Goal: Information Seeking & Learning: Compare options

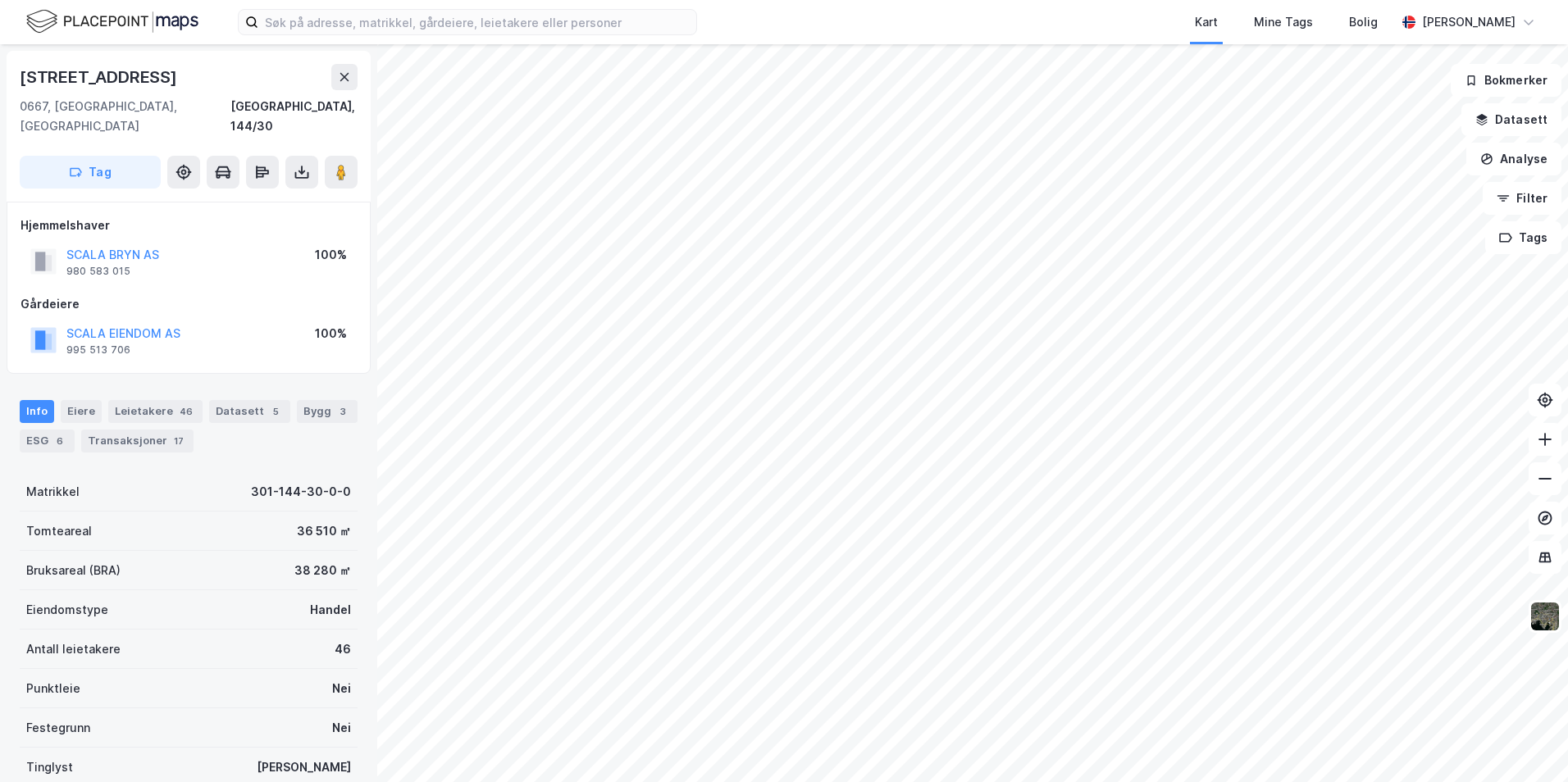
click at [918, 781] on html "Kart Mine Tags Bolig Petter Falck [STREET_ADDRESS], 144/30 Tag Hjemmelshaver SC…" at bounding box center [784, 391] width 1568 height 782
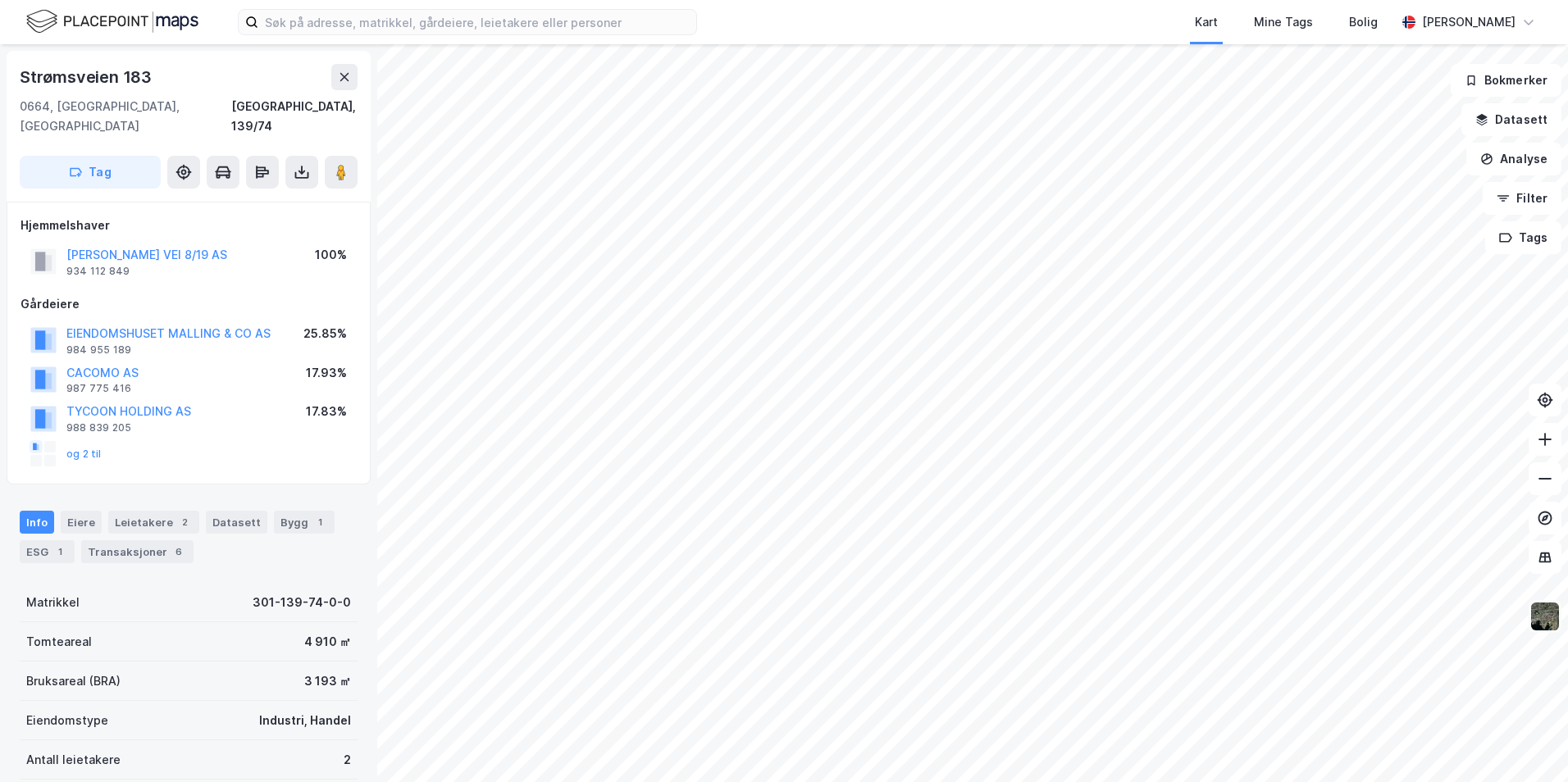
click at [1531, 617] on img at bounding box center [1544, 616] width 31 height 31
click at [1545, 616] on img at bounding box center [1544, 616] width 31 height 31
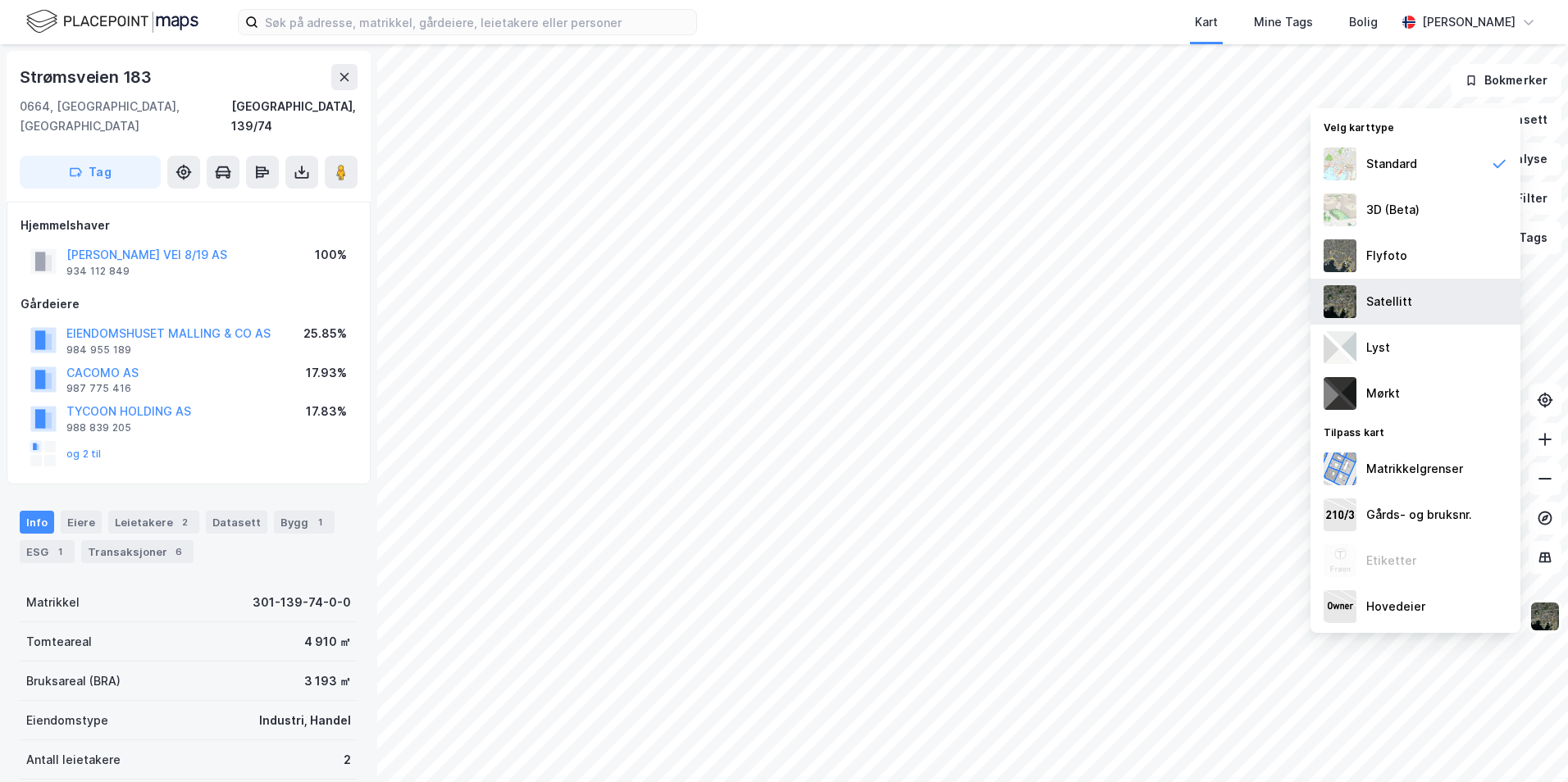
click at [1352, 309] on img at bounding box center [1339, 301] width 32 height 32
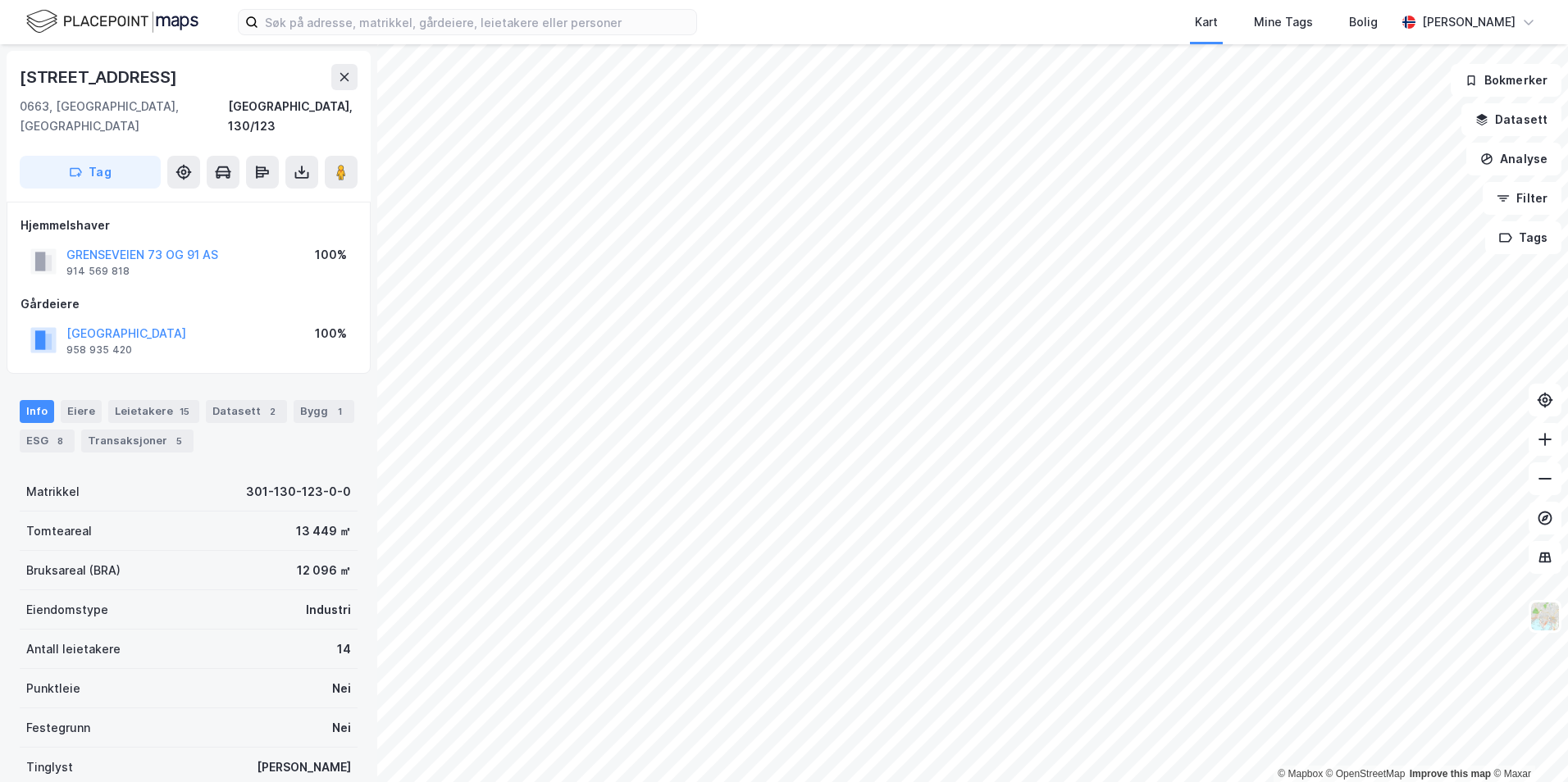
click at [850, 781] on html "Kart Mine Tags [PERSON_NAME] © Mapbox © OpenStreetMap Improve this map © Maxar …" at bounding box center [784, 391] width 1568 height 782
click at [732, 781] on html "Kart Mine Tags [PERSON_NAME] © Mapbox © OpenStreetMap Improve this map © Maxar …" at bounding box center [784, 391] width 1568 height 782
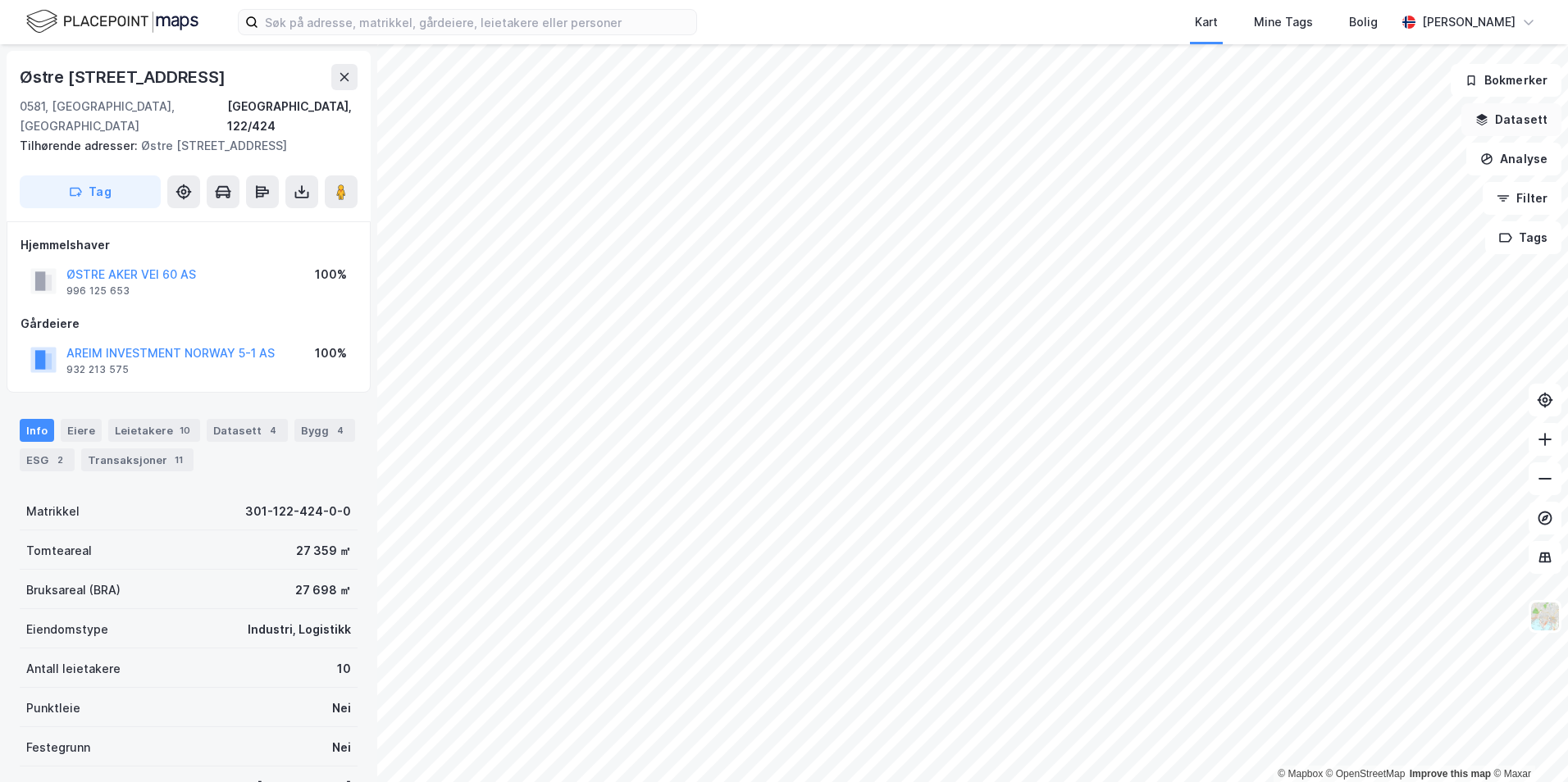
click at [1538, 122] on button "Datasett" at bounding box center [1511, 119] width 100 height 32
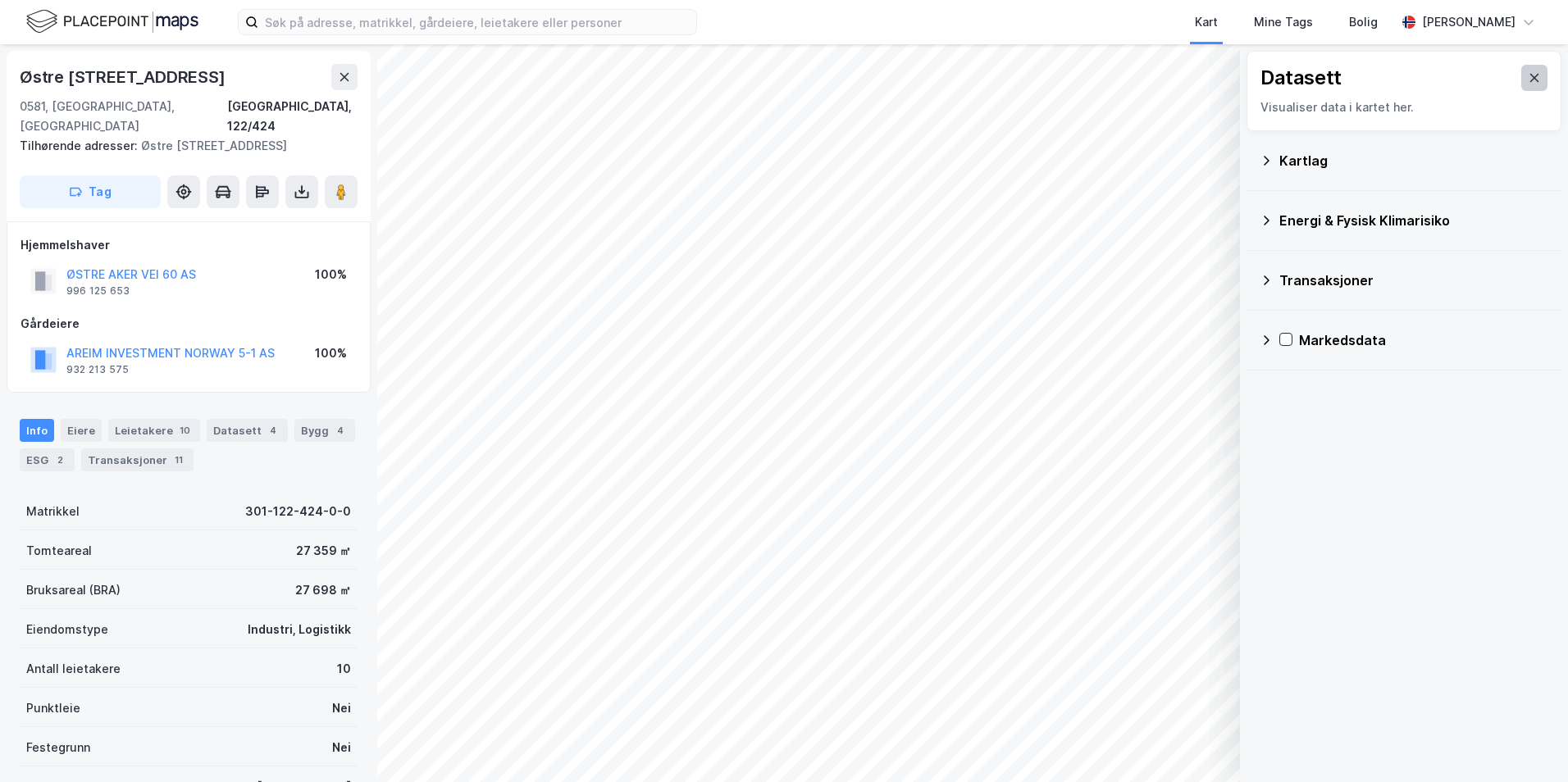
click at [1531, 77] on button at bounding box center [1534, 78] width 27 height 27
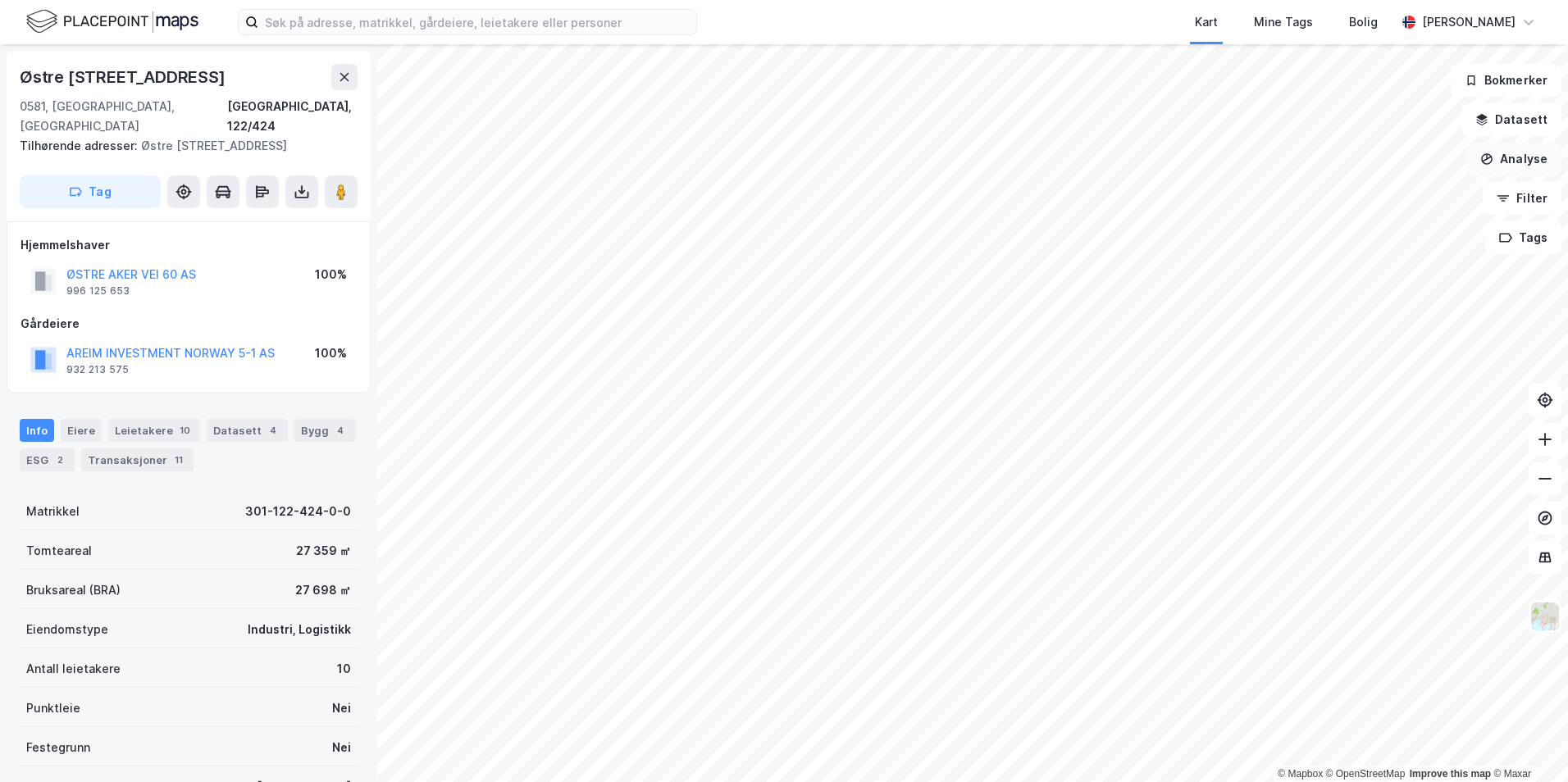
click at [1535, 166] on button "Analyse" at bounding box center [1513, 158] width 95 height 32
click at [1547, 614] on img at bounding box center [1544, 616] width 31 height 31
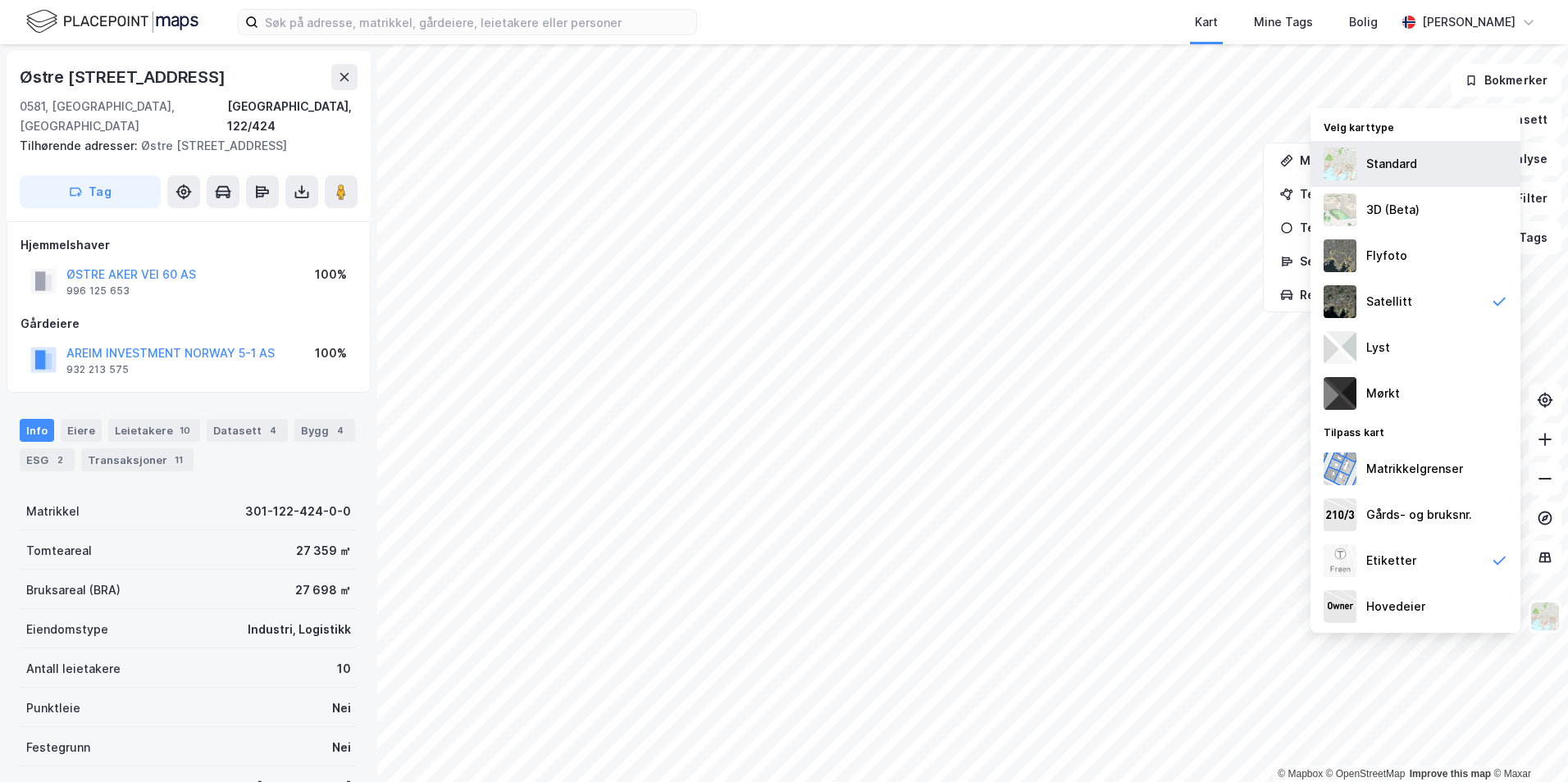
click at [1387, 161] on div "Standard" at bounding box center [1391, 164] width 51 height 20
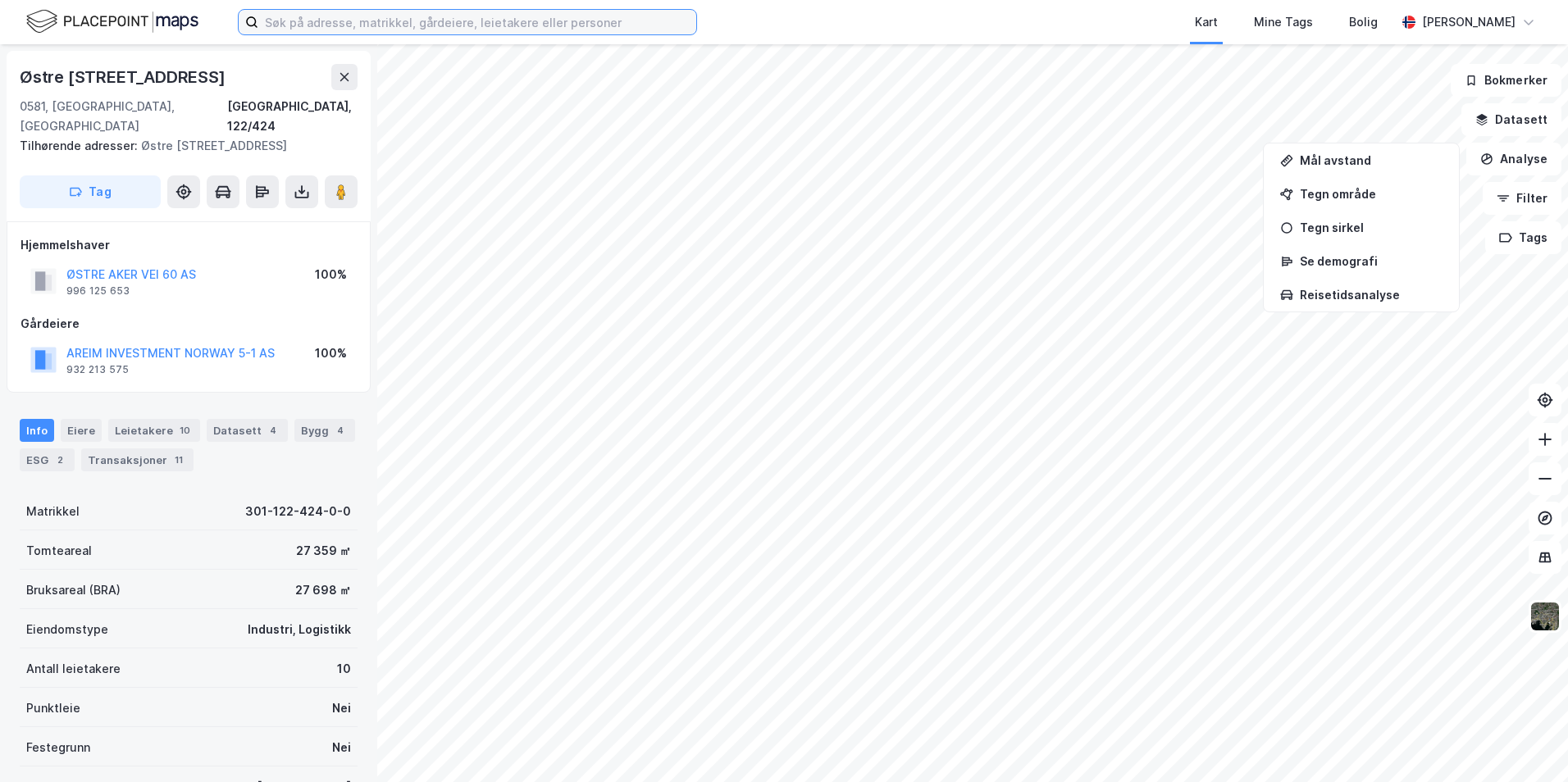
click at [350, 22] on input at bounding box center [477, 22] width 438 height 25
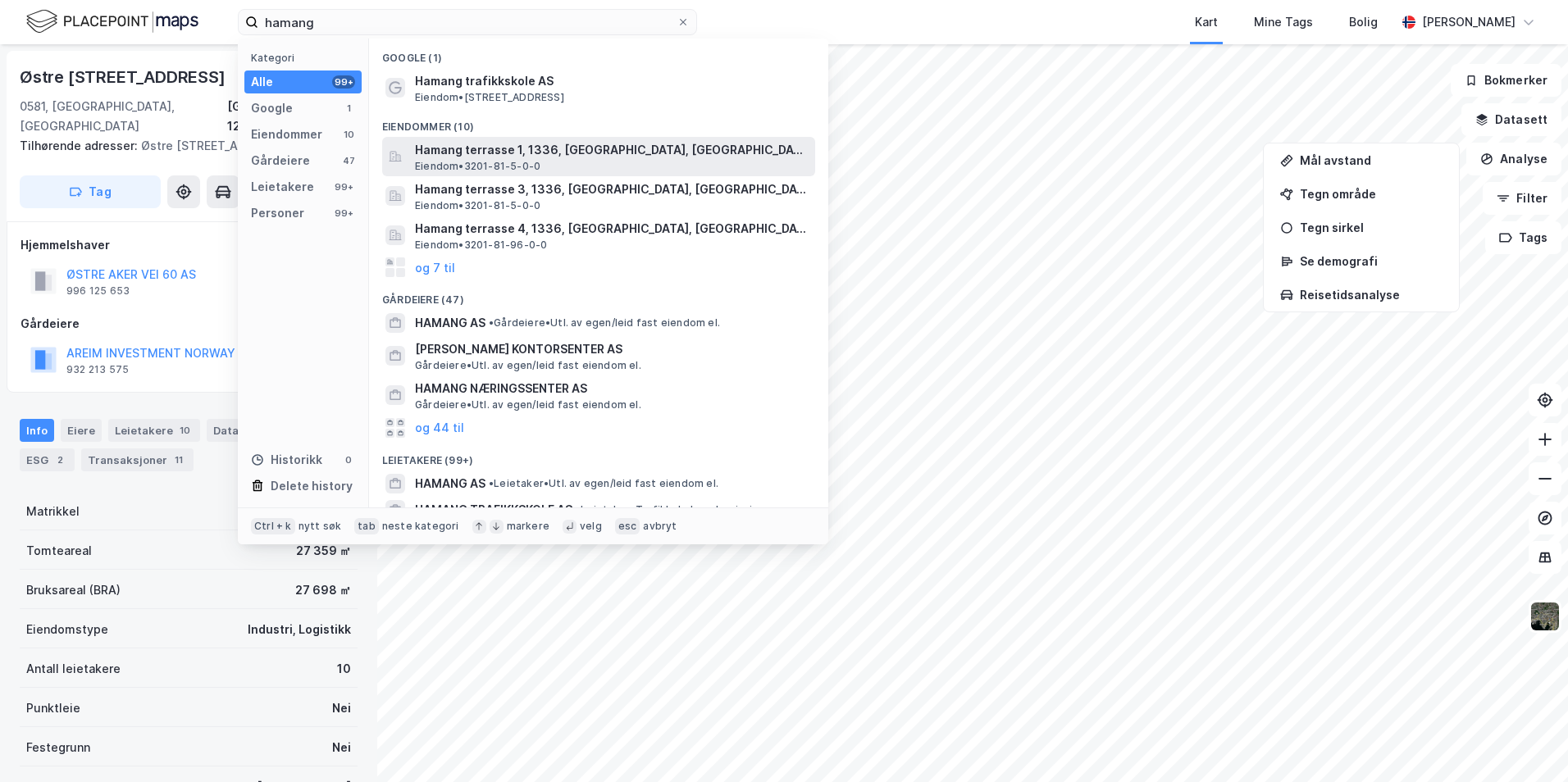
click at [538, 157] on span "Hamang terrasse 1, 1336, [GEOGRAPHIC_DATA], [GEOGRAPHIC_DATA]" at bounding box center [611, 150] width 394 height 20
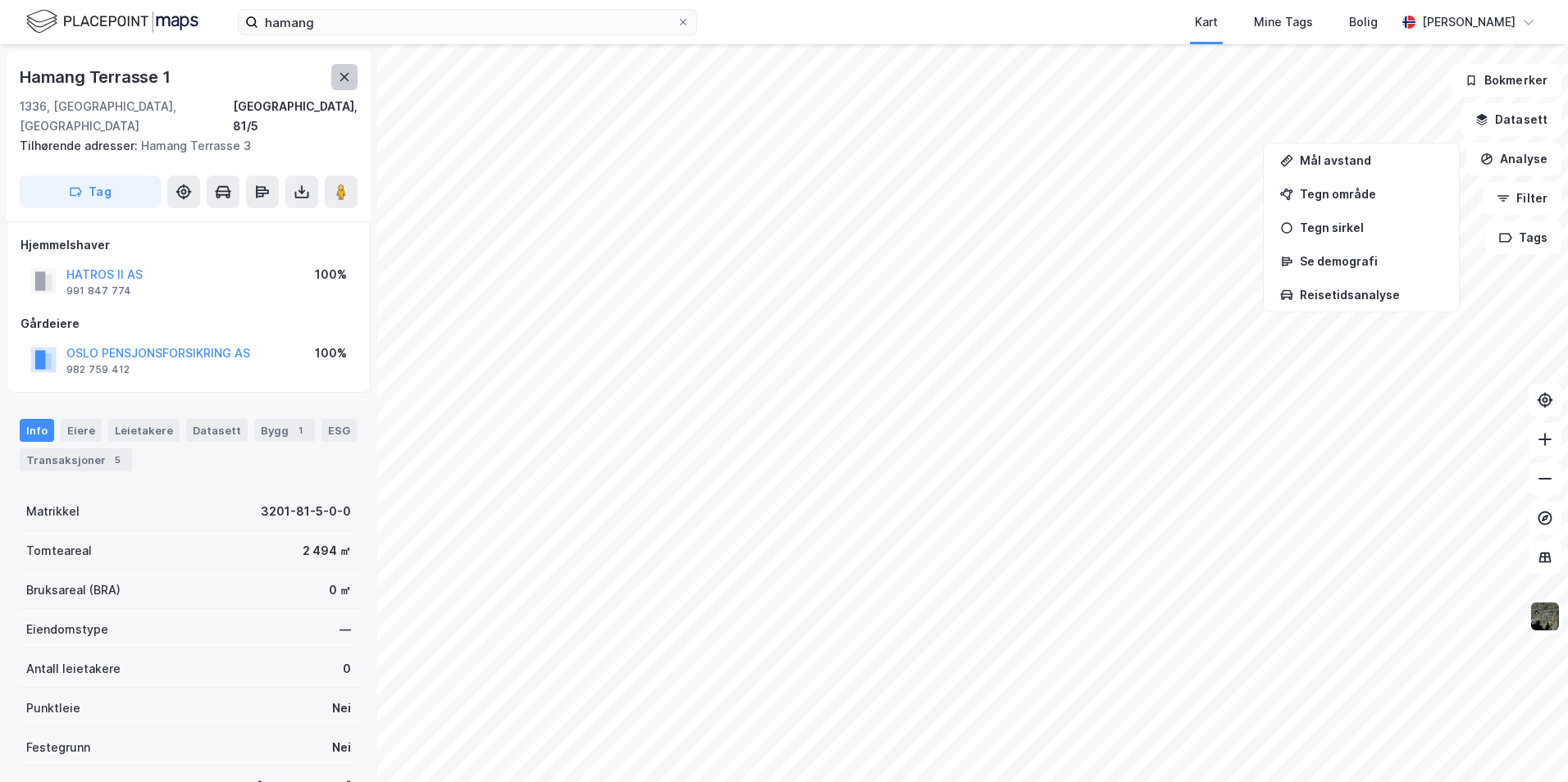
click at [340, 82] on icon at bounding box center [345, 77] width 13 height 13
click at [1554, 627] on img at bounding box center [1544, 616] width 31 height 31
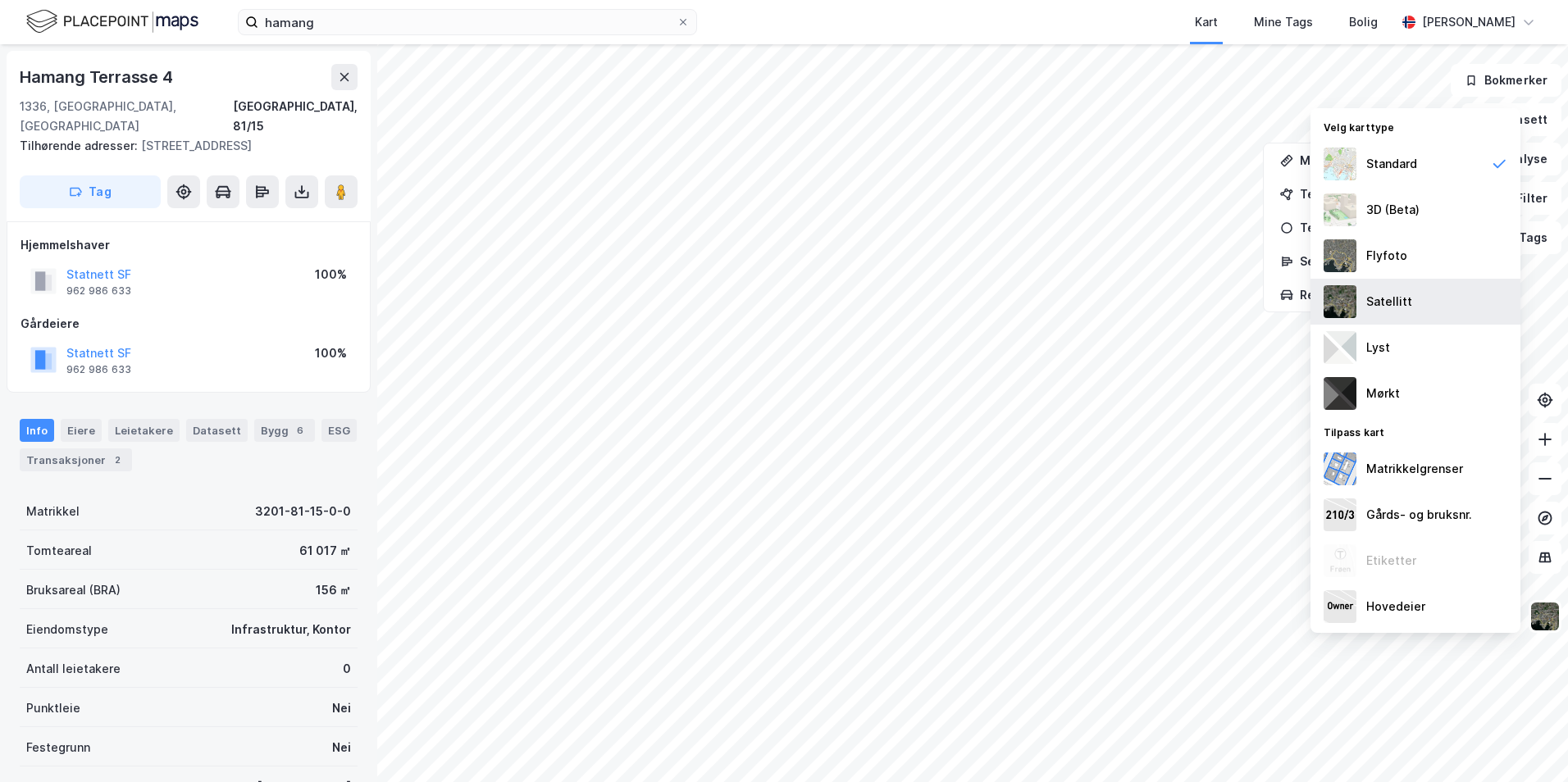
click at [1370, 302] on div "Satellitt" at bounding box center [1388, 302] width 46 height 20
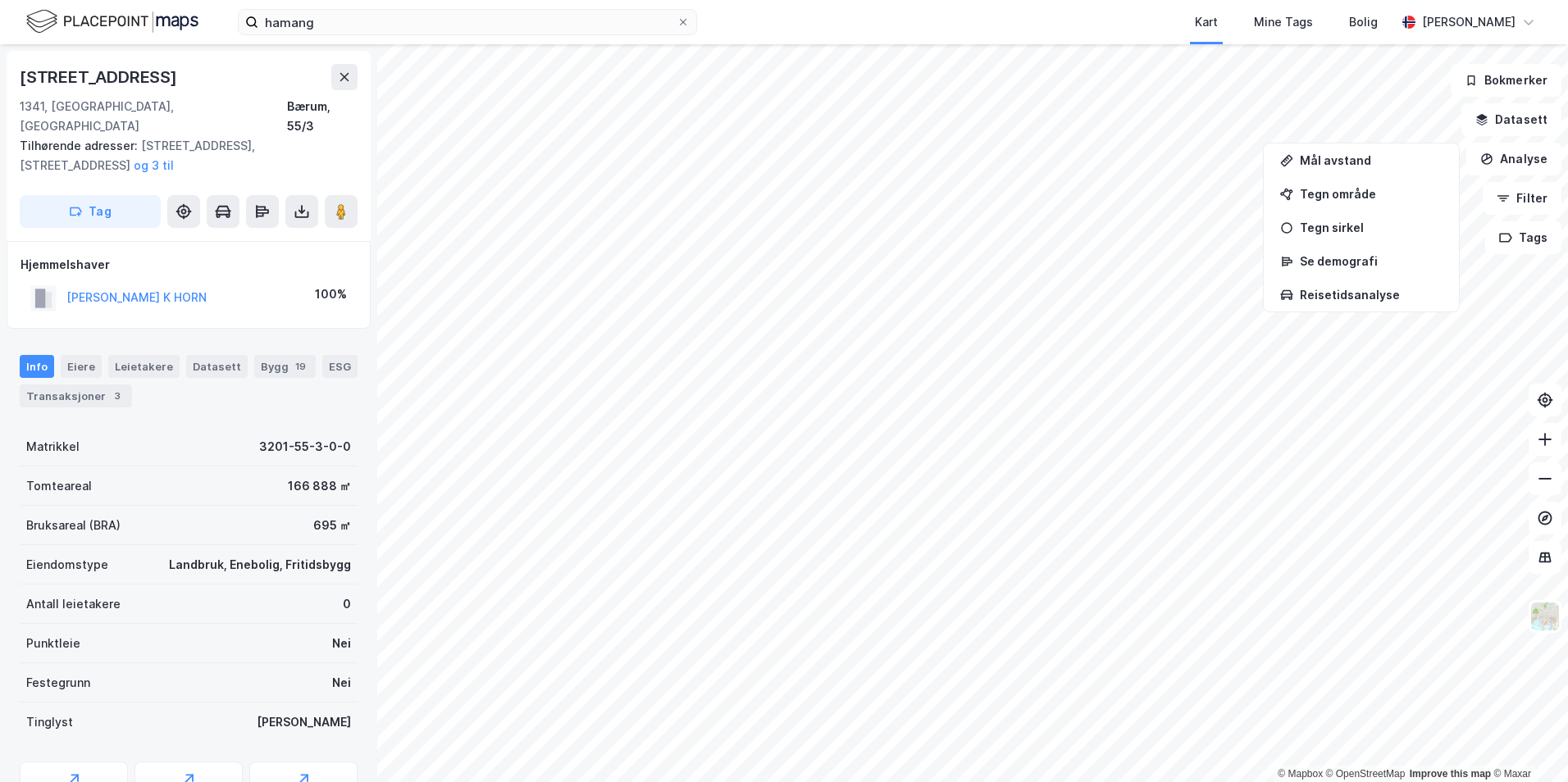
click at [358, 347] on div "© Mapbox © OpenStreetMap Improve this map © Maxar [STREET_ADDRESS][GEOGRAPHIC_D…" at bounding box center [784, 413] width 1568 height 738
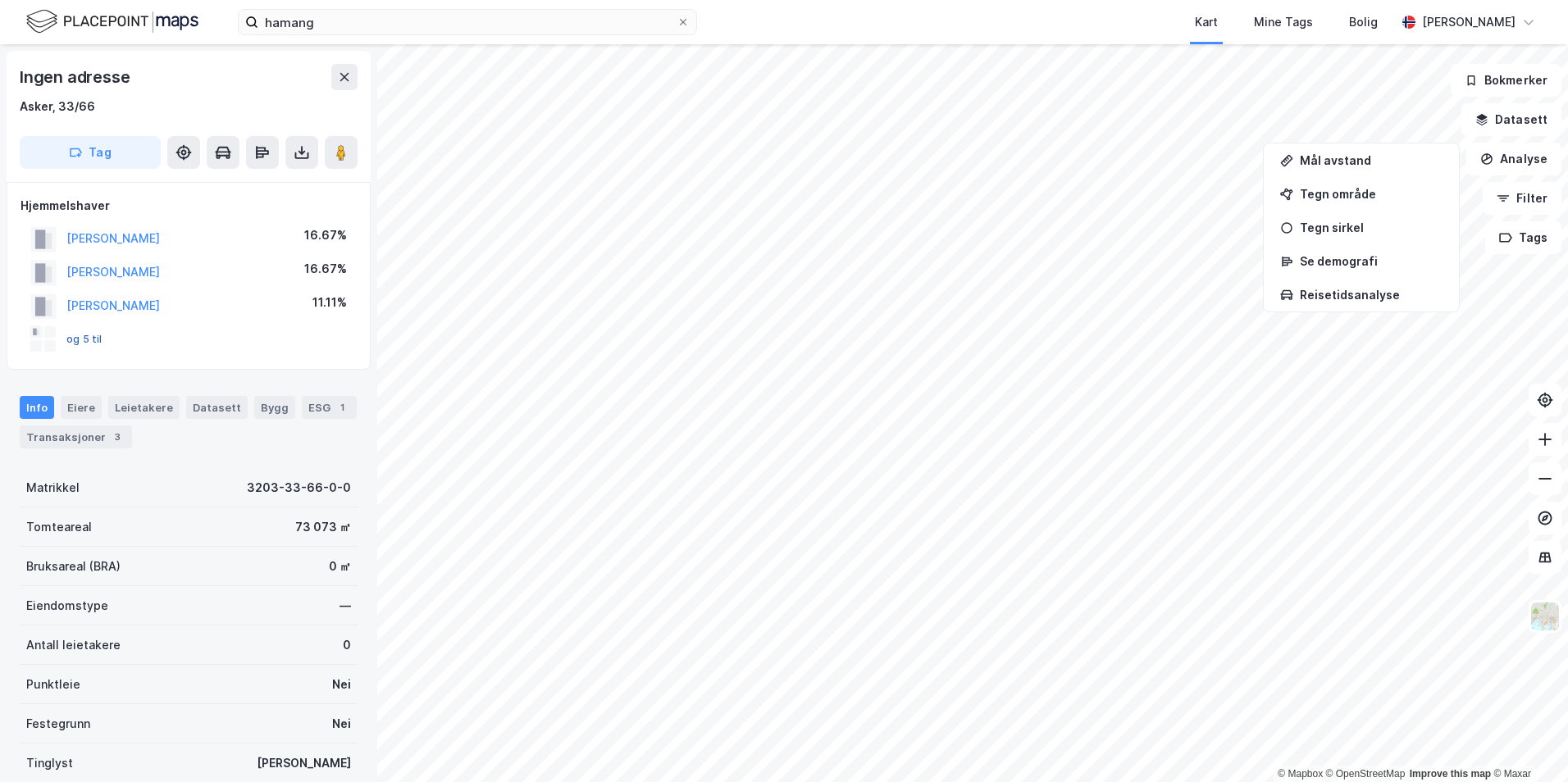
click at [0, 0] on button "og 5 til" at bounding box center [0, 0] width 0 height 0
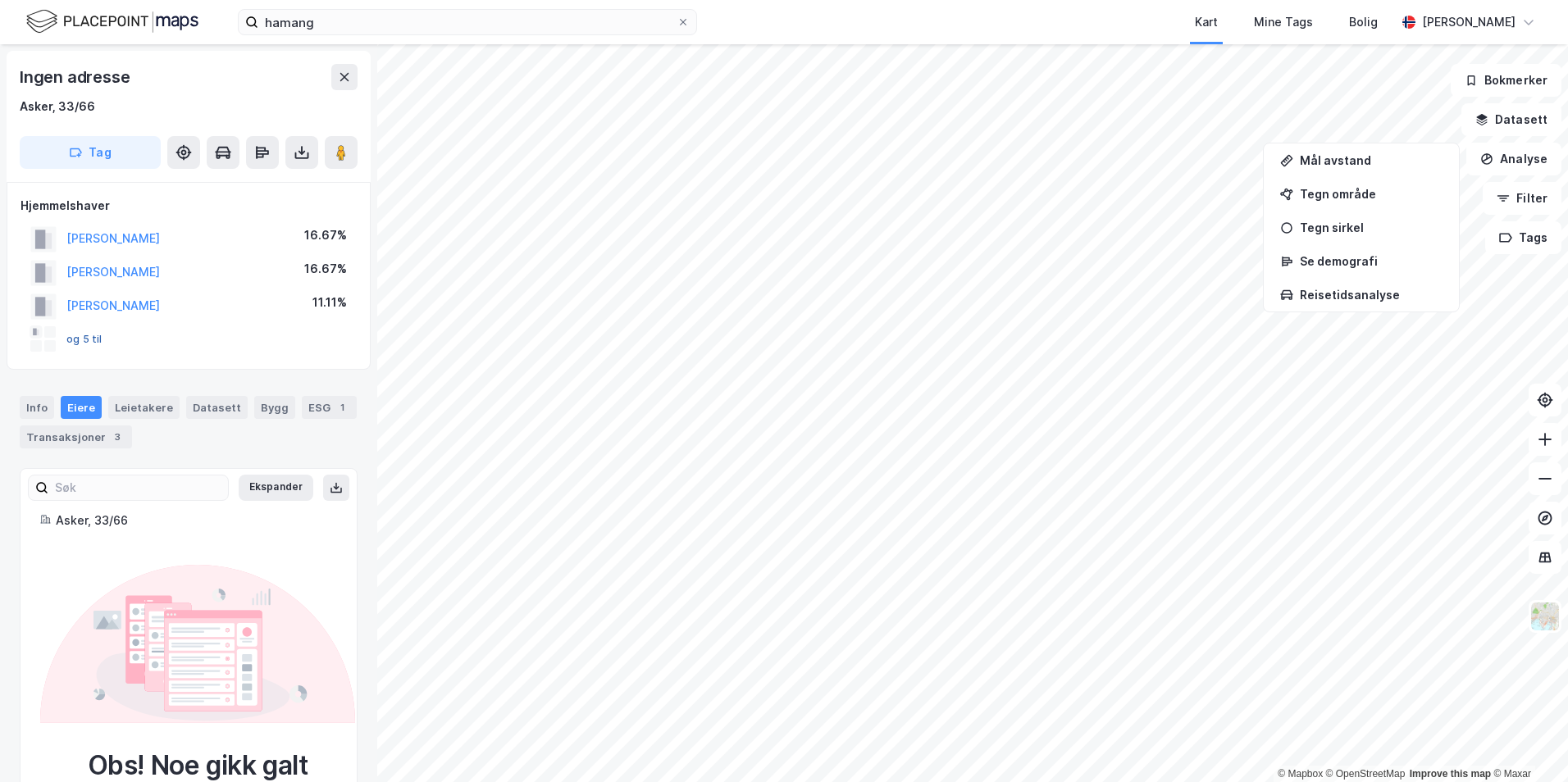
click at [0, 0] on button "og 5 til" at bounding box center [0, 0] width 0 height 0
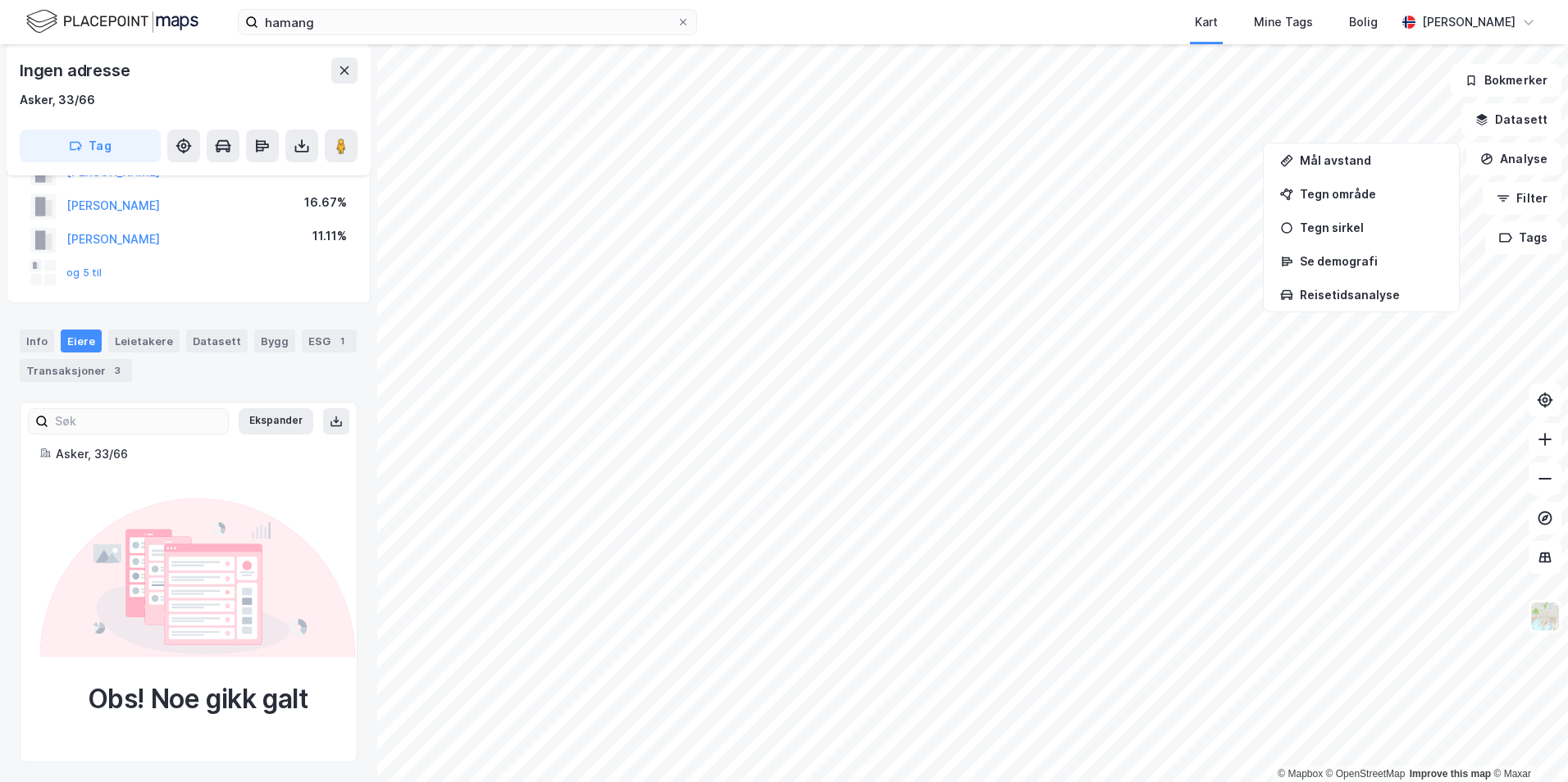
click at [96, 329] on div "Info [PERSON_NAME] Datasett Bygg ESG 1 Transaksjoner 3" at bounding box center [189, 355] width 338 height 52
click at [0, 0] on button "og 5 til" at bounding box center [0, 0] width 0 height 0
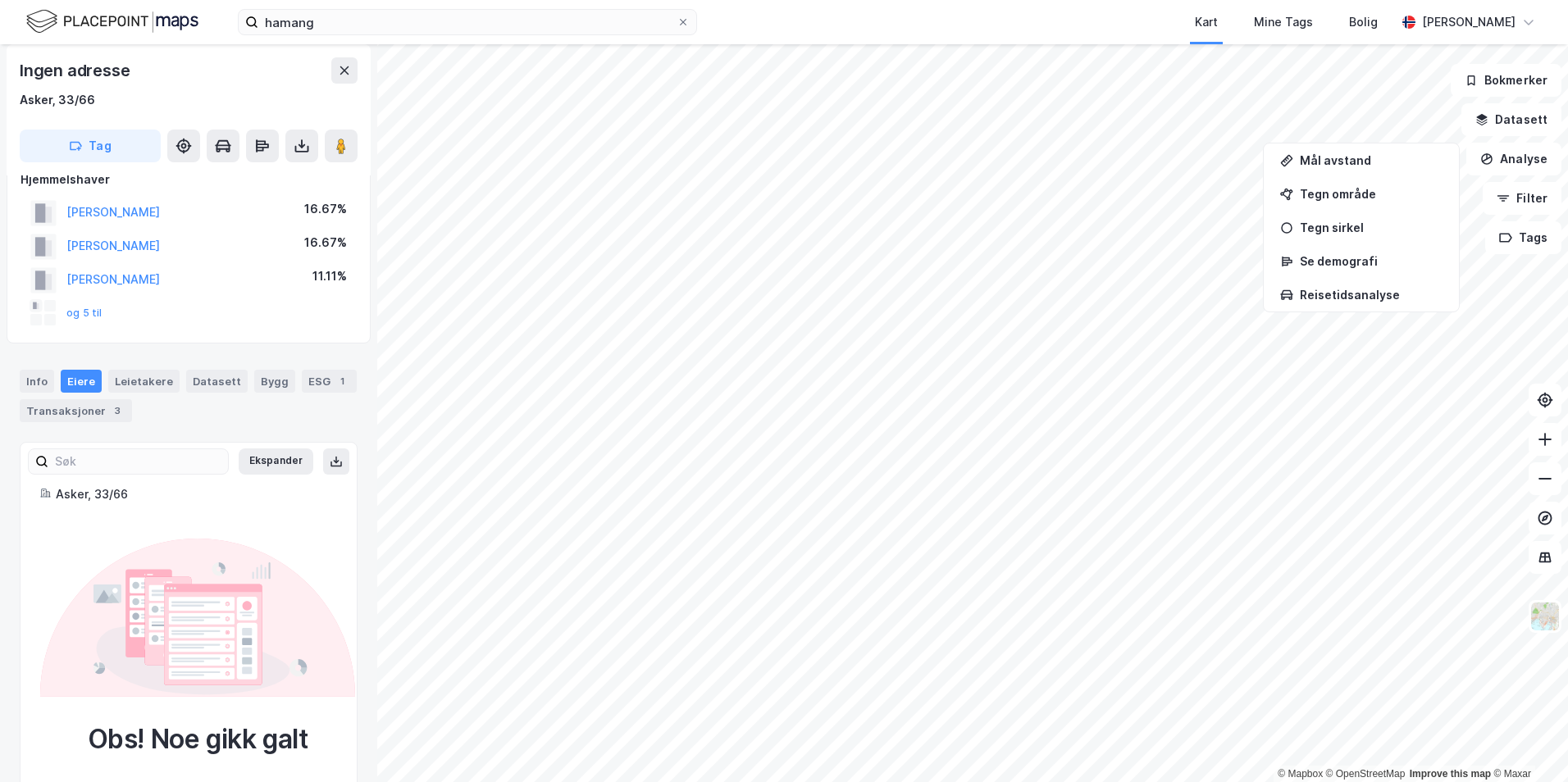
scroll to position [0, 0]
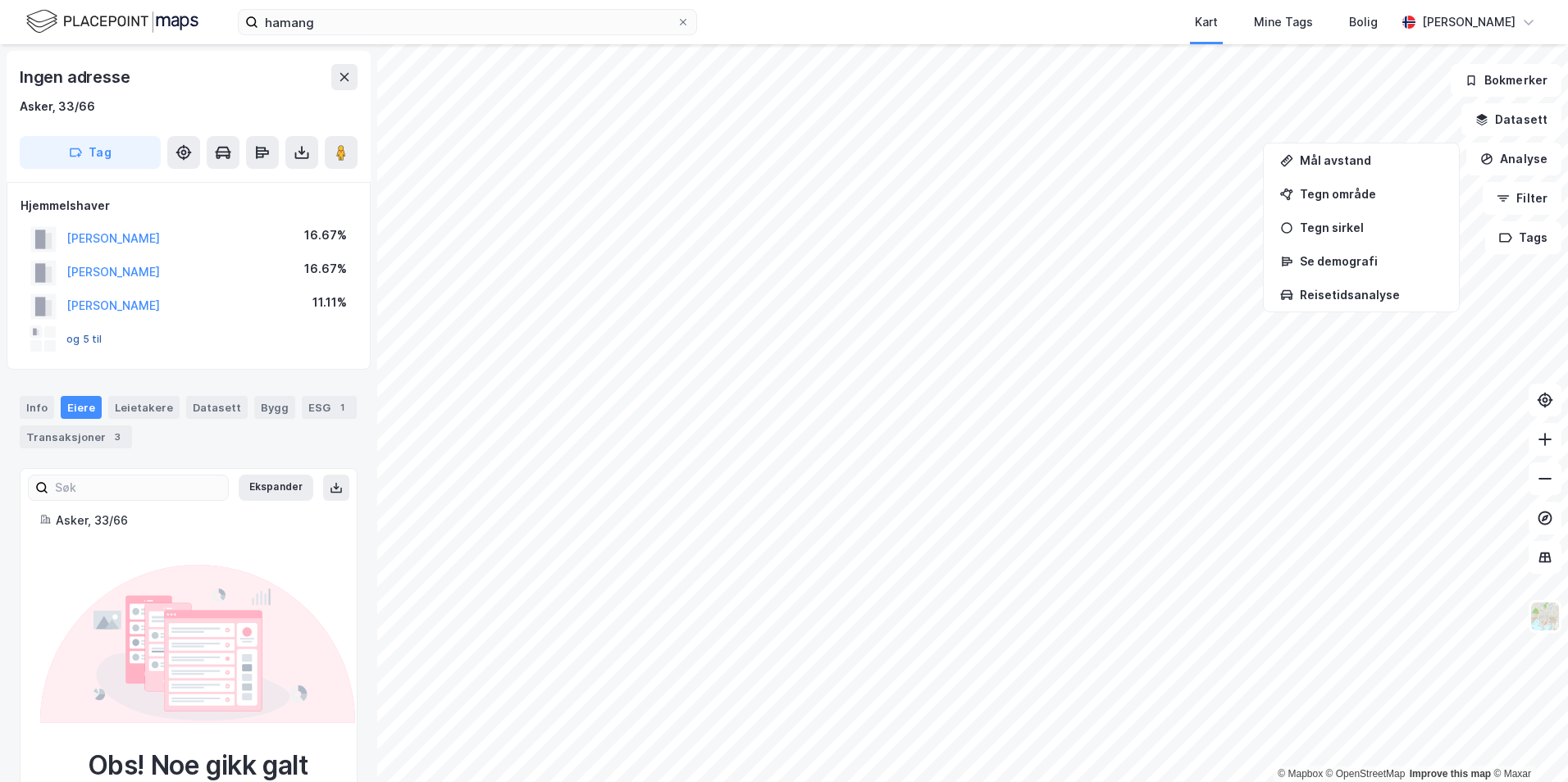
click at [0, 0] on button "og 5 til" at bounding box center [0, 0] width 0 height 0
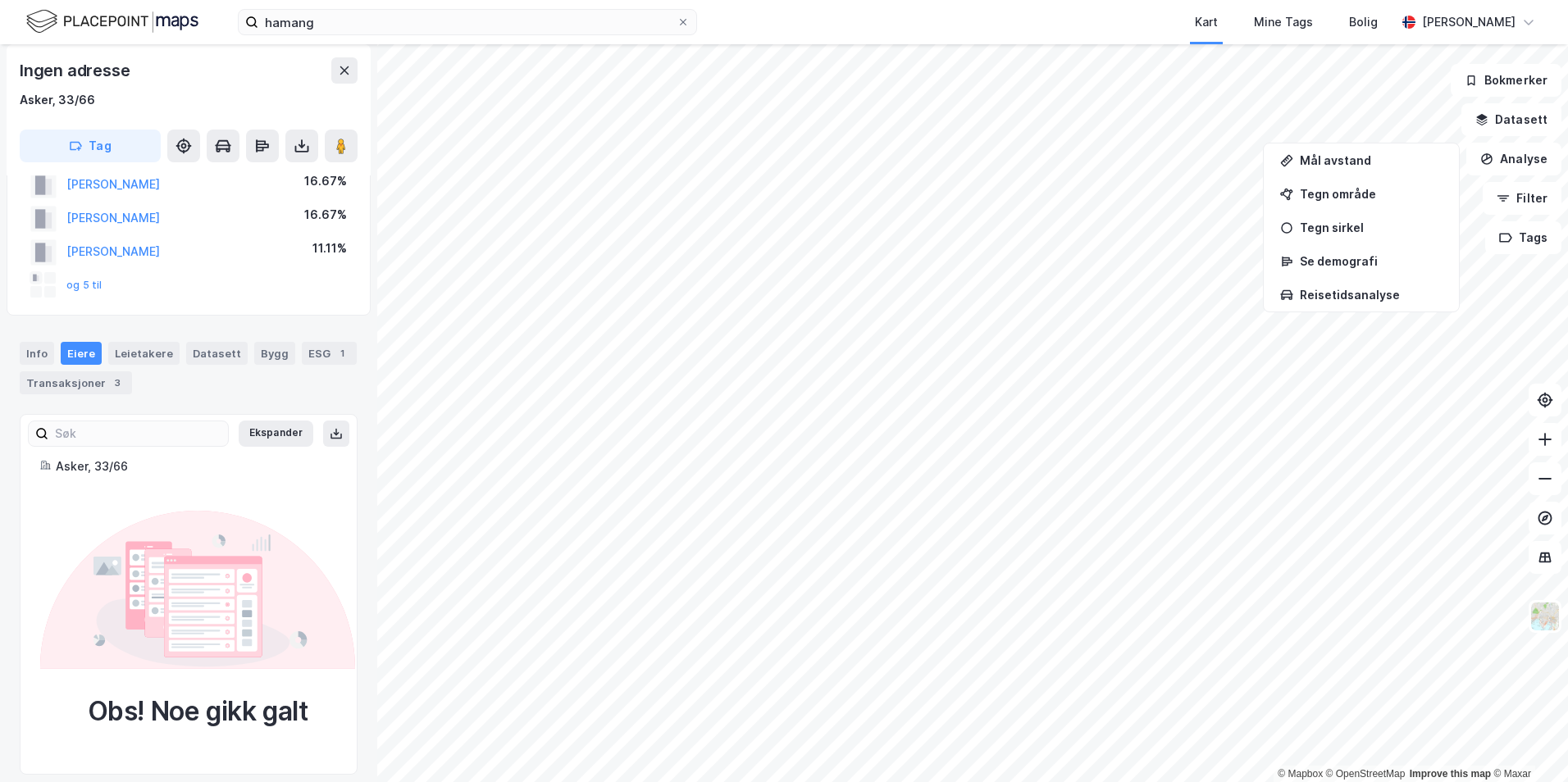
scroll to position [79, 0]
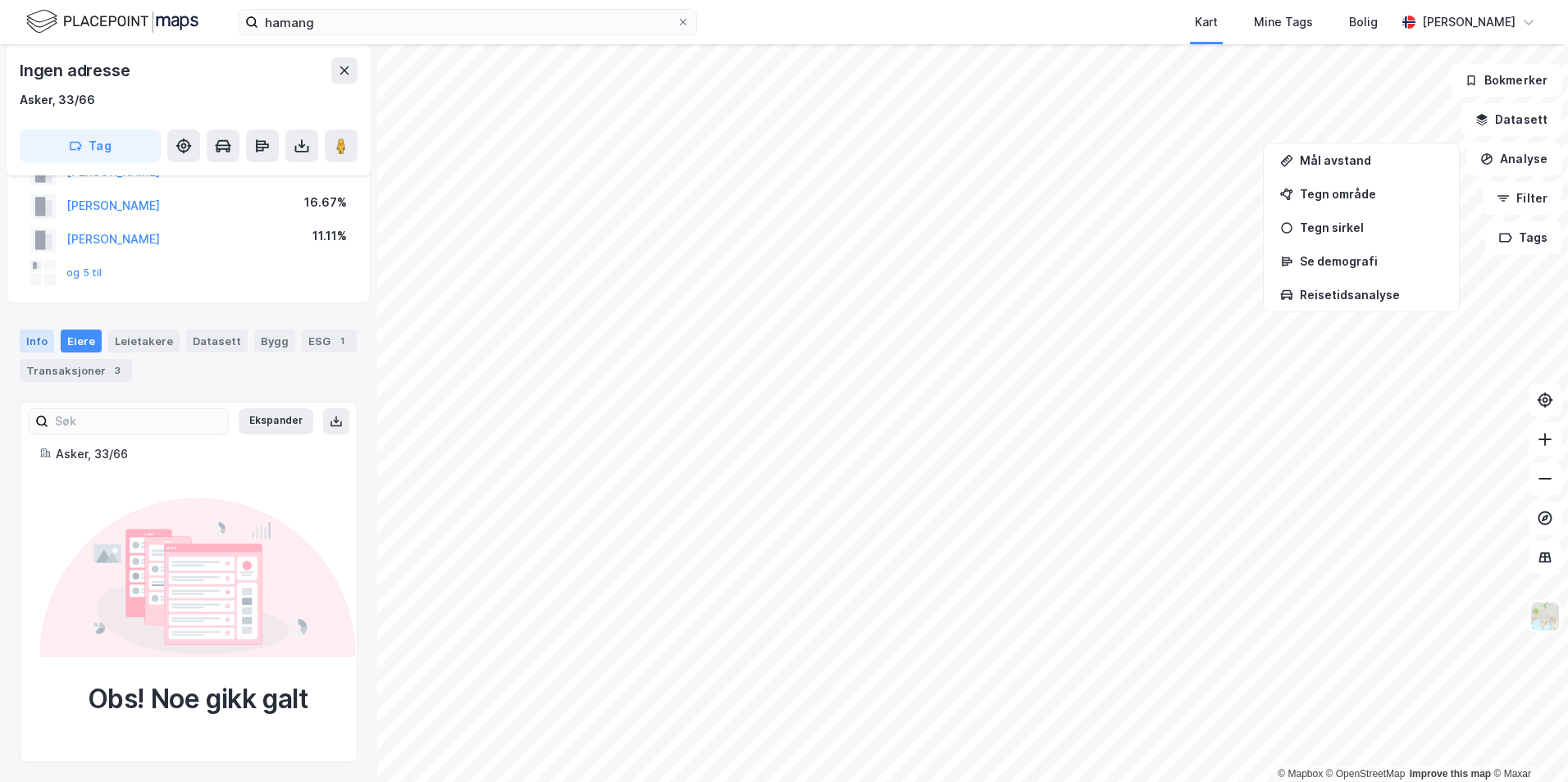
click at [22, 329] on div "Info" at bounding box center [37, 341] width 34 height 23
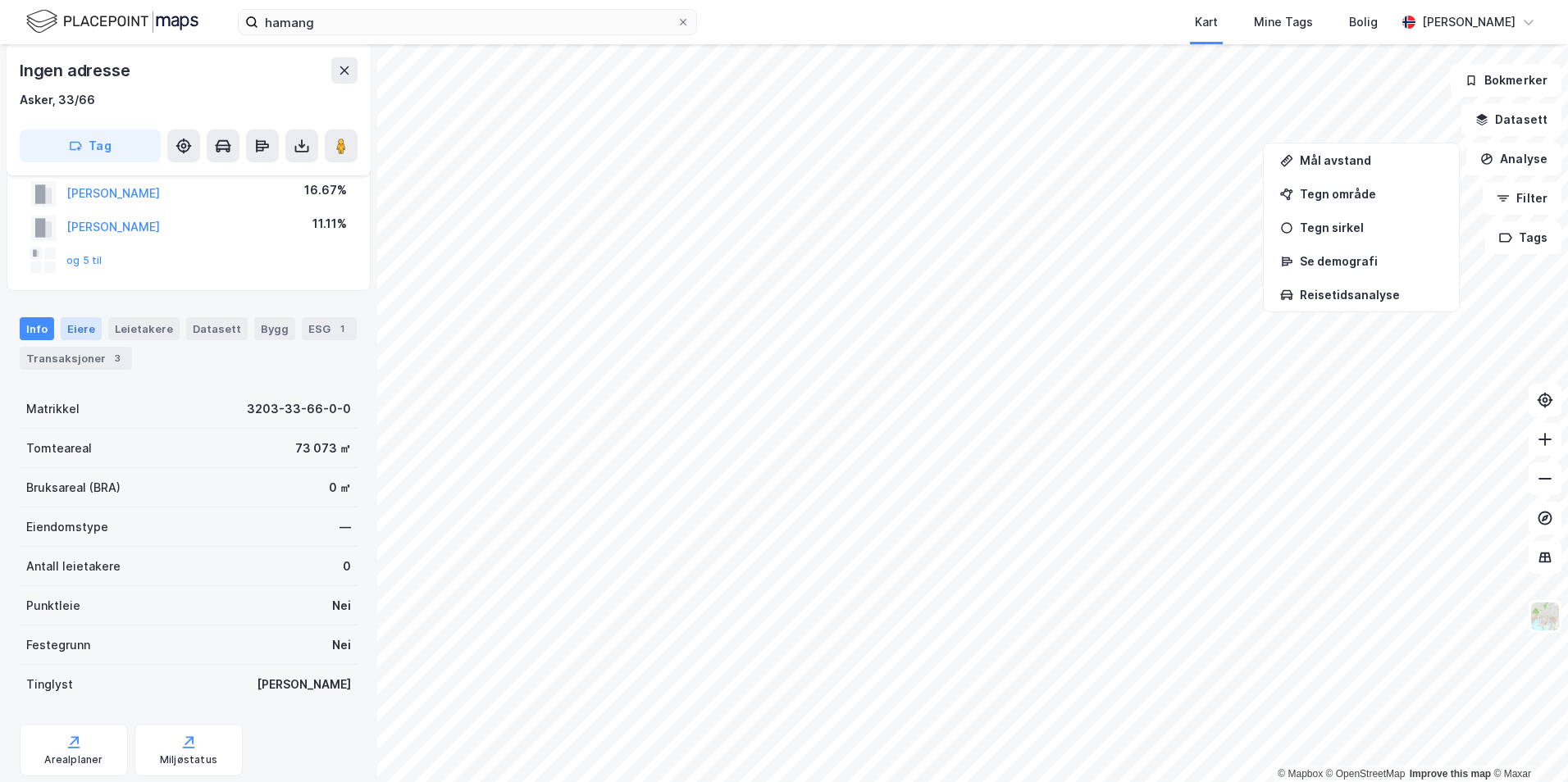
click at [80, 330] on div "Eiere" at bounding box center [81, 329] width 41 height 23
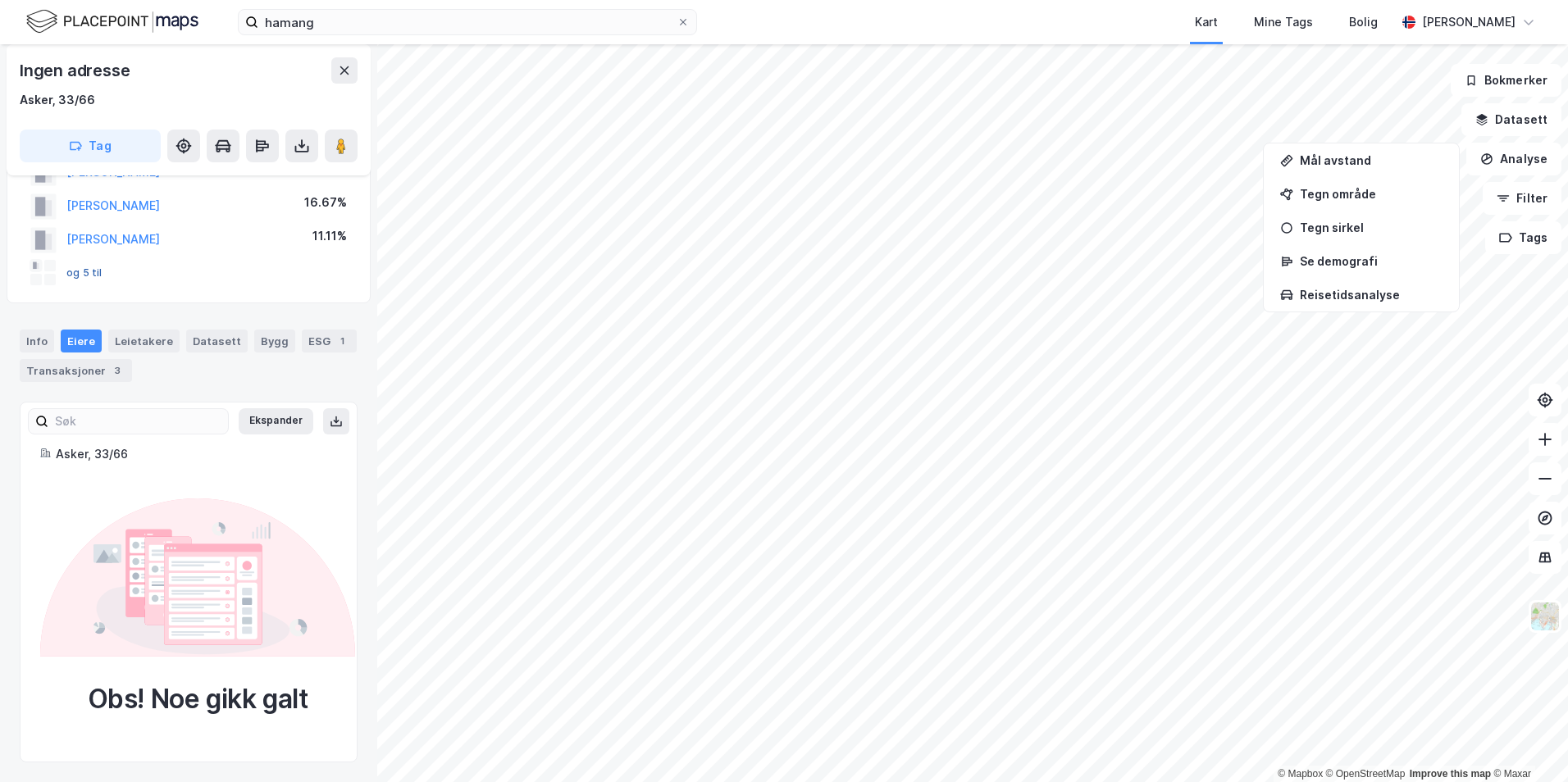
click at [0, 0] on button "og 5 til" at bounding box center [0, 0] width 0 height 0
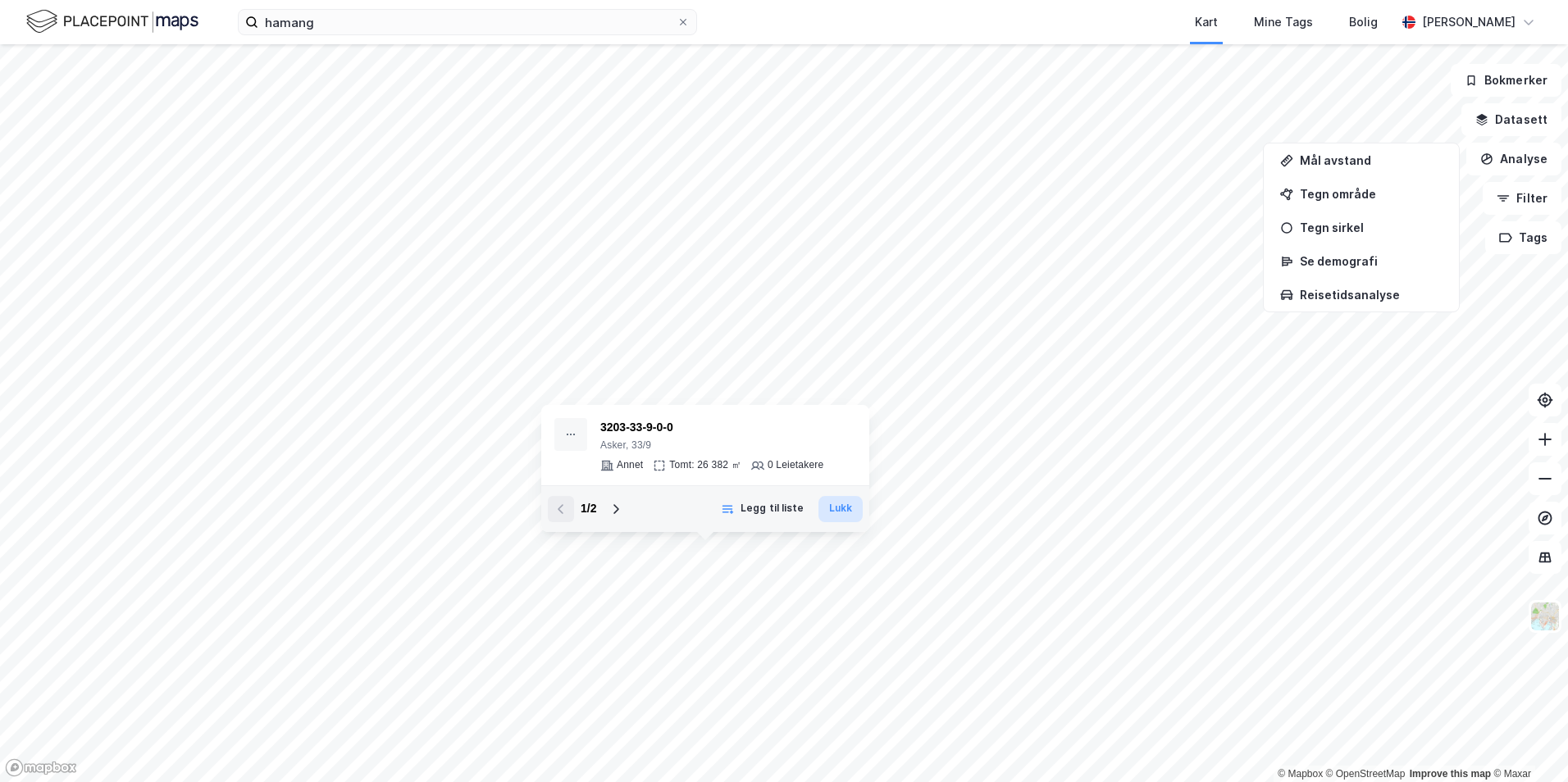
click at [833, 506] on button "Lukk" at bounding box center [840, 509] width 44 height 27
click at [618, 508] on icon at bounding box center [616, 509] width 13 height 13
click at [1521, 117] on button "Datasett" at bounding box center [1511, 119] width 100 height 32
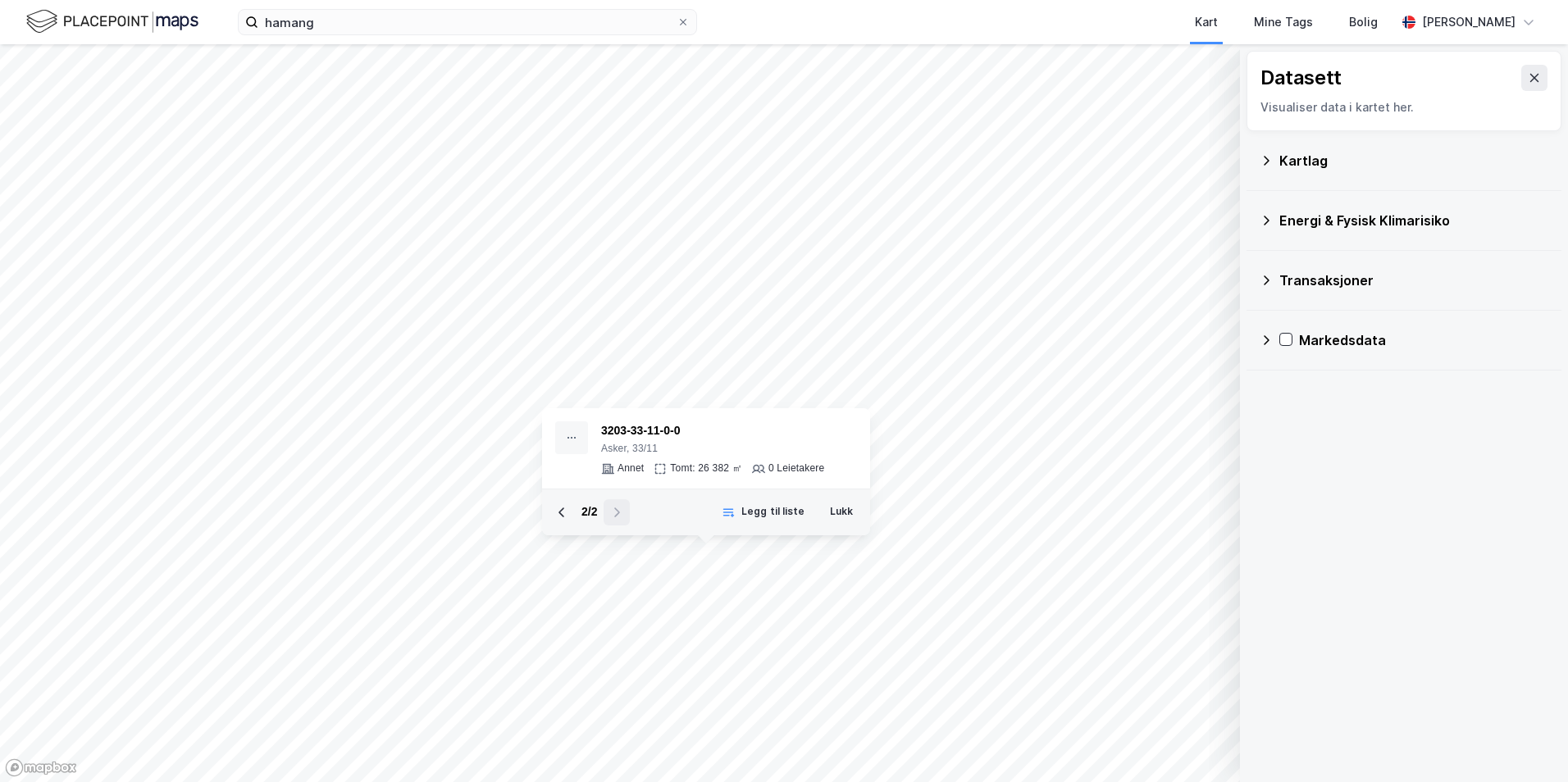
drag, startPoint x: 1532, startPoint y: 77, endPoint x: 1525, endPoint y: 84, distance: 9.9
click at [1527, 82] on button at bounding box center [1534, 78] width 27 height 27
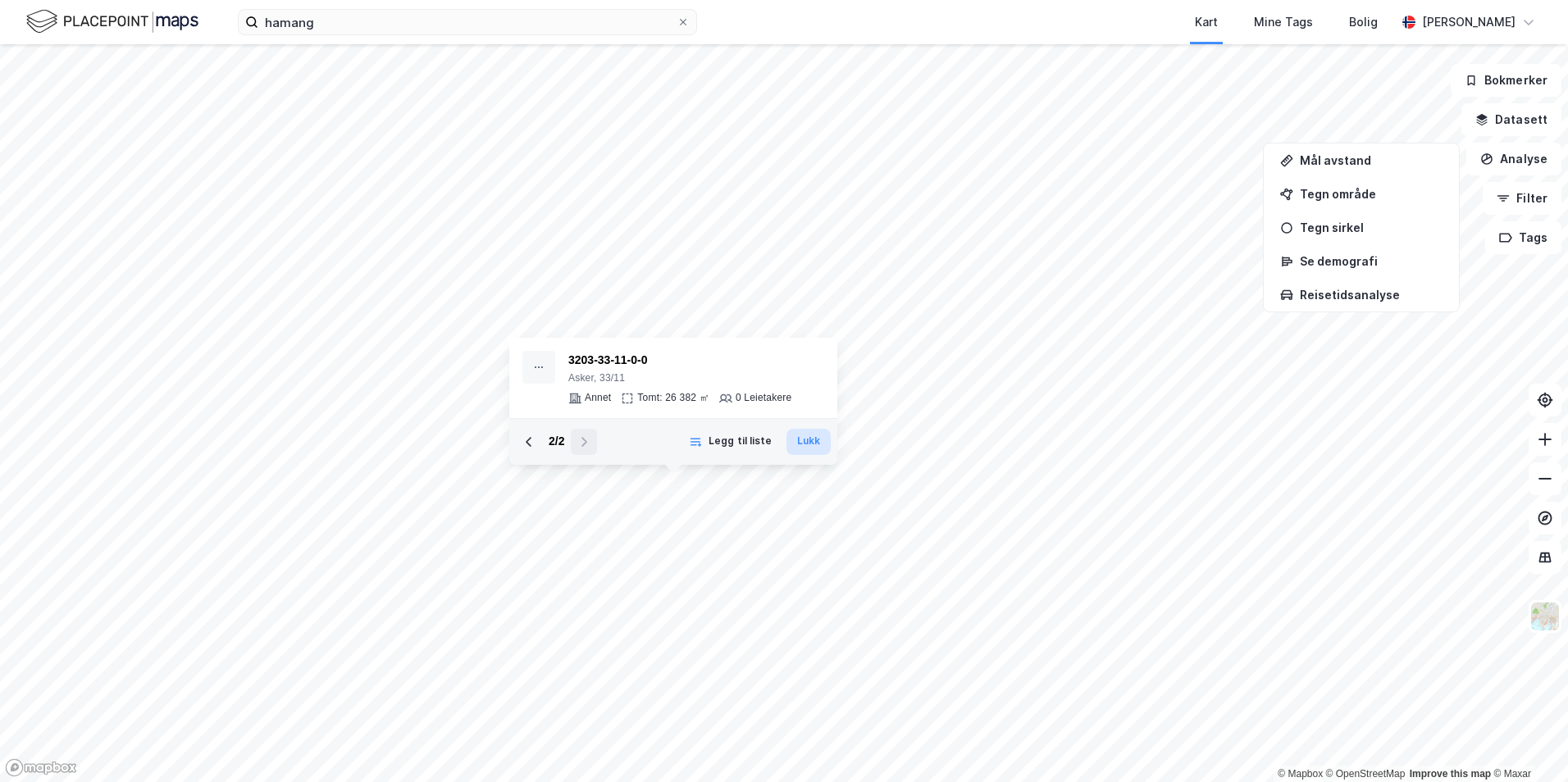
click at [811, 448] on button "Lukk" at bounding box center [808, 442] width 44 height 27
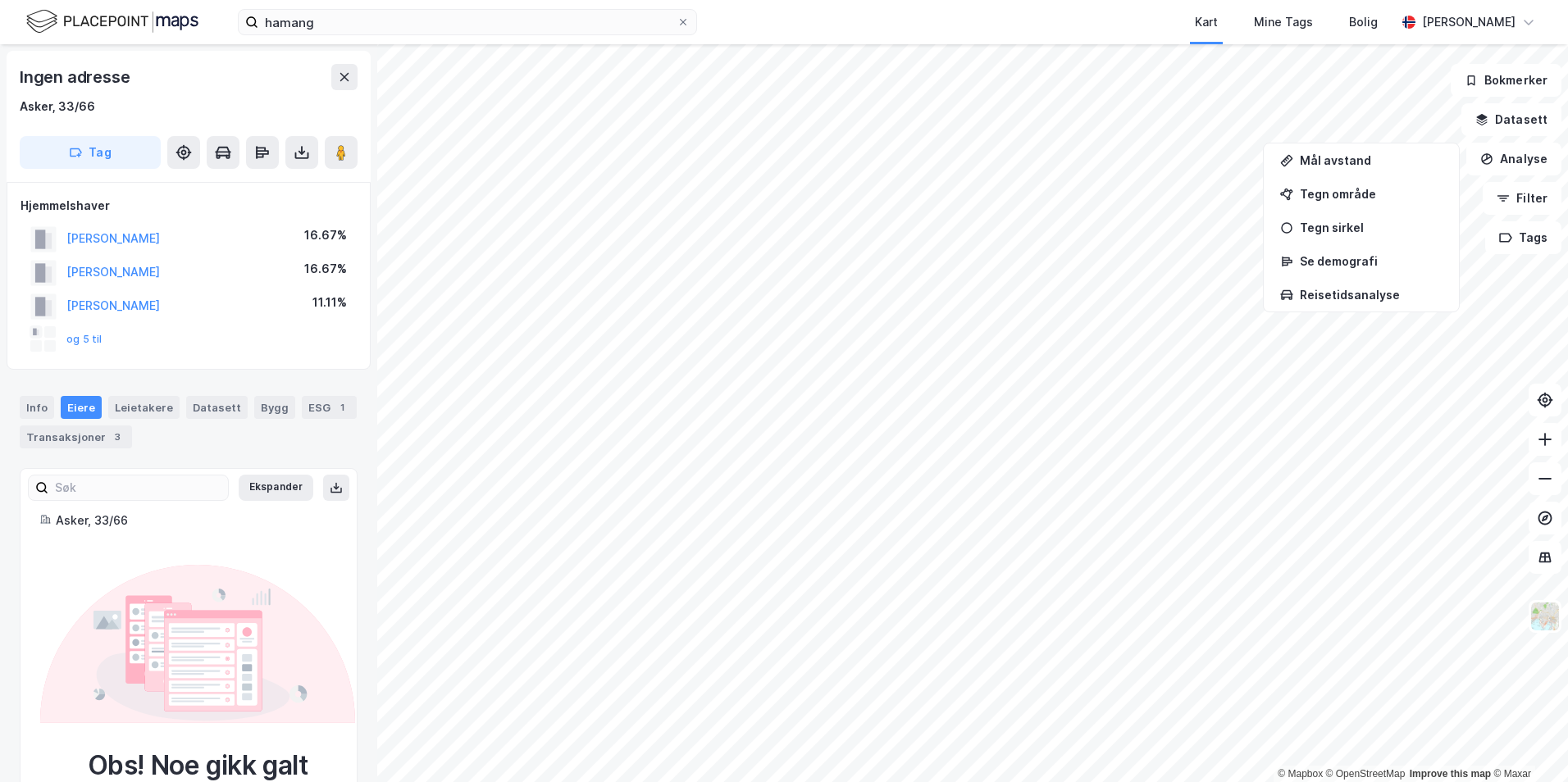
click at [46, 336] on div at bounding box center [50, 332] width 12 height 12
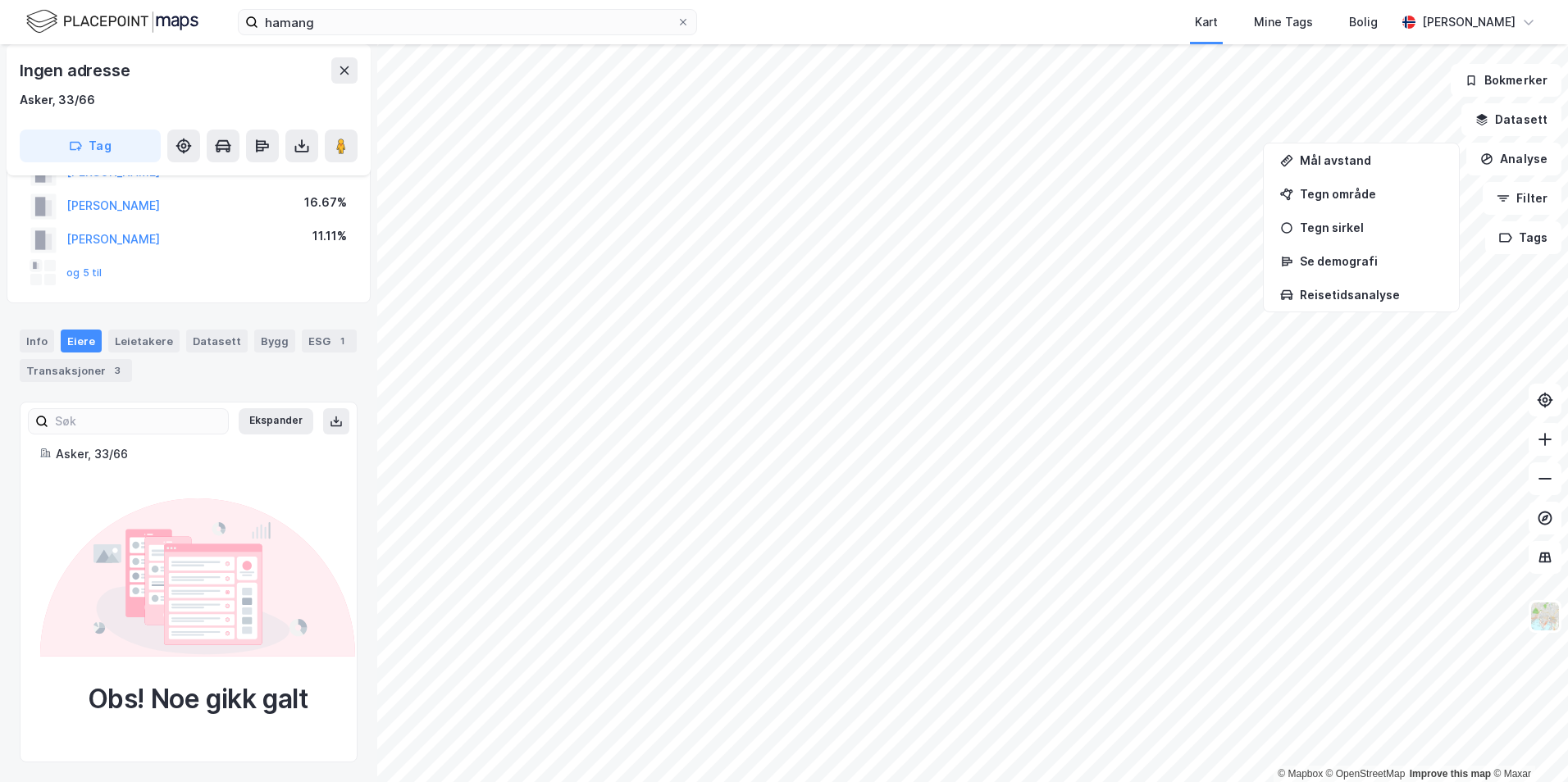
click at [95, 260] on div "og 5 til" at bounding box center [66, 273] width 72 height 27
click at [36, 329] on div "Info" at bounding box center [37, 341] width 34 height 23
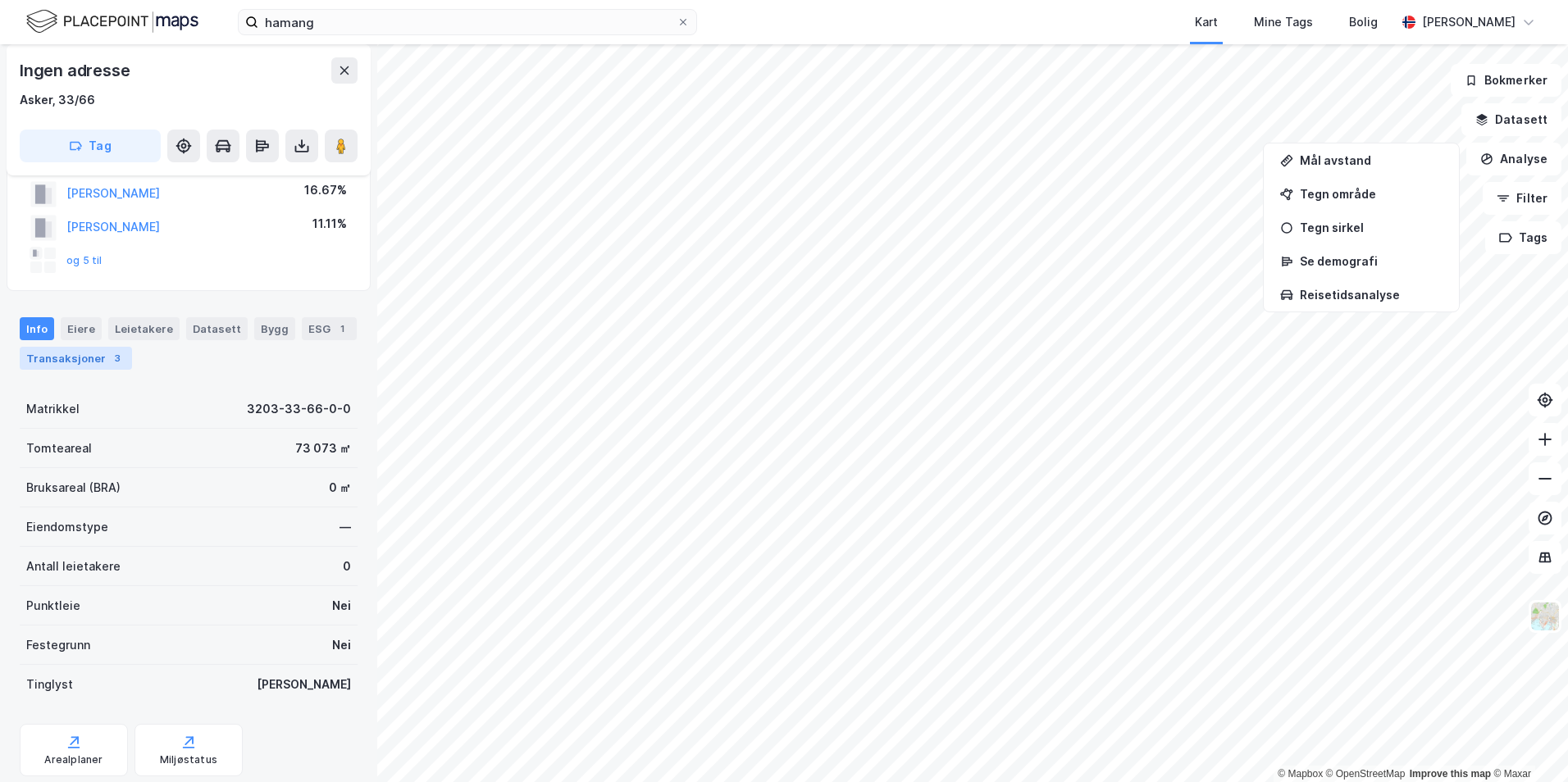
click at [52, 362] on div "Transaksjoner 3" at bounding box center [76, 359] width 112 height 23
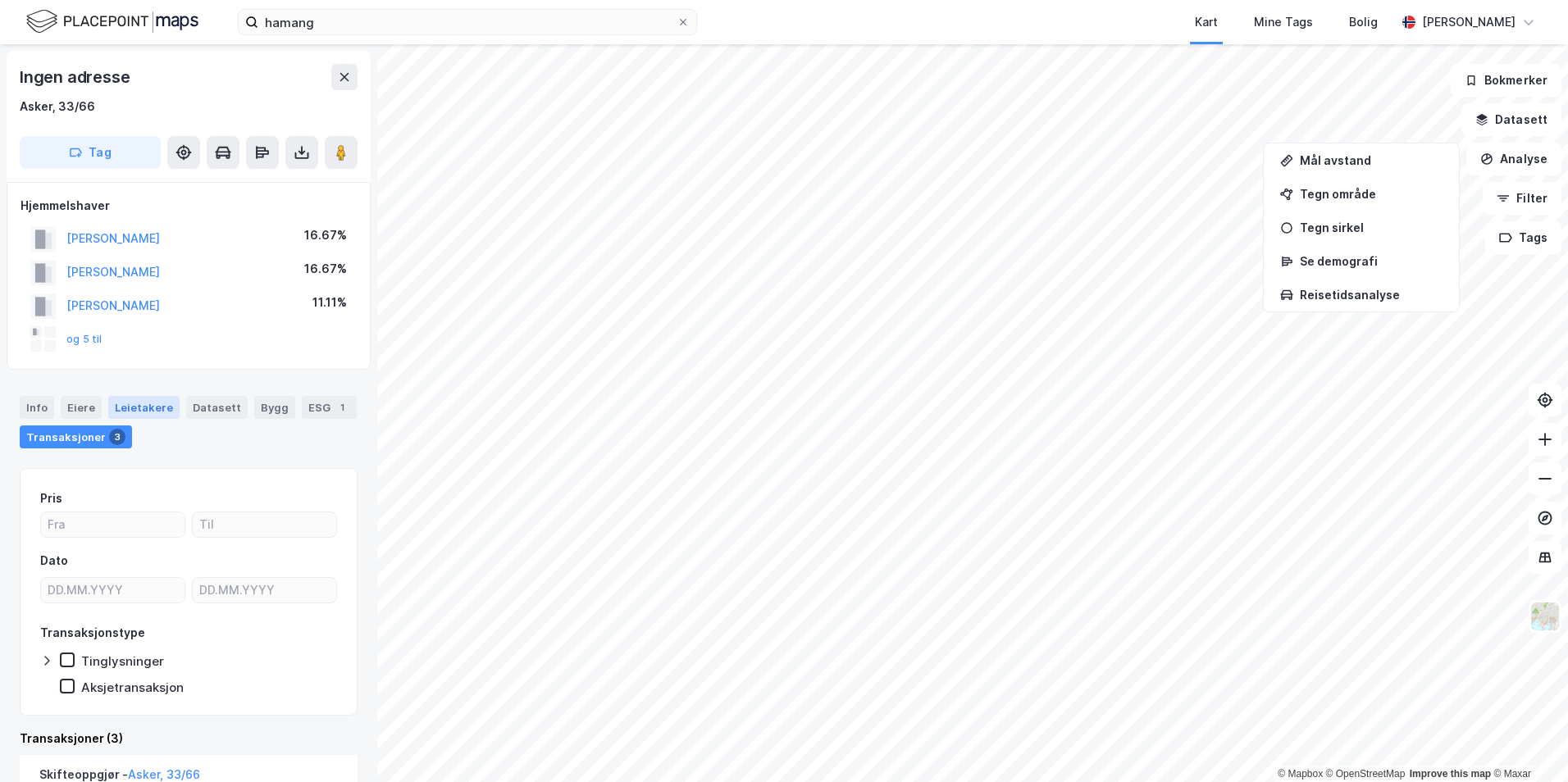
click at [148, 401] on div "Leietakere" at bounding box center [144, 408] width 72 height 23
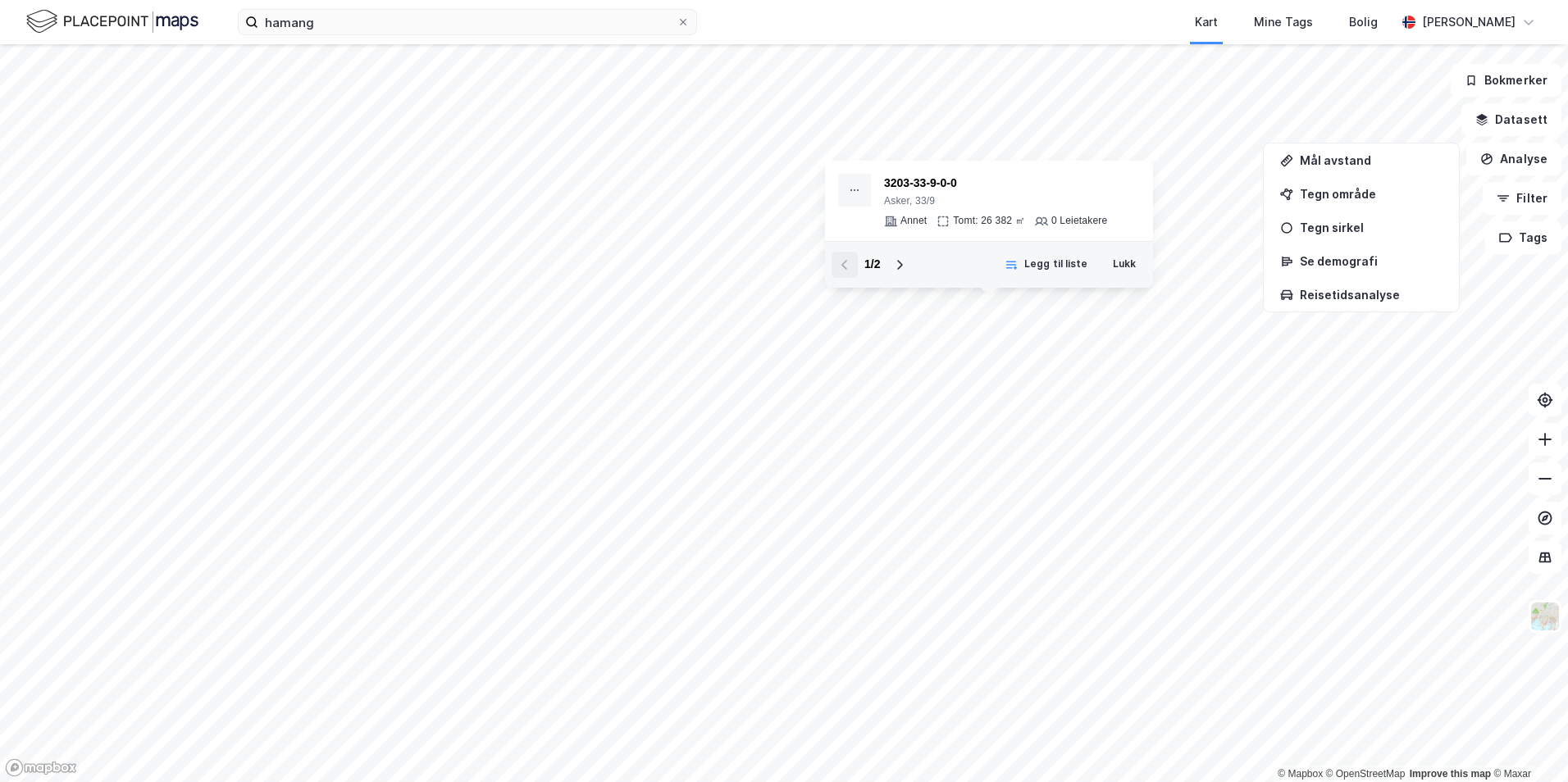
click at [988, 233] on div "3203-33-9-0-0 Asker, 33/9 Annet Tomt: 26 382 ㎡ 0 Leietakere" at bounding box center [989, 200] width 328 height 81
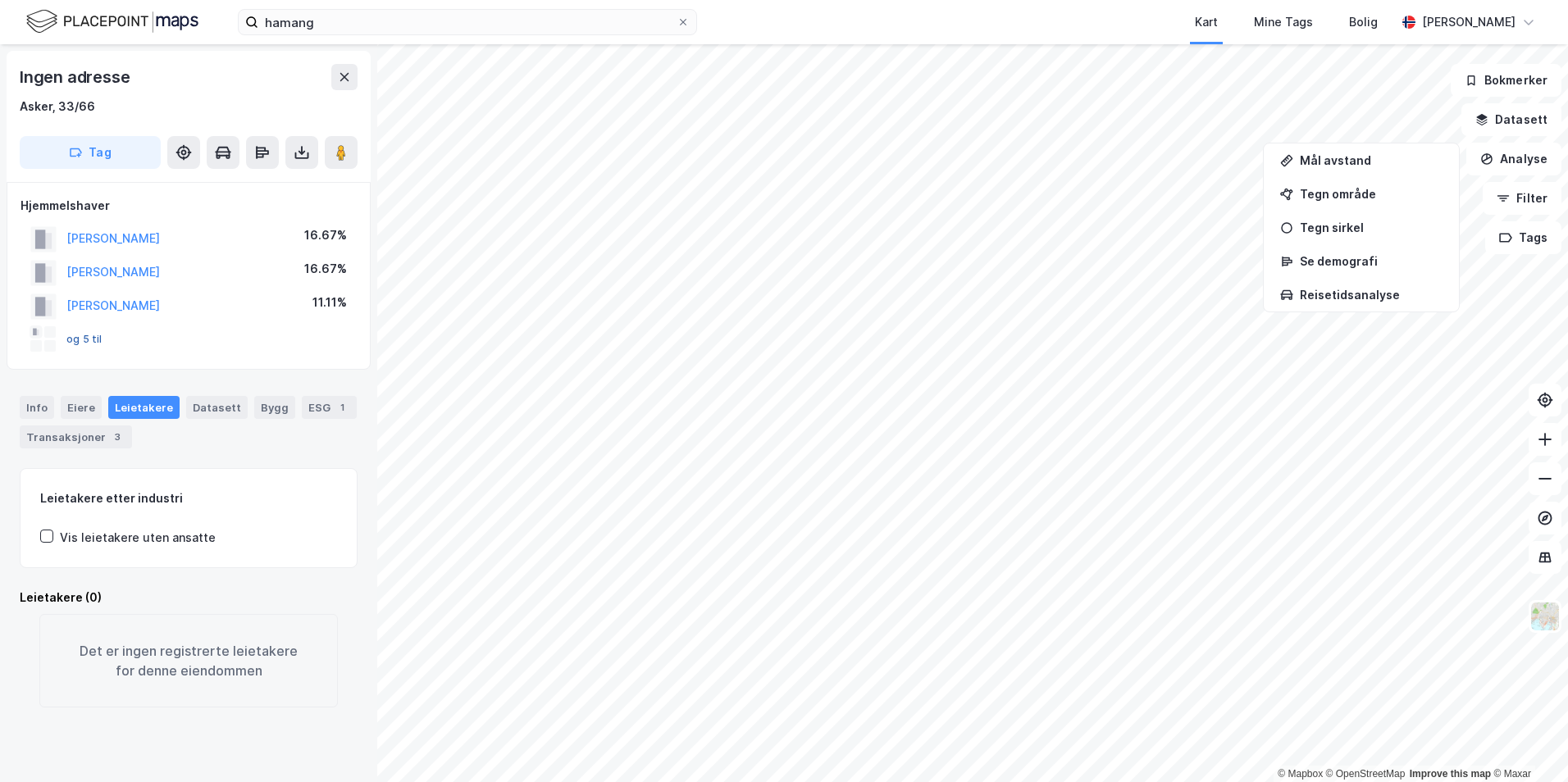
click at [0, 0] on button "og 5 til" at bounding box center [0, 0] width 0 height 0
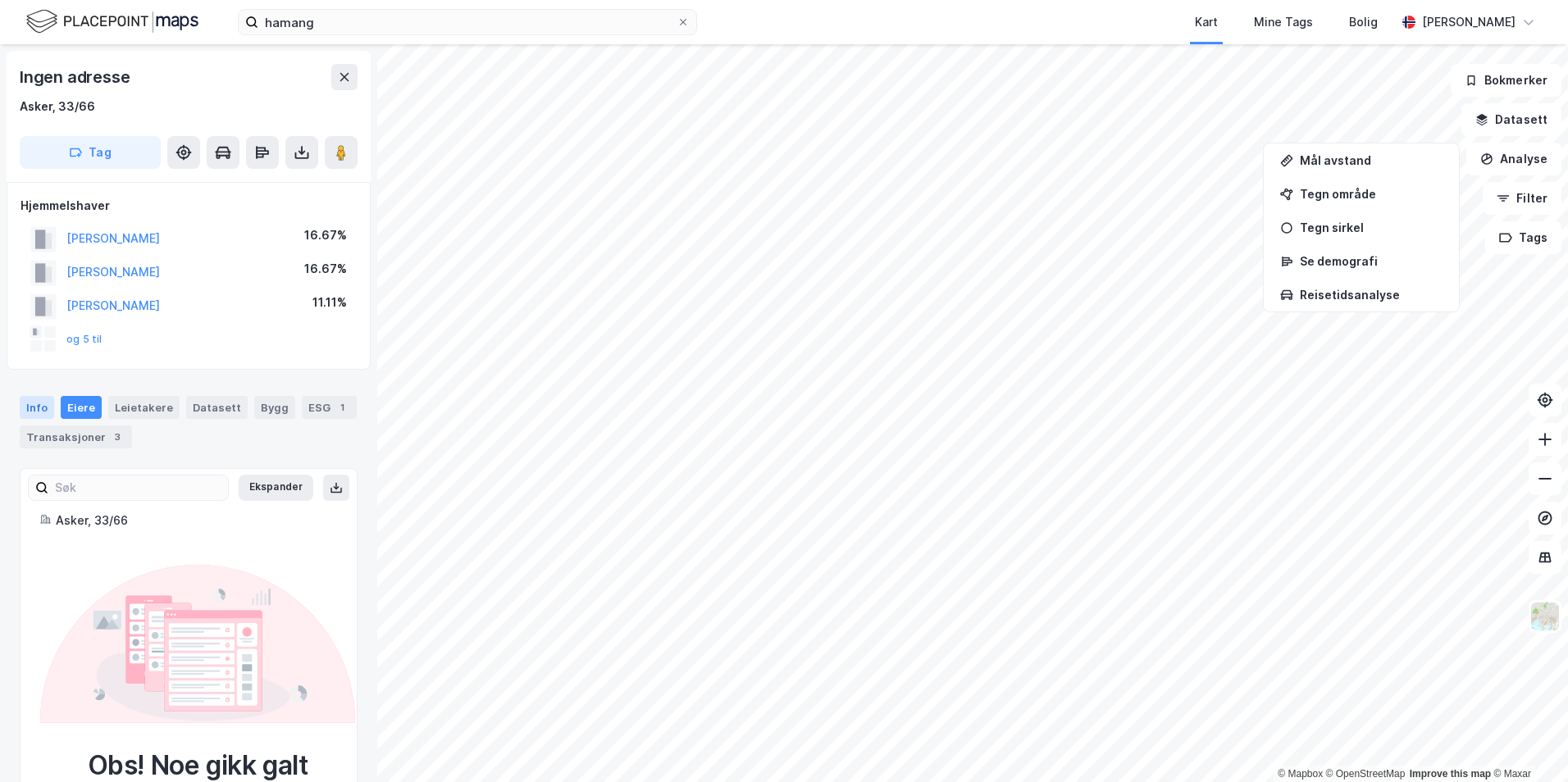
click at [31, 405] on div "Info" at bounding box center [37, 408] width 34 height 23
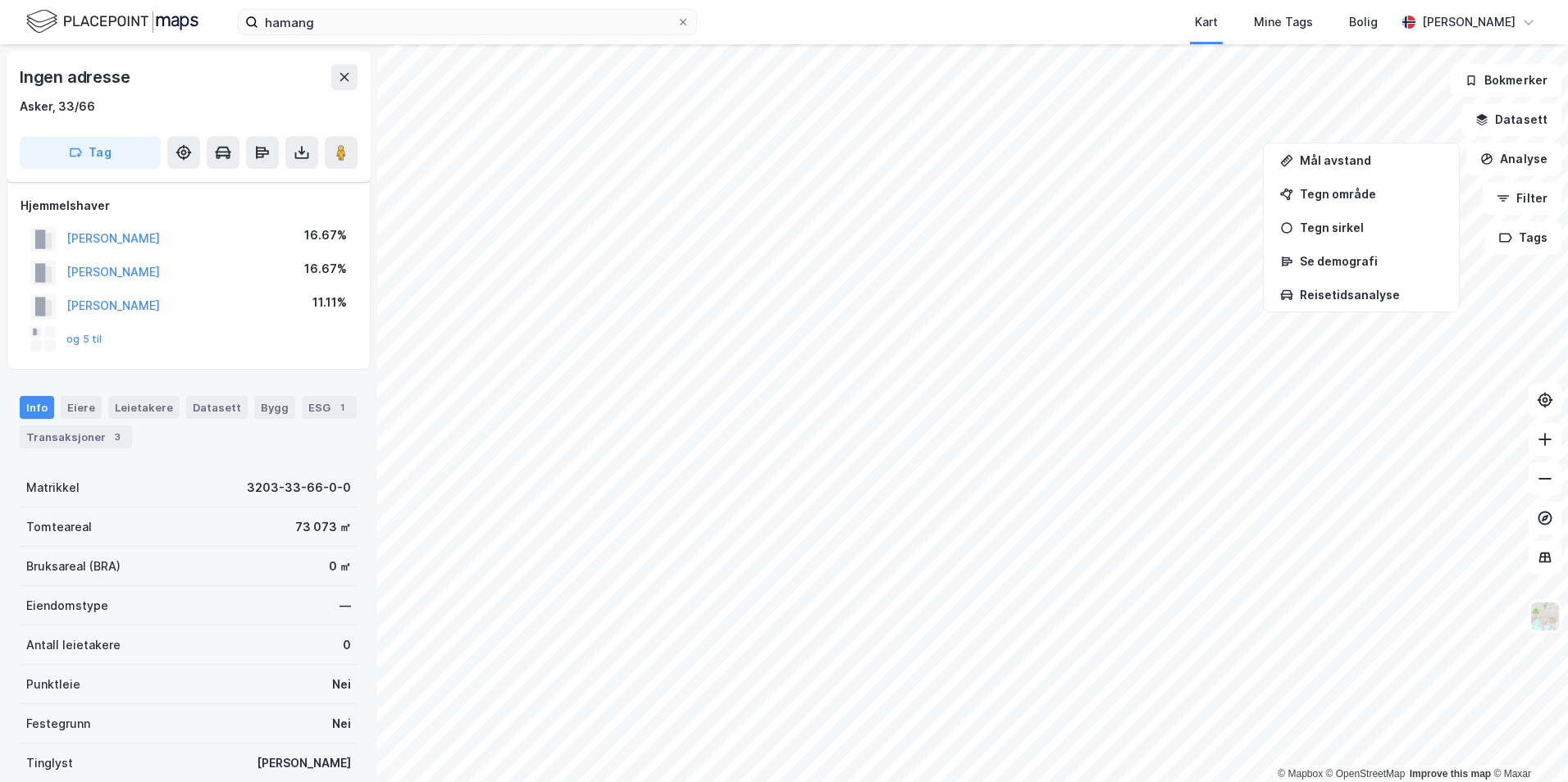
scroll to position [279, 0]
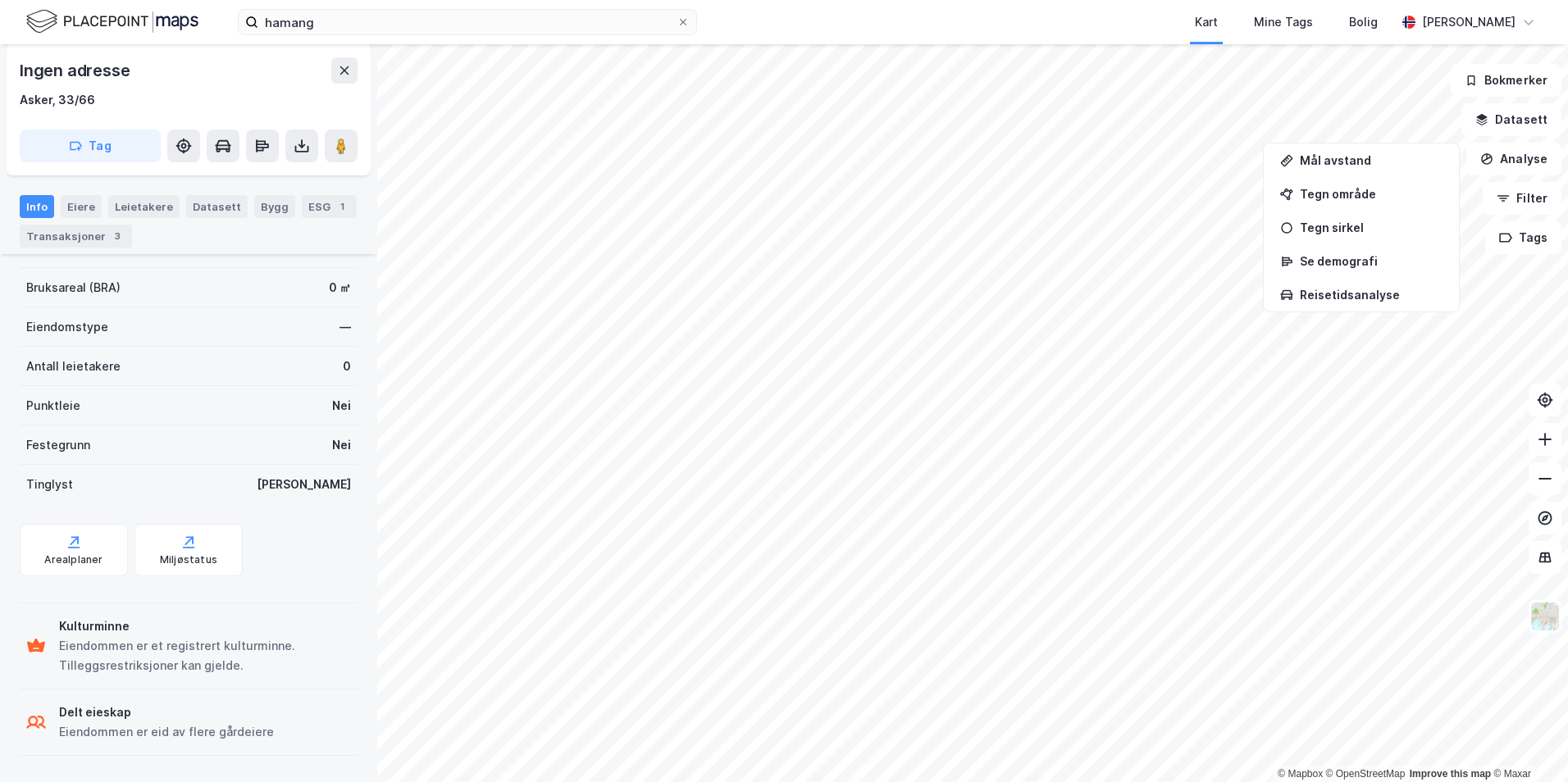
click at [82, 710] on div "Delt eieskap" at bounding box center [166, 712] width 215 height 20
click at [202, 208] on div "Datasett" at bounding box center [217, 206] width 62 height 23
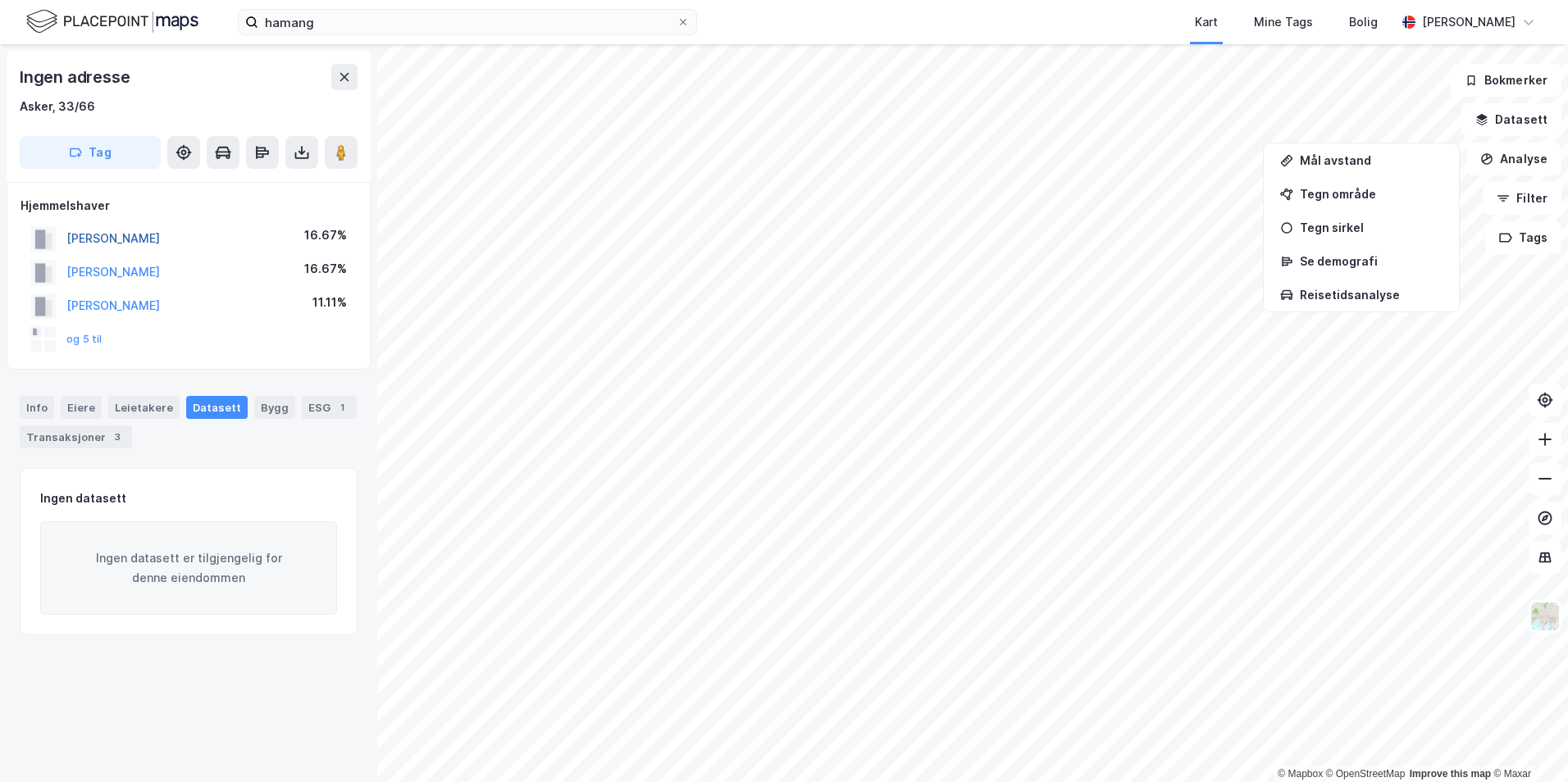
click at [0, 0] on button "[PERSON_NAME]" at bounding box center [0, 0] width 0 height 0
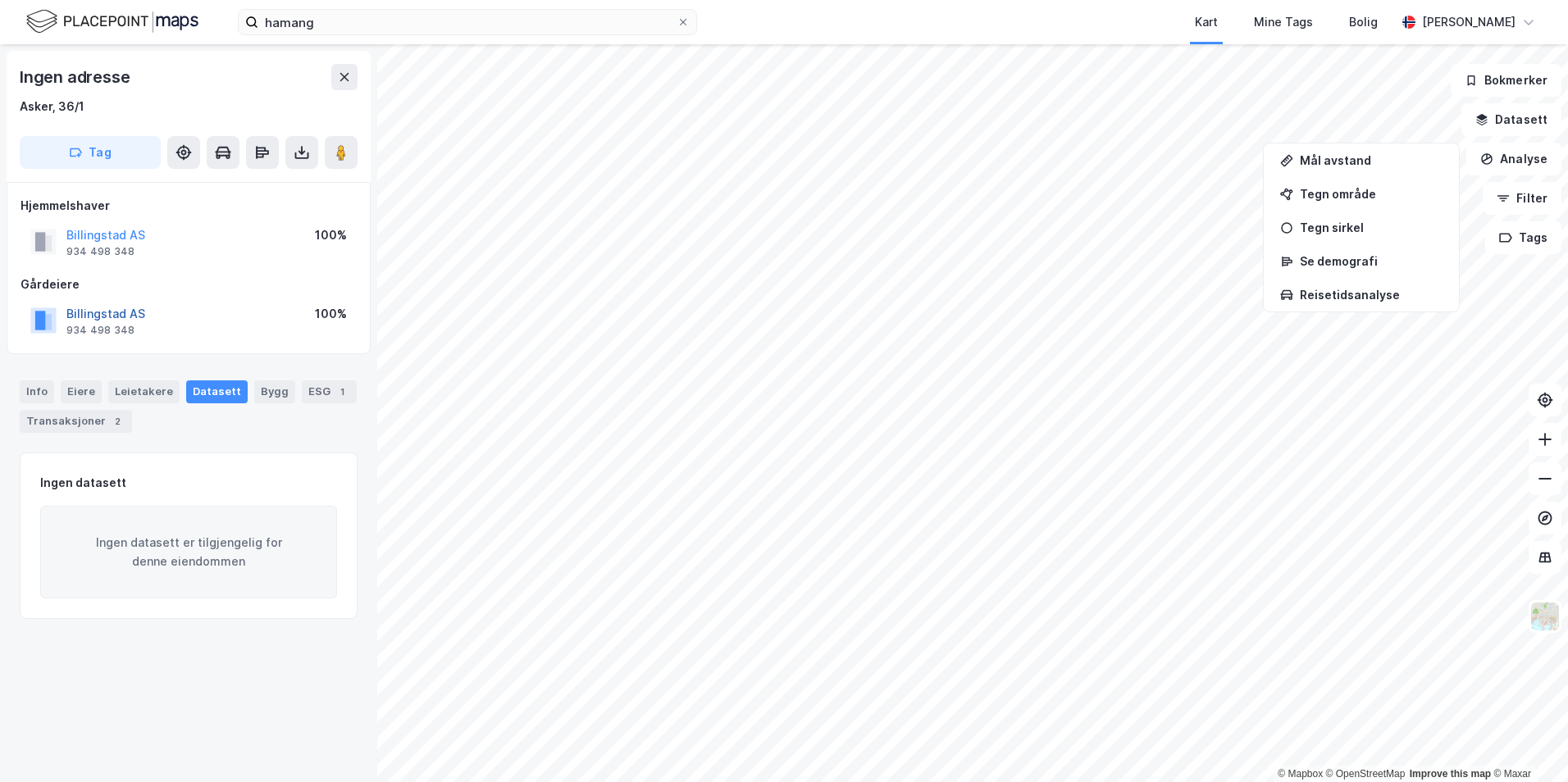
click at [0, 0] on button "Billingstad AS" at bounding box center [0, 0] width 0 height 0
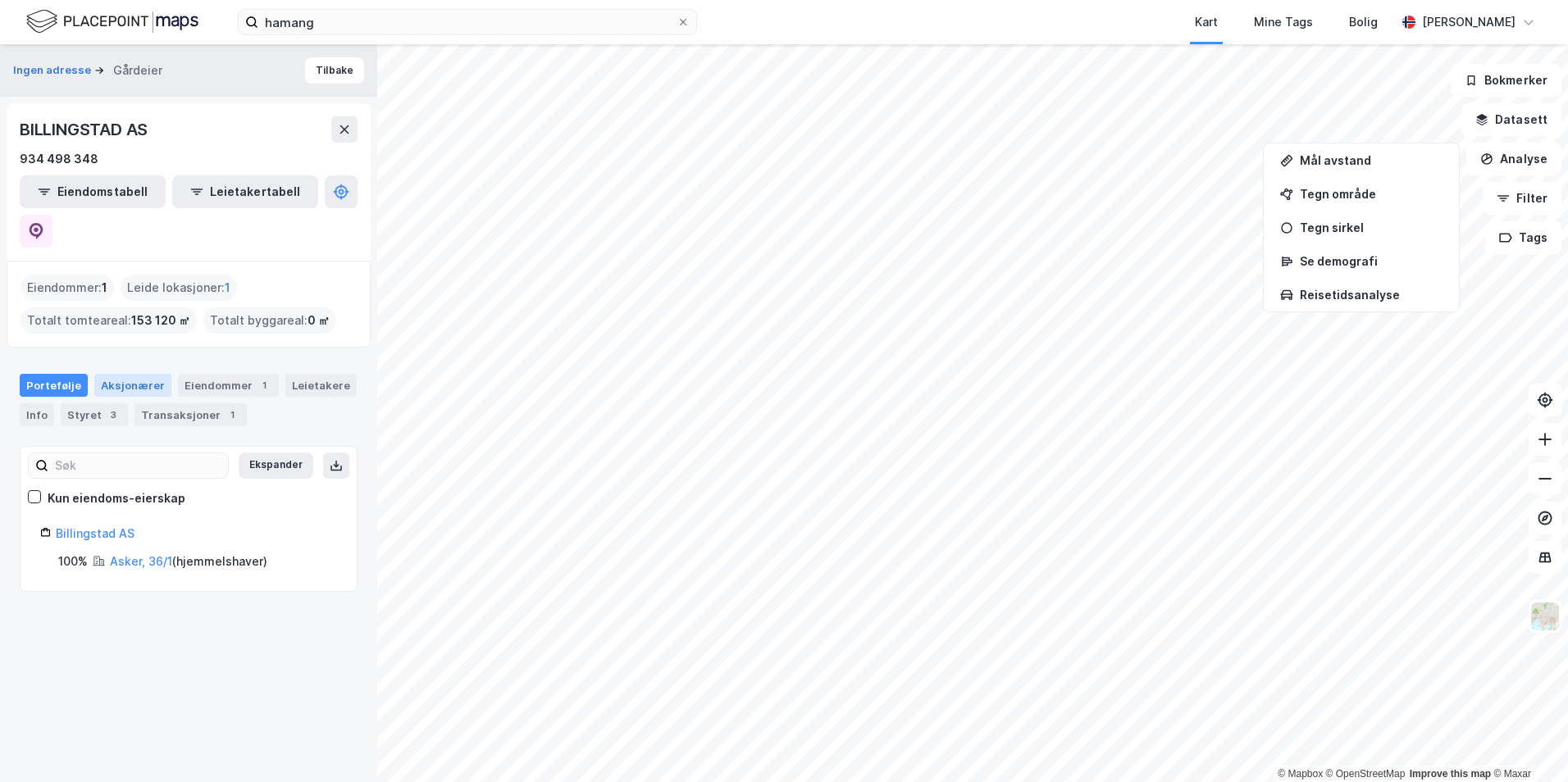
click at [136, 374] on div "Aksjonærer" at bounding box center [132, 385] width 77 height 23
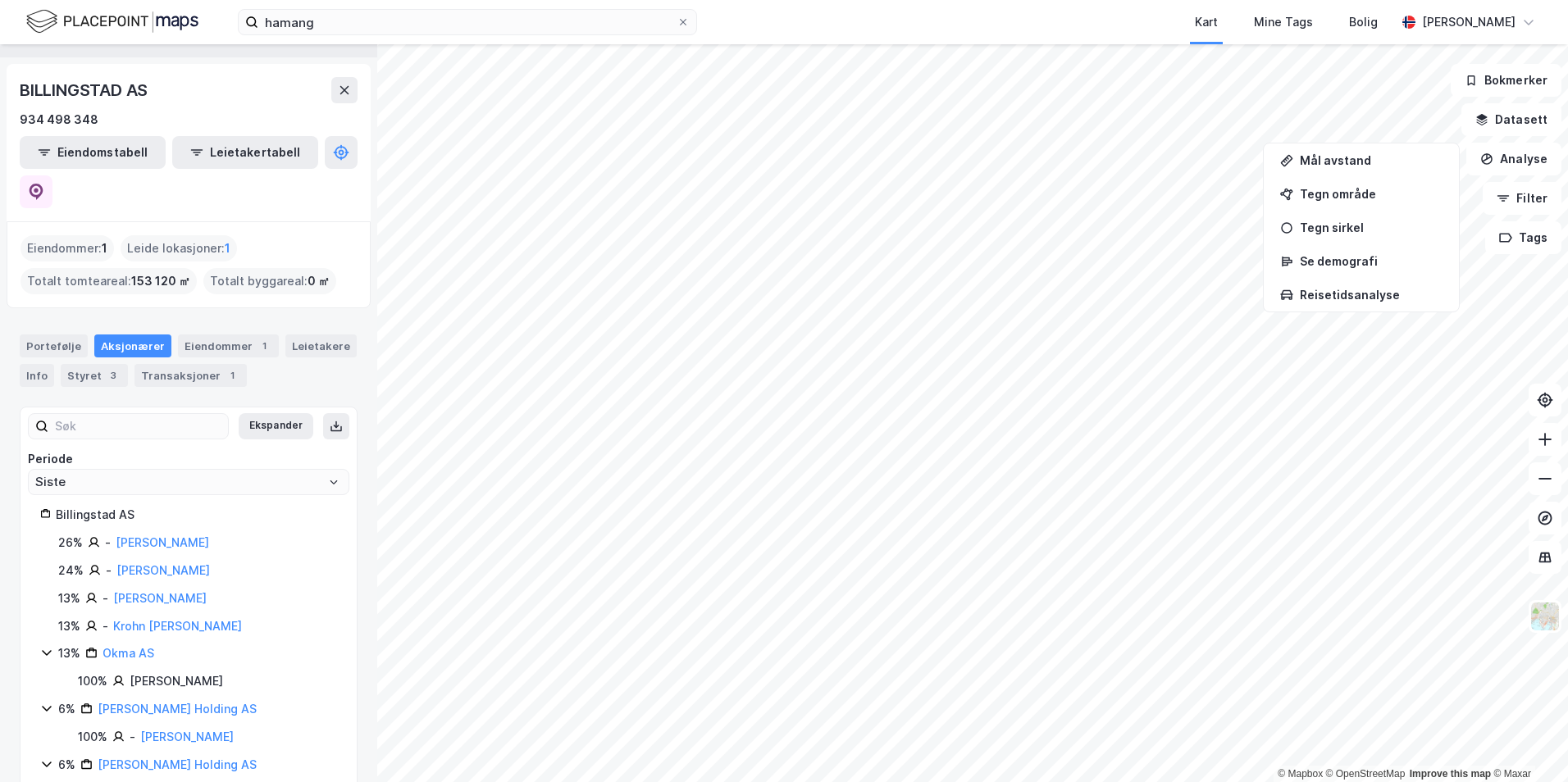
scroll to position [61, 0]
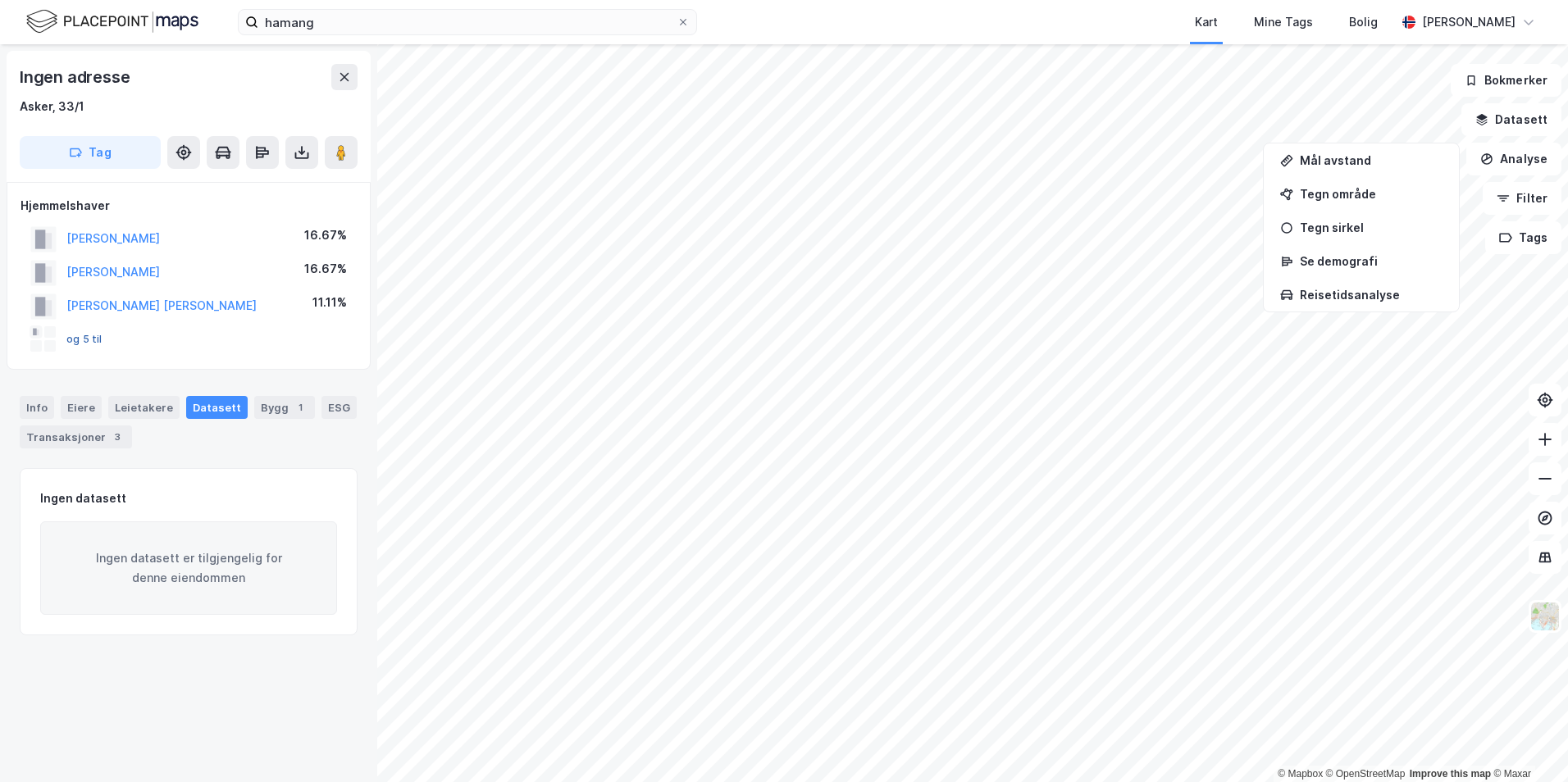
click at [0, 0] on button "og 5 til" at bounding box center [0, 0] width 0 height 0
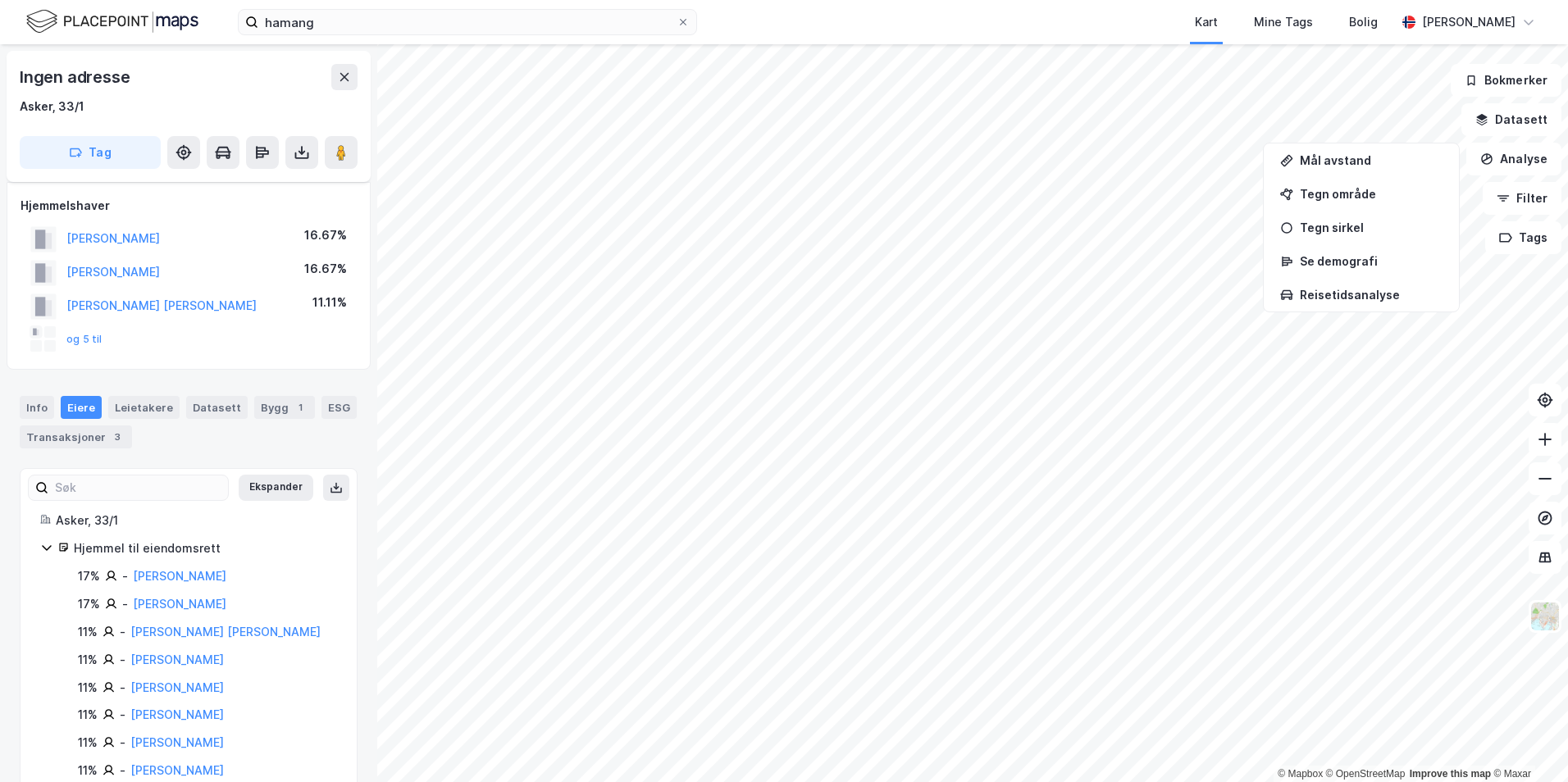
scroll to position [38, 0]
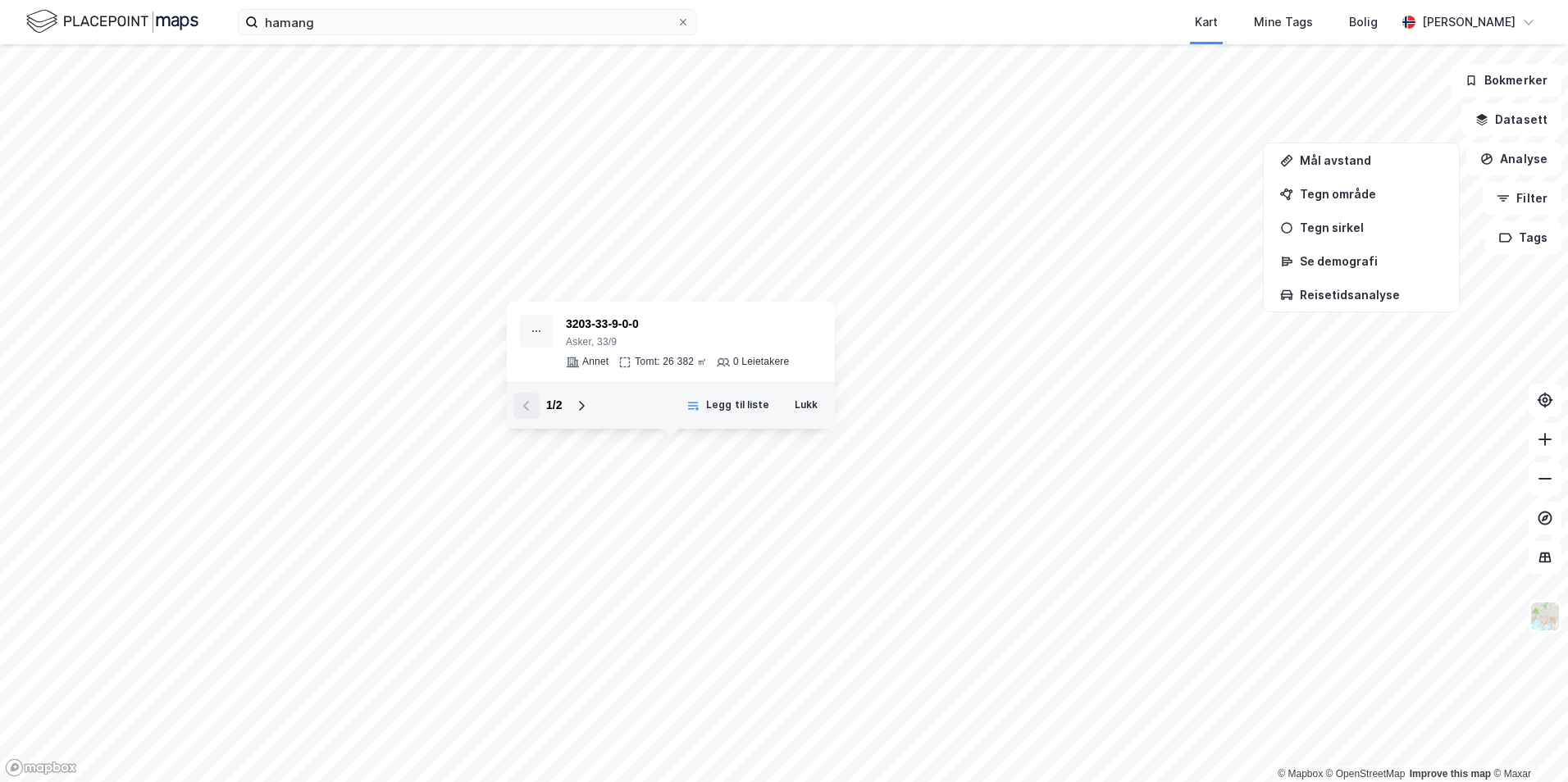
click at [629, 371] on div "3203-33-9-0-0 Asker, 33/9 Annet Tomt: 26 382 ㎡ 0 Leietakere" at bounding box center [671, 342] width 328 height 81
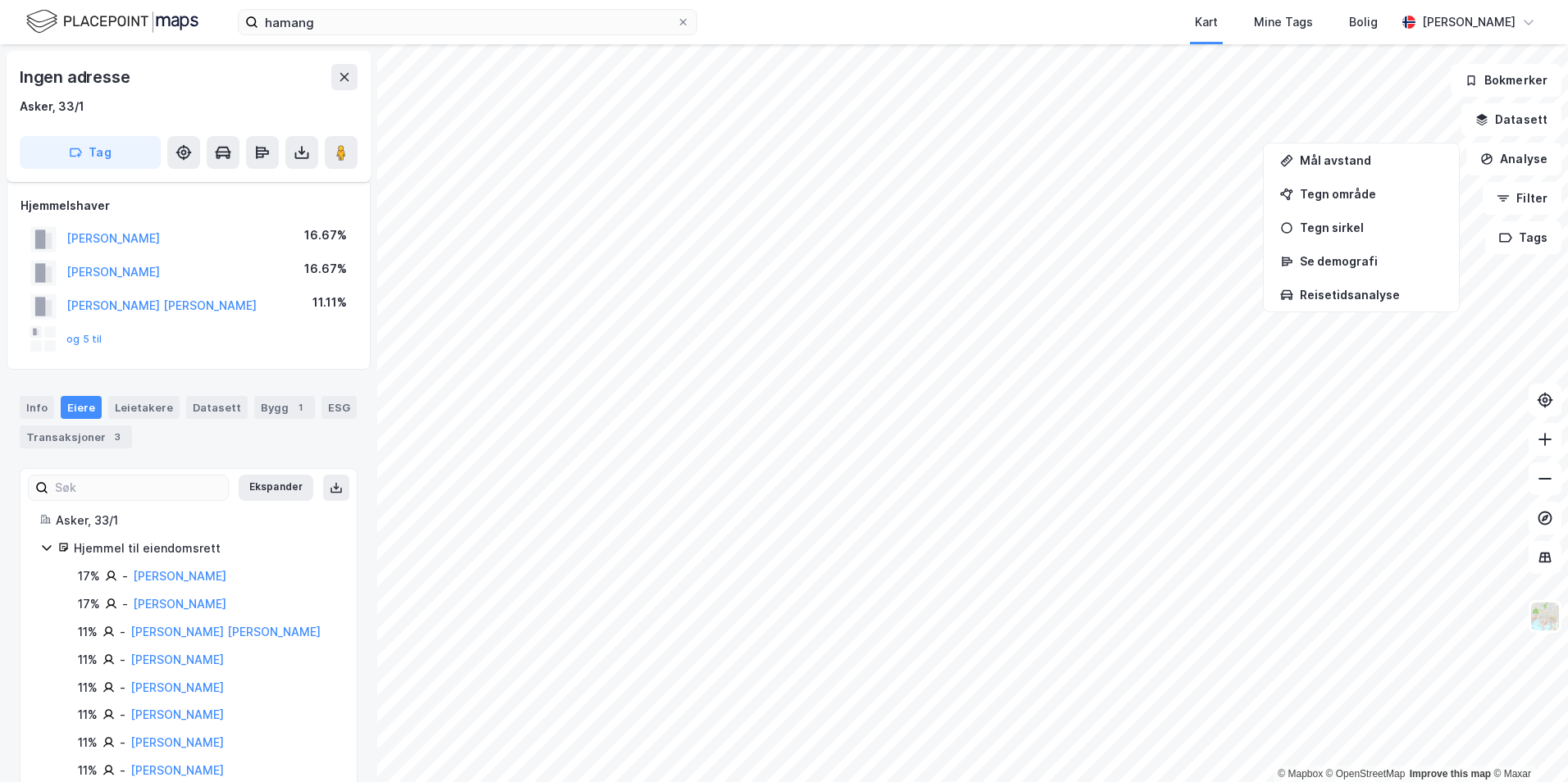
scroll to position [38, 0]
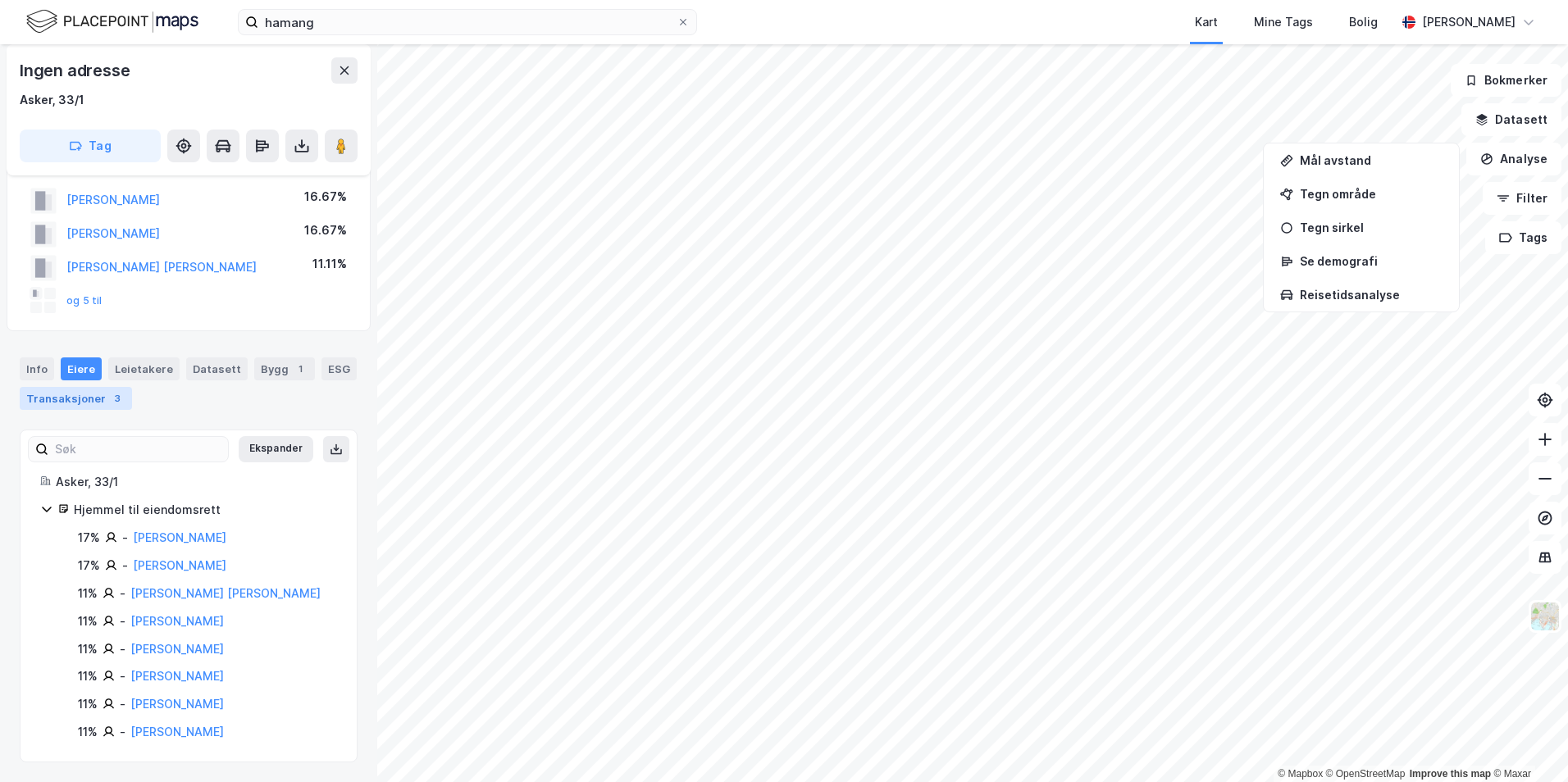
click at [67, 401] on div "Transaksjoner 3" at bounding box center [76, 398] width 112 height 23
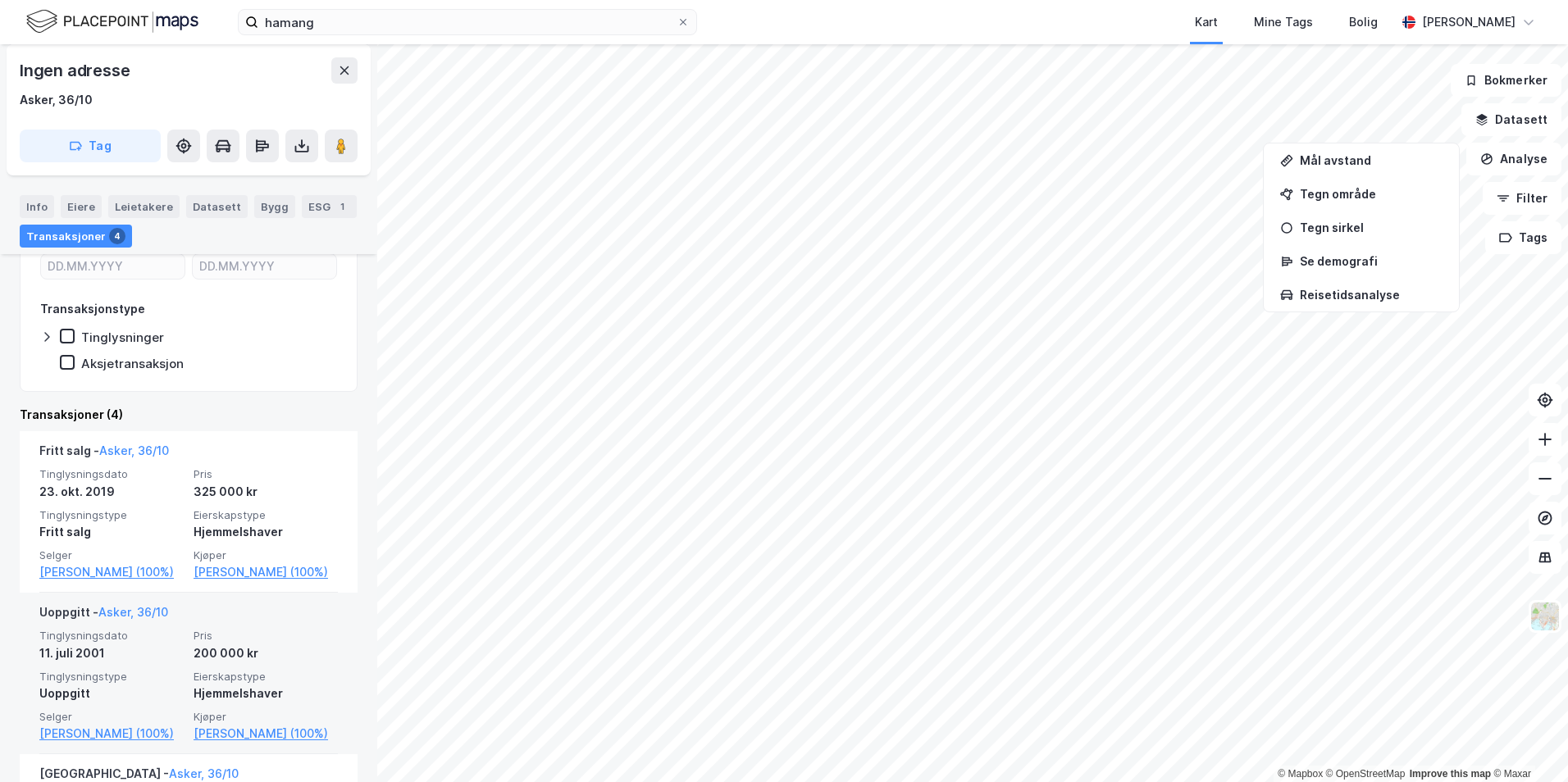
scroll to position [246, 0]
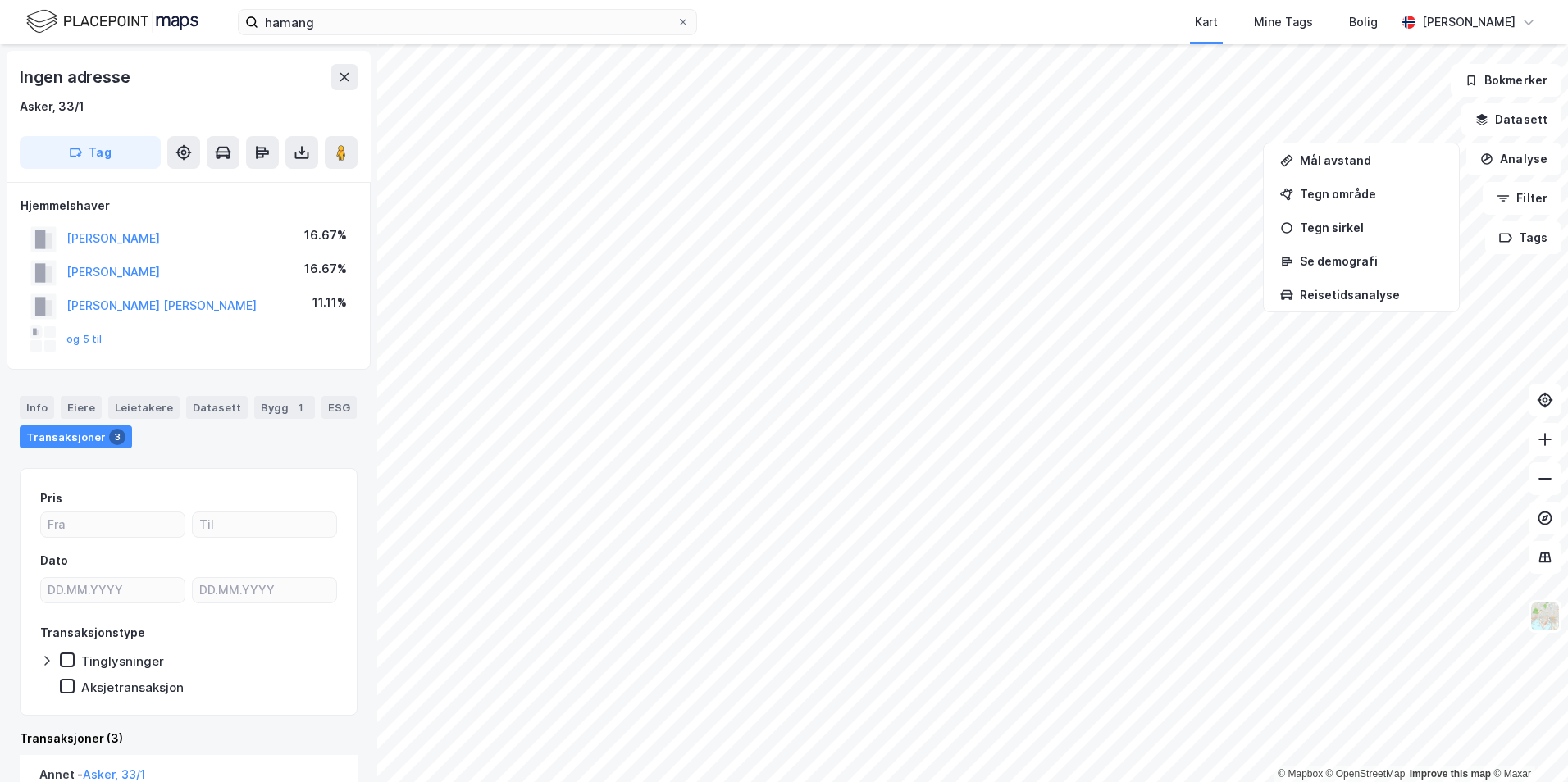
scroll to position [410, 0]
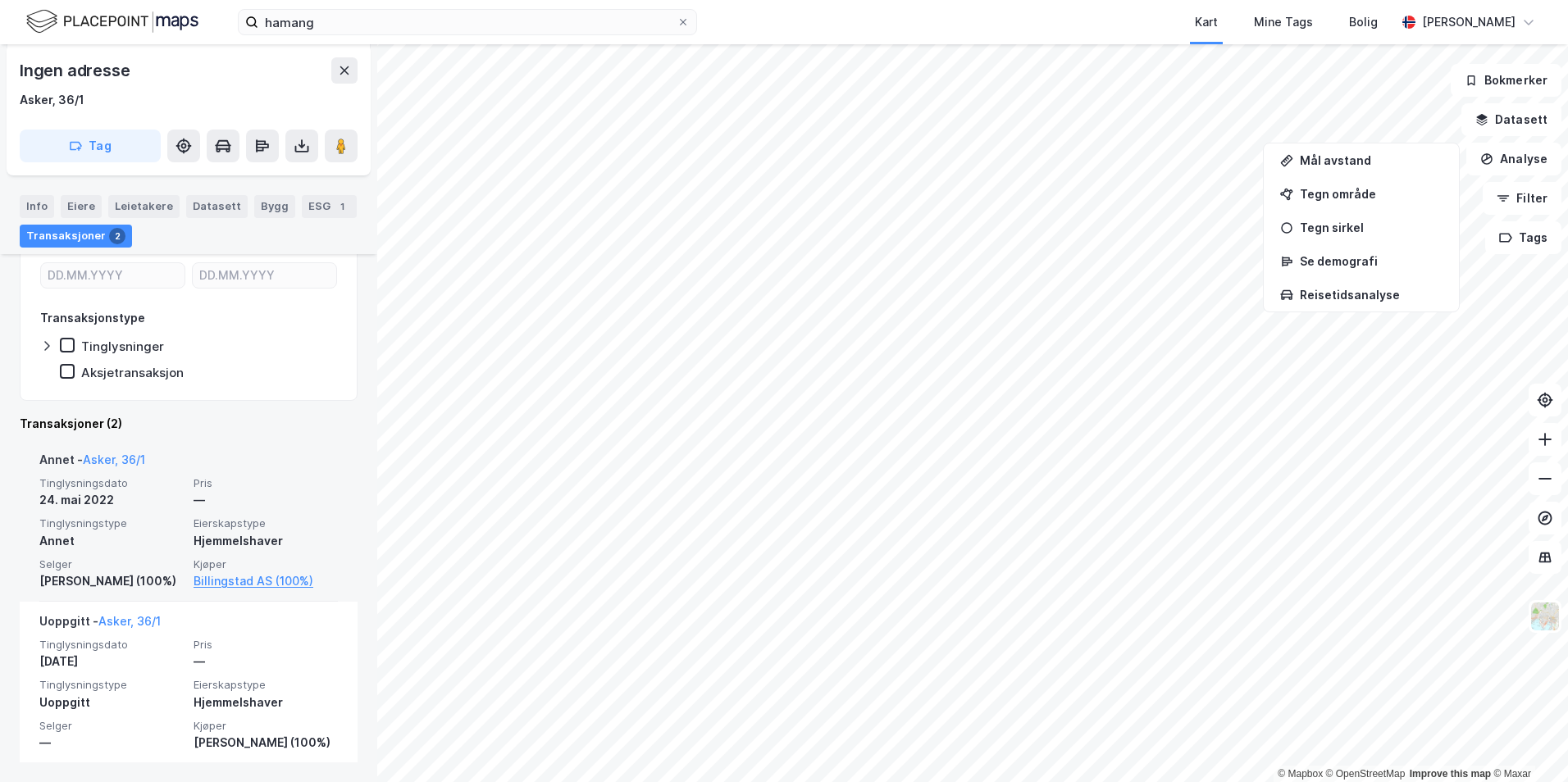
scroll to position [328, 0]
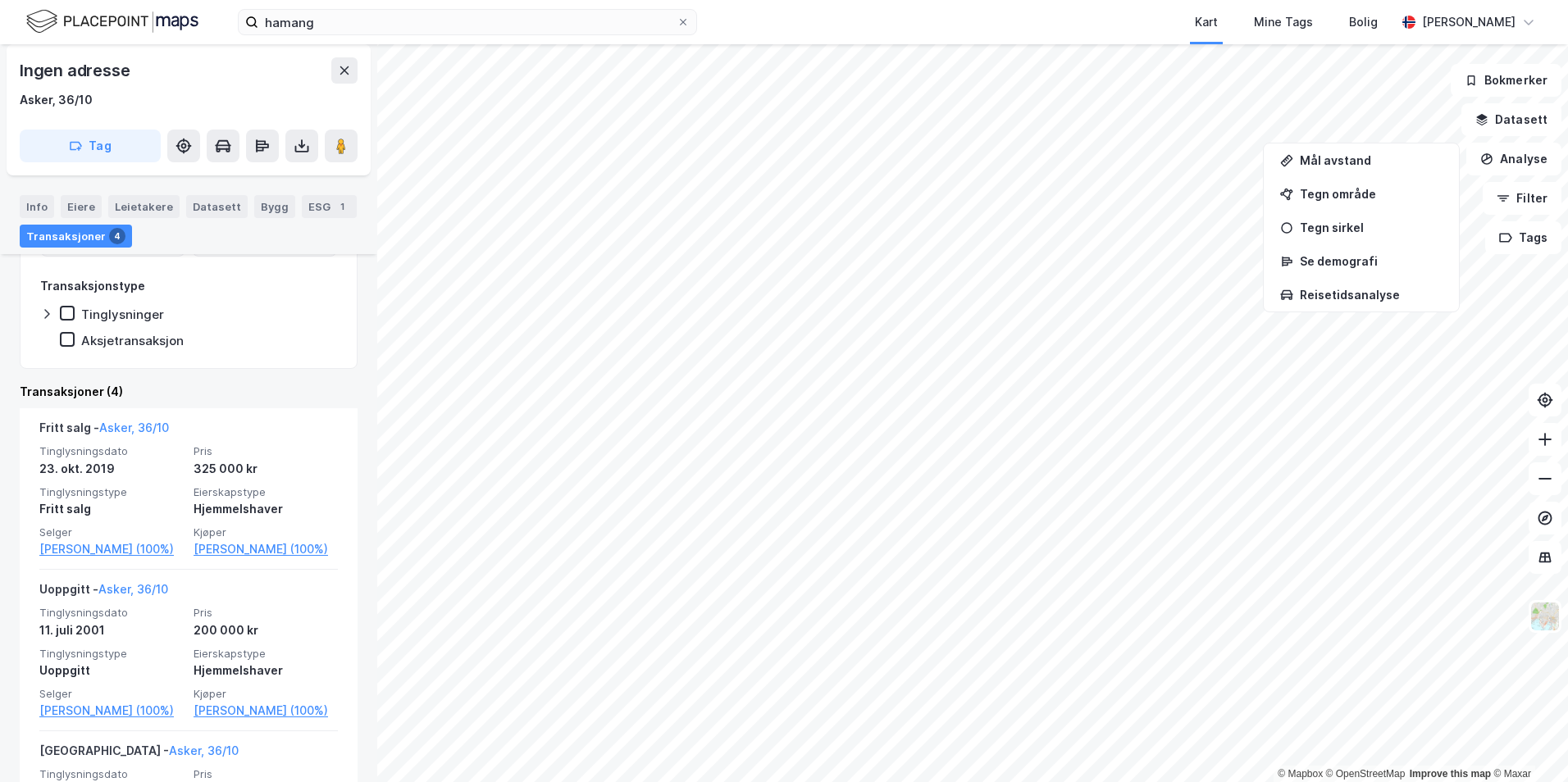
scroll to position [206, 0]
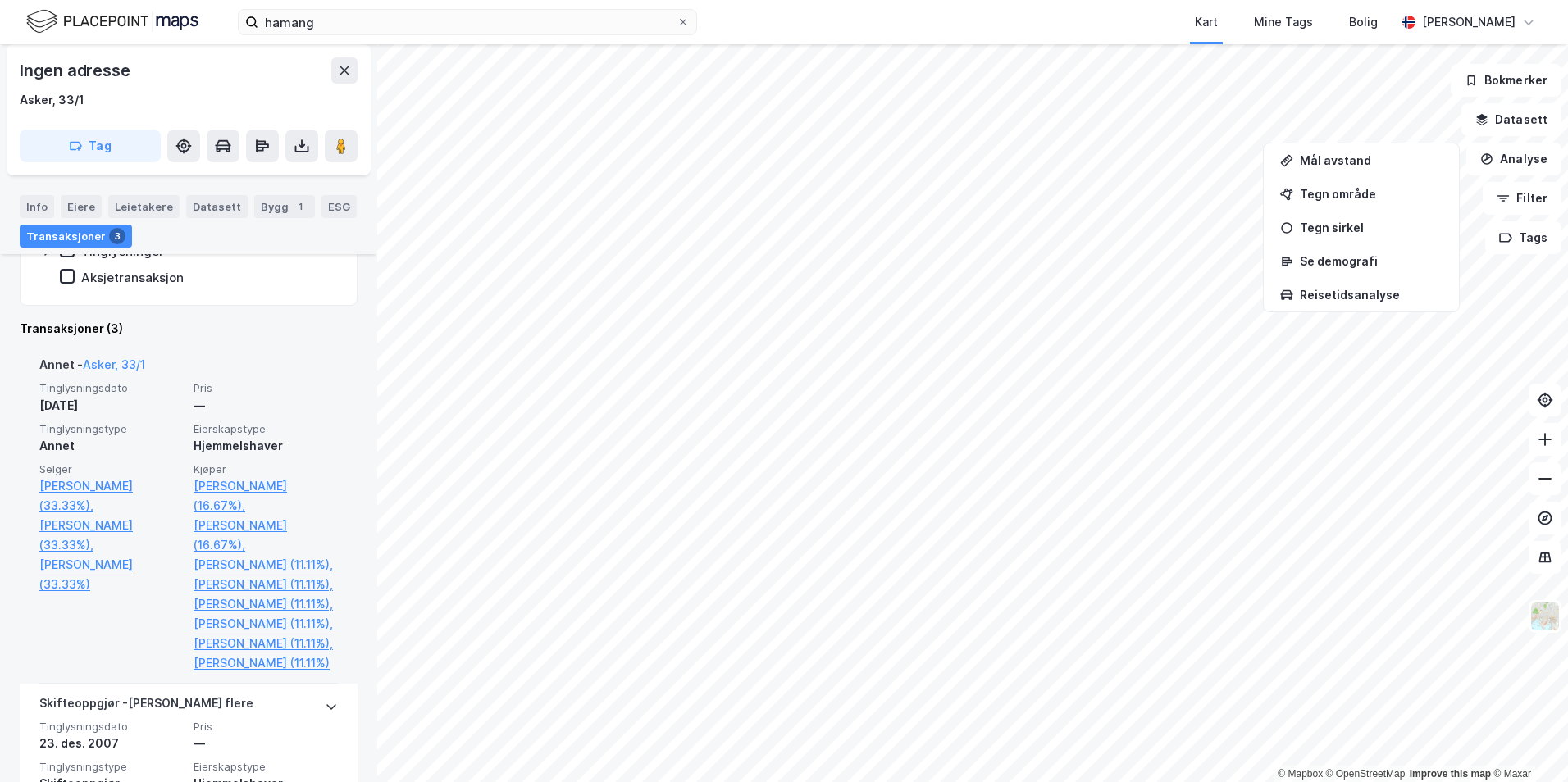
scroll to position [809, 0]
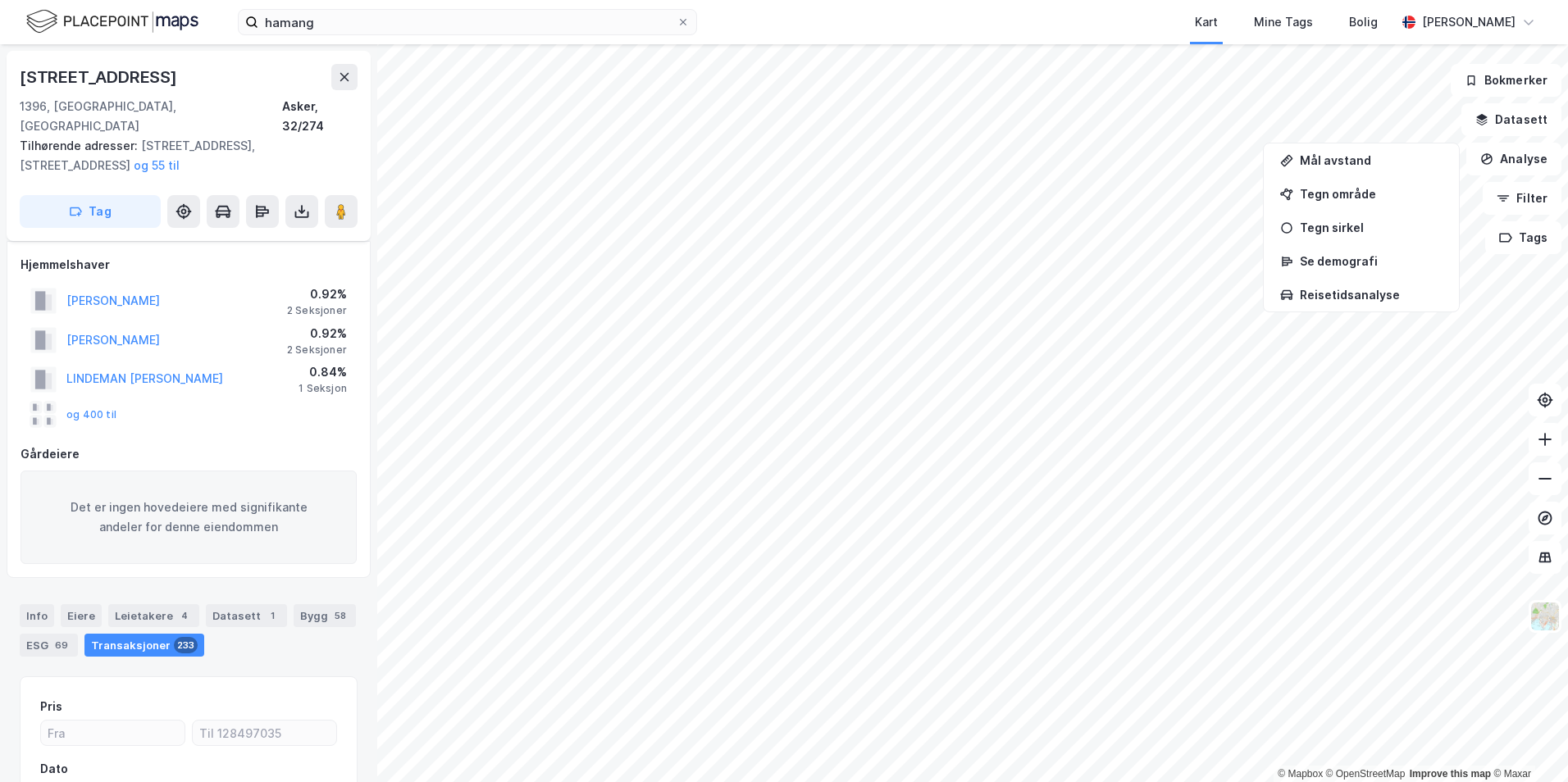
scroll to position [182, 0]
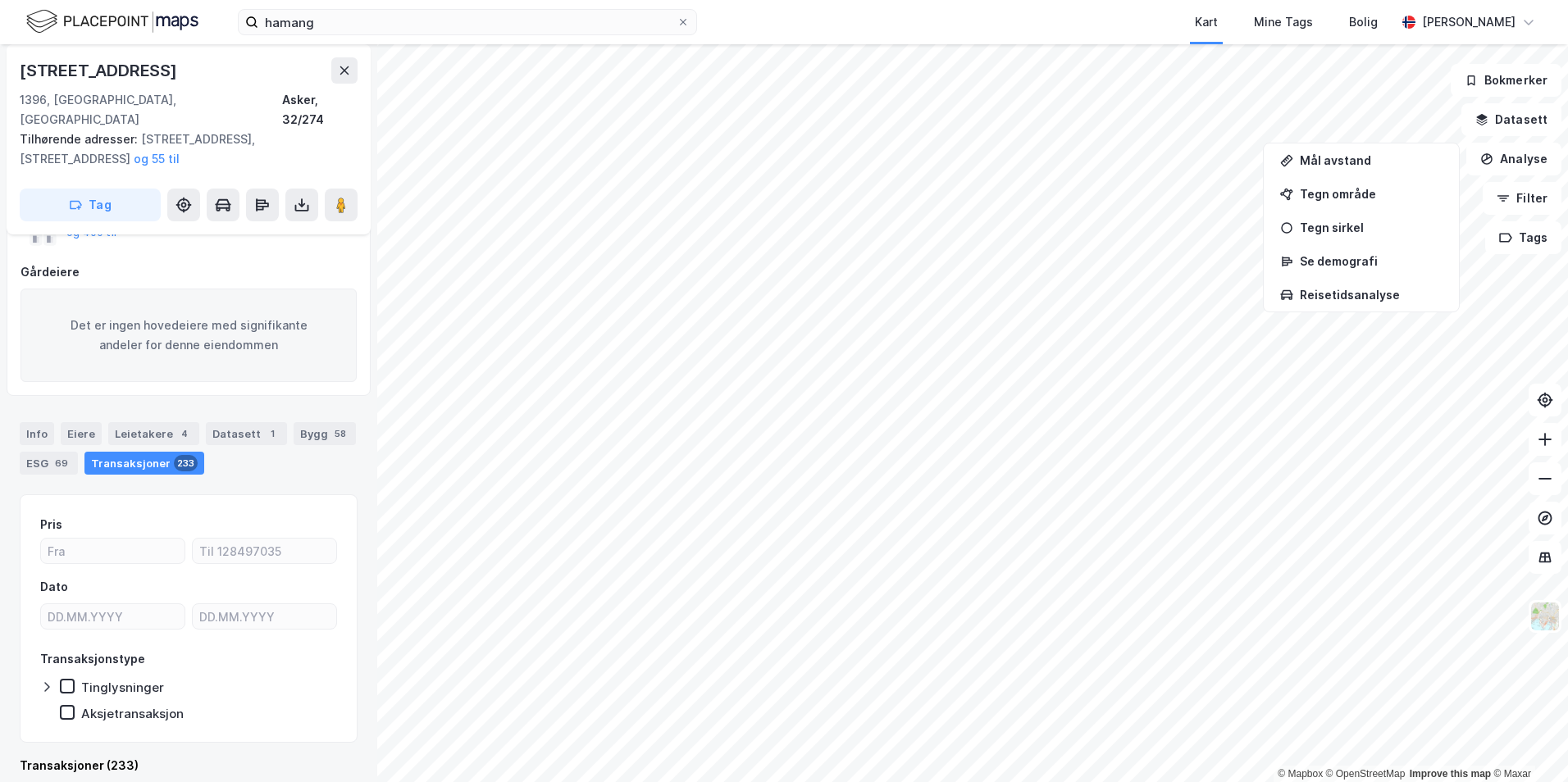
click at [290, 450] on div "© Mapbox © OpenStreetMap Improve this map © Maxar [STREET_ADDRESS] 1396, [GEOGR…" at bounding box center [784, 413] width 1568 height 738
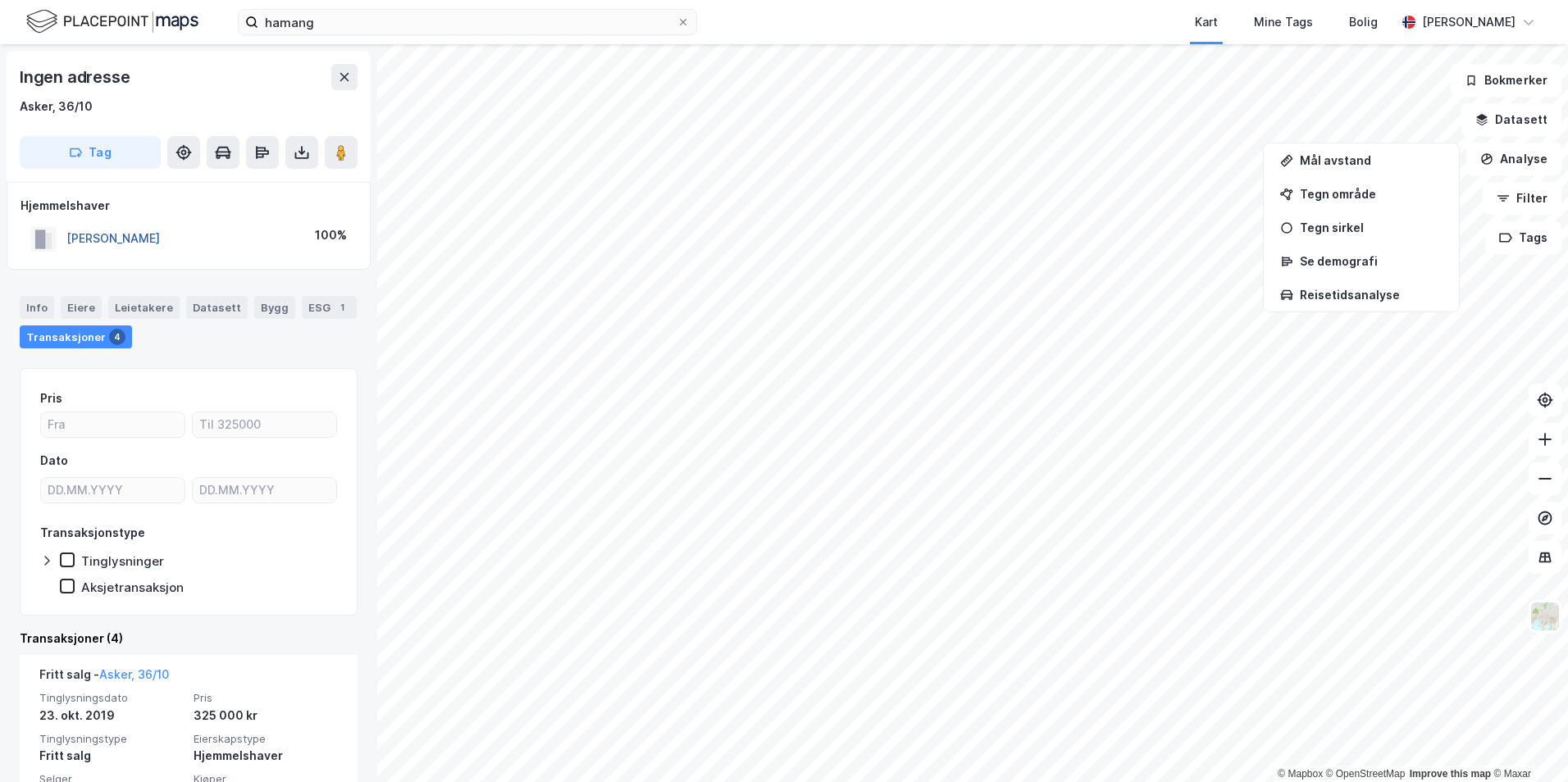
click at [0, 0] on button "[PERSON_NAME]" at bounding box center [0, 0] width 0 height 0
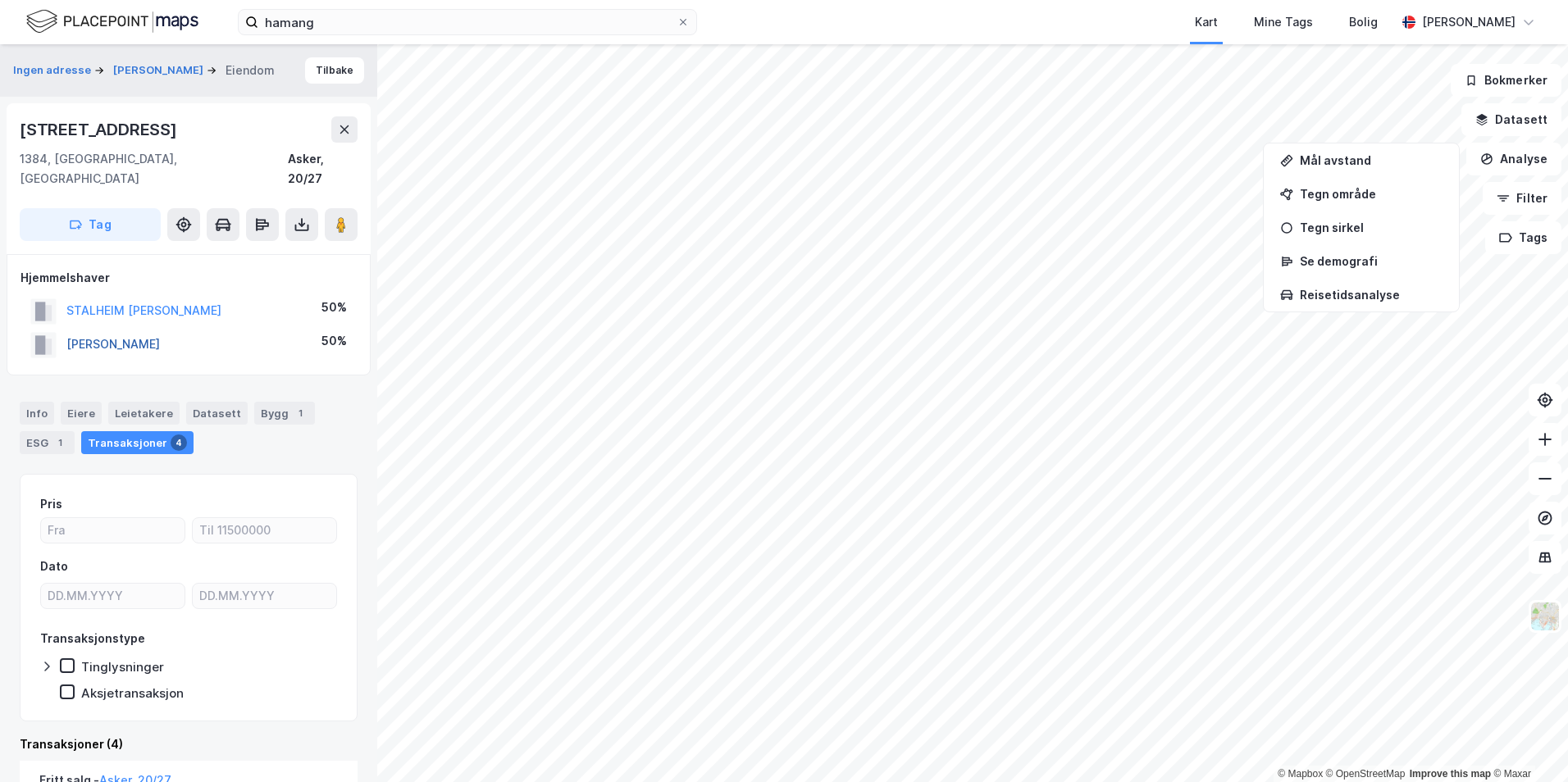
click at [0, 0] on button "[PERSON_NAME]" at bounding box center [0, 0] width 0 height 0
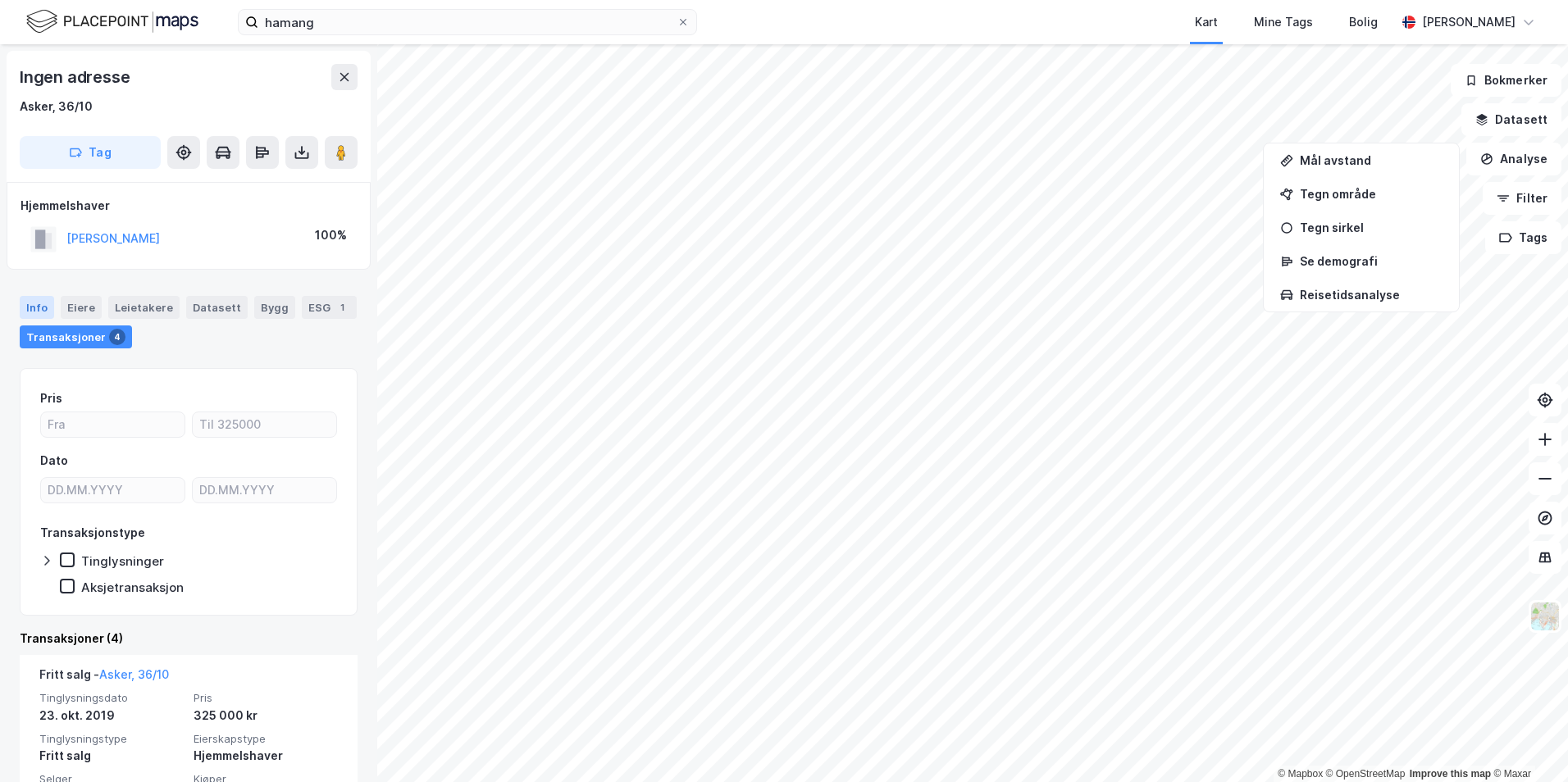
click at [44, 300] on div "Info" at bounding box center [37, 308] width 34 height 23
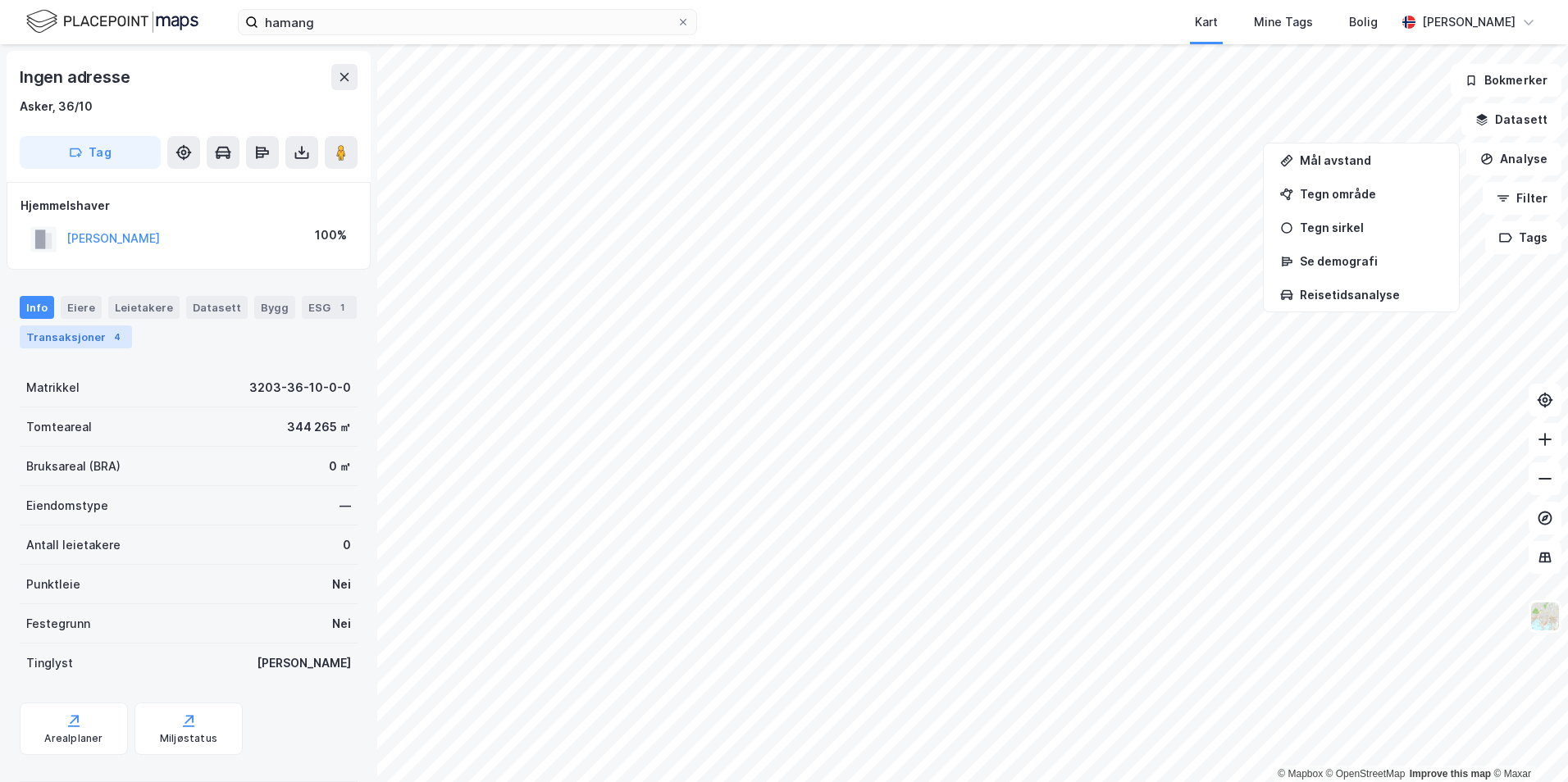
click at [66, 346] on div "Transaksjoner 4" at bounding box center [76, 337] width 112 height 23
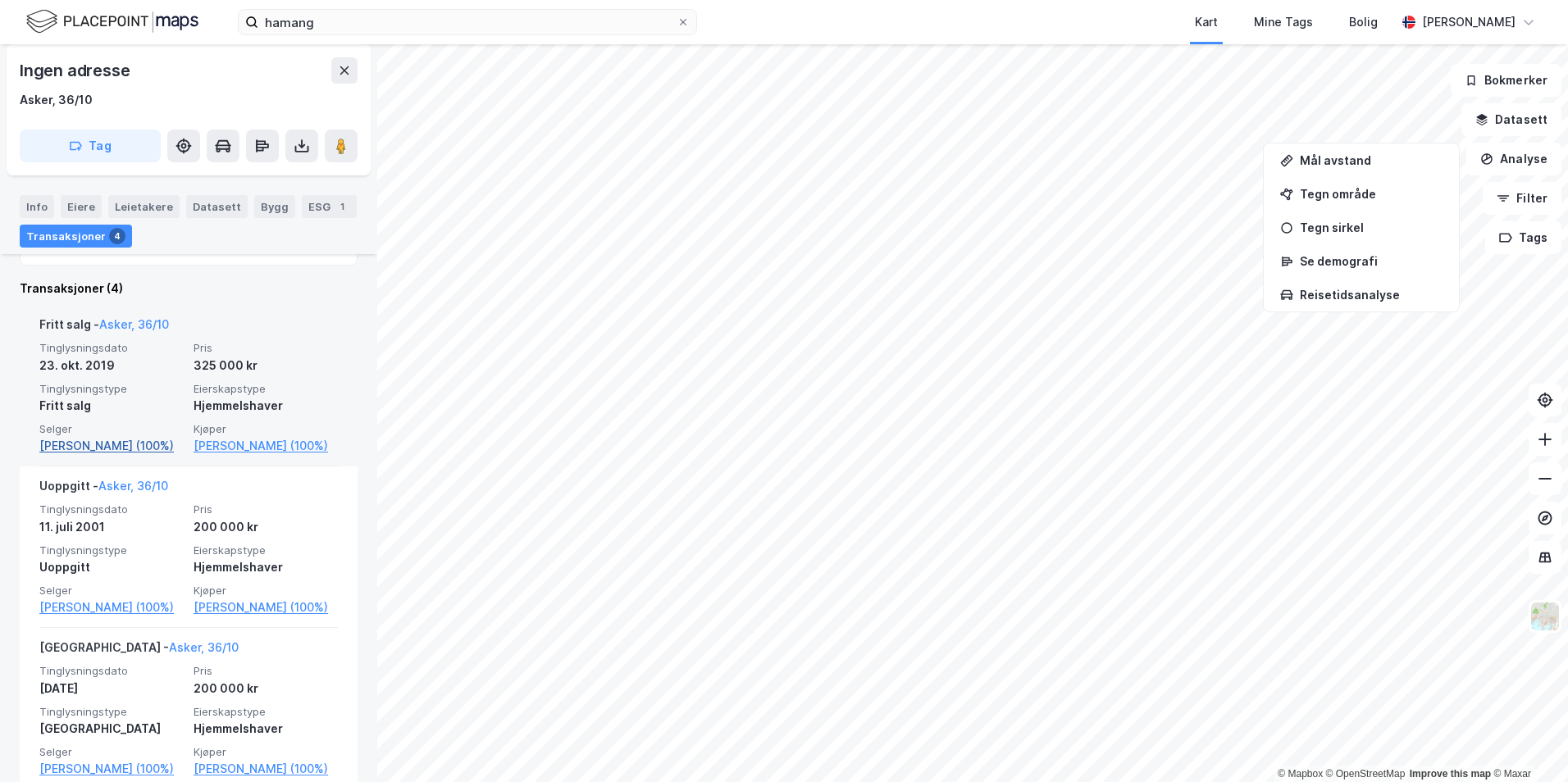
scroll to position [246, 0]
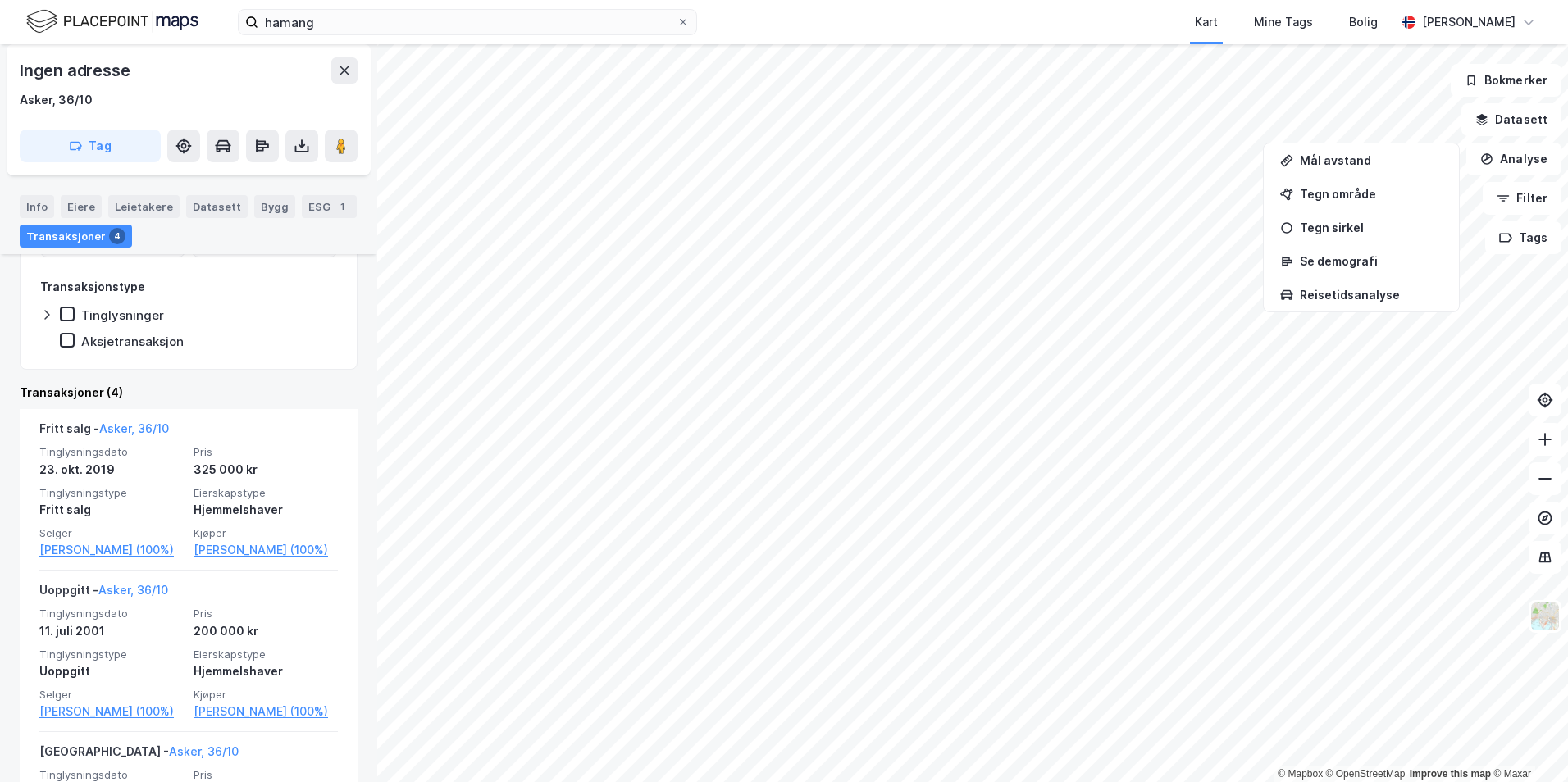
click at [699, 781] on html "hamang Kart Mine Tags [PERSON_NAME] © Mapbox © OpenStreetMap Improve this map ©…" at bounding box center [784, 391] width 1568 height 782
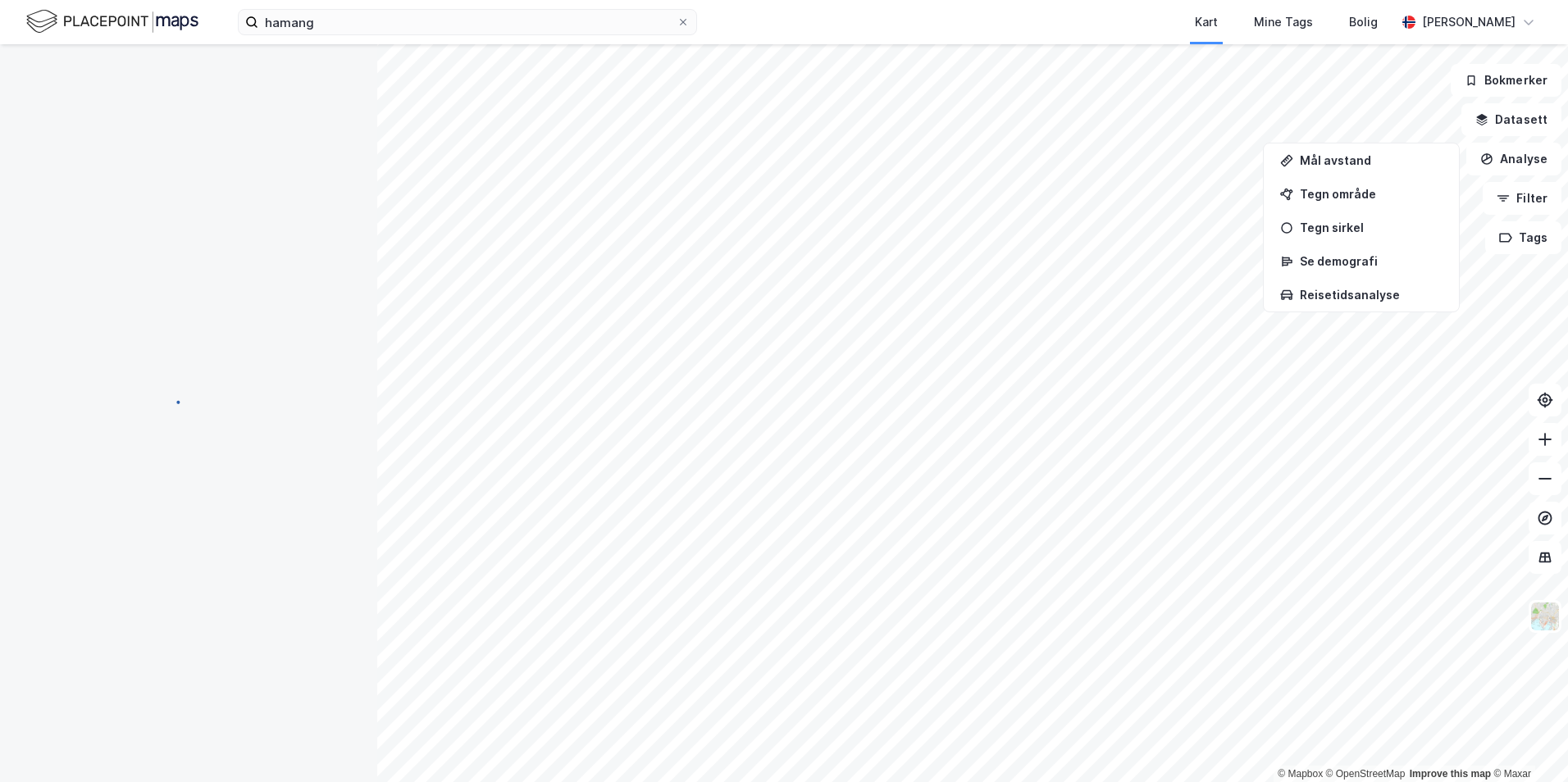
scroll to position [95, 0]
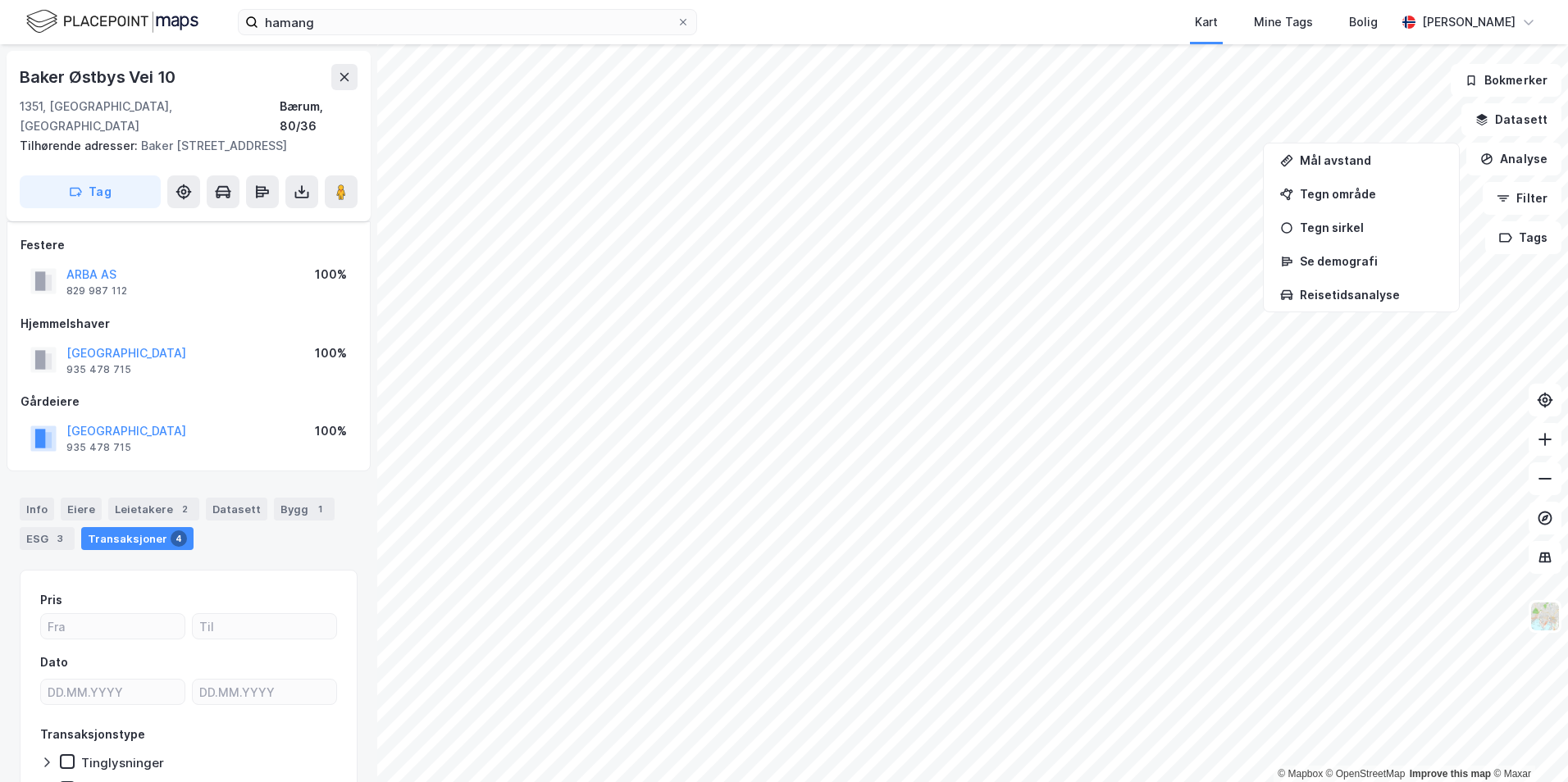
scroll to position [95, 0]
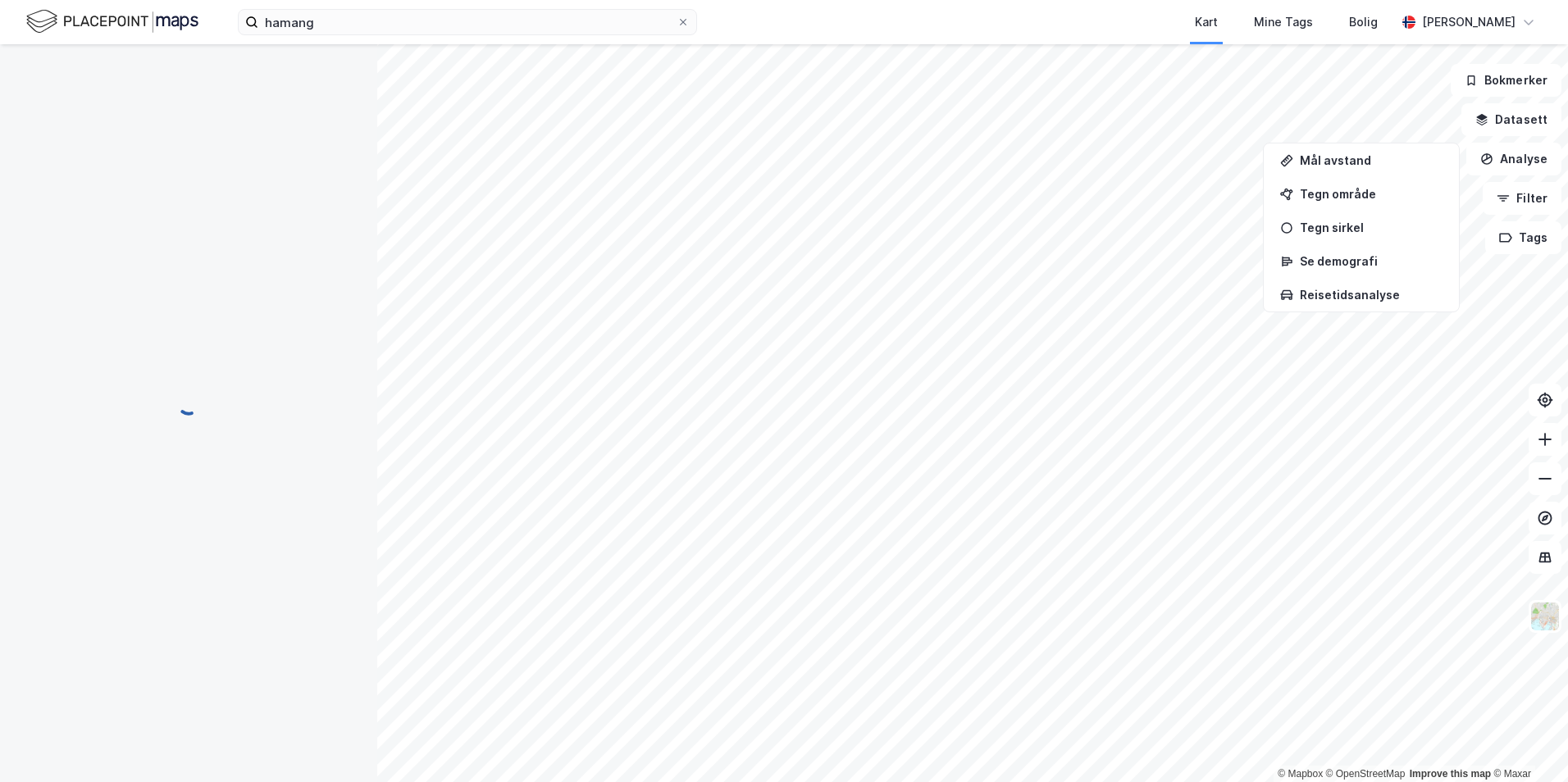
scroll to position [17, 0]
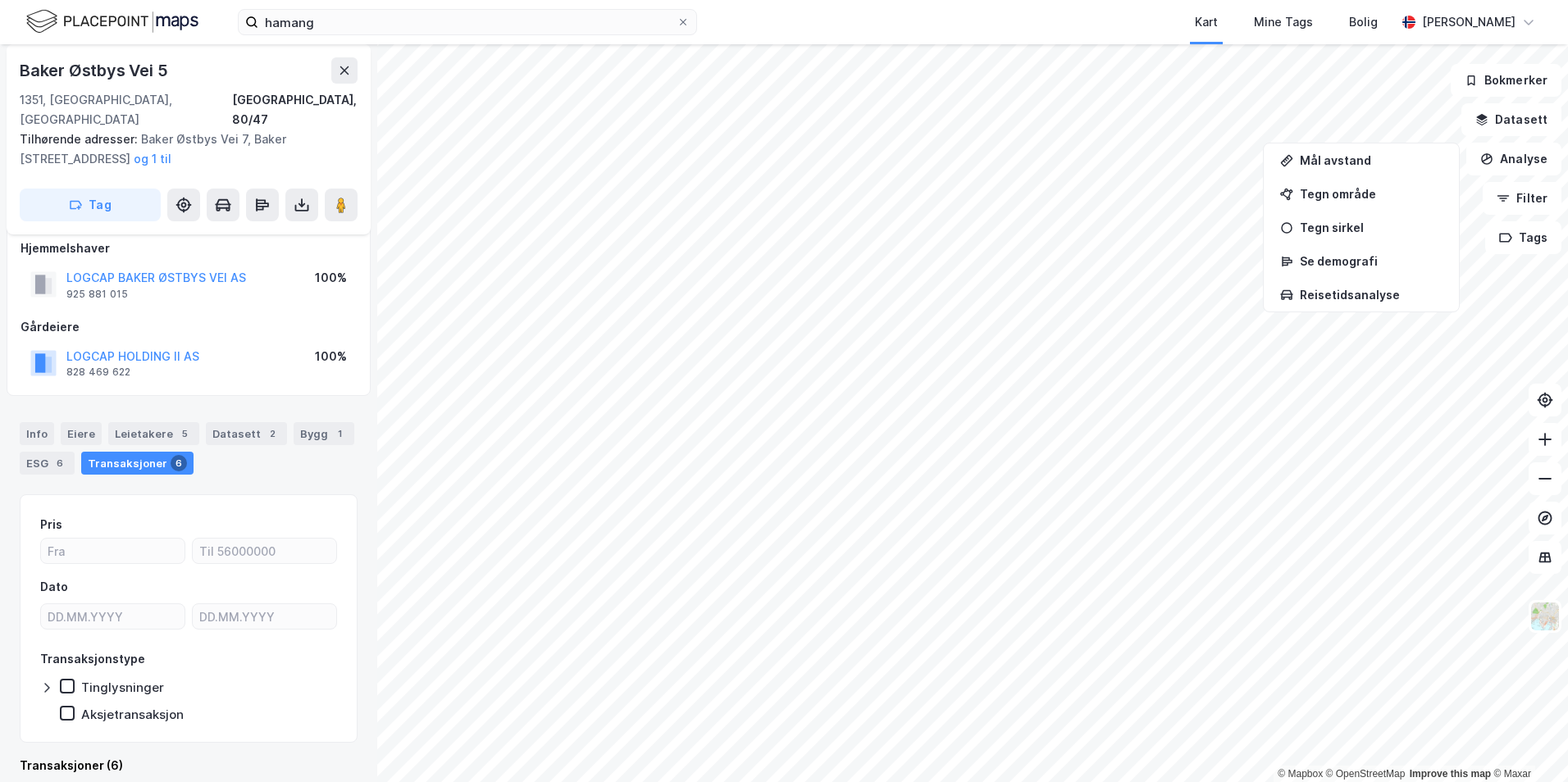
click at [1001, 0] on html "hamang Kart Mine Tags [PERSON_NAME] © Mapbox © OpenStreetMap Improve this map ©…" at bounding box center [784, 391] width 1568 height 782
click at [633, 0] on html "hamang Kart Mine Tags [PERSON_NAME] © Mapbox © OpenStreetMap Improve this map ©…" at bounding box center [784, 391] width 1568 height 782
click at [1052, 781] on html "hamang Kart Mine Tags [PERSON_NAME] © Mapbox © OpenStreetMap Improve this map ©…" at bounding box center [784, 391] width 1568 height 782
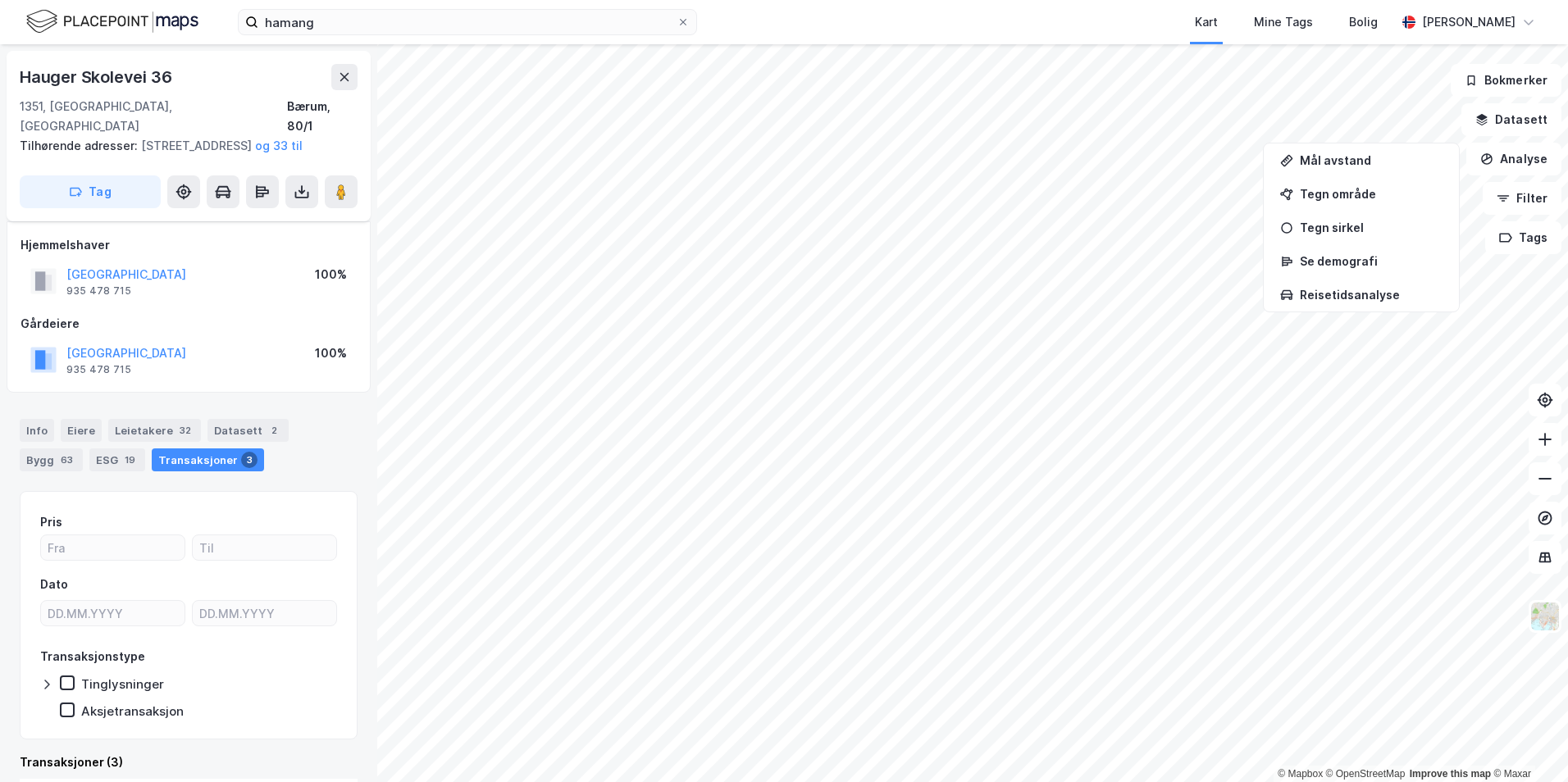
scroll to position [17, 0]
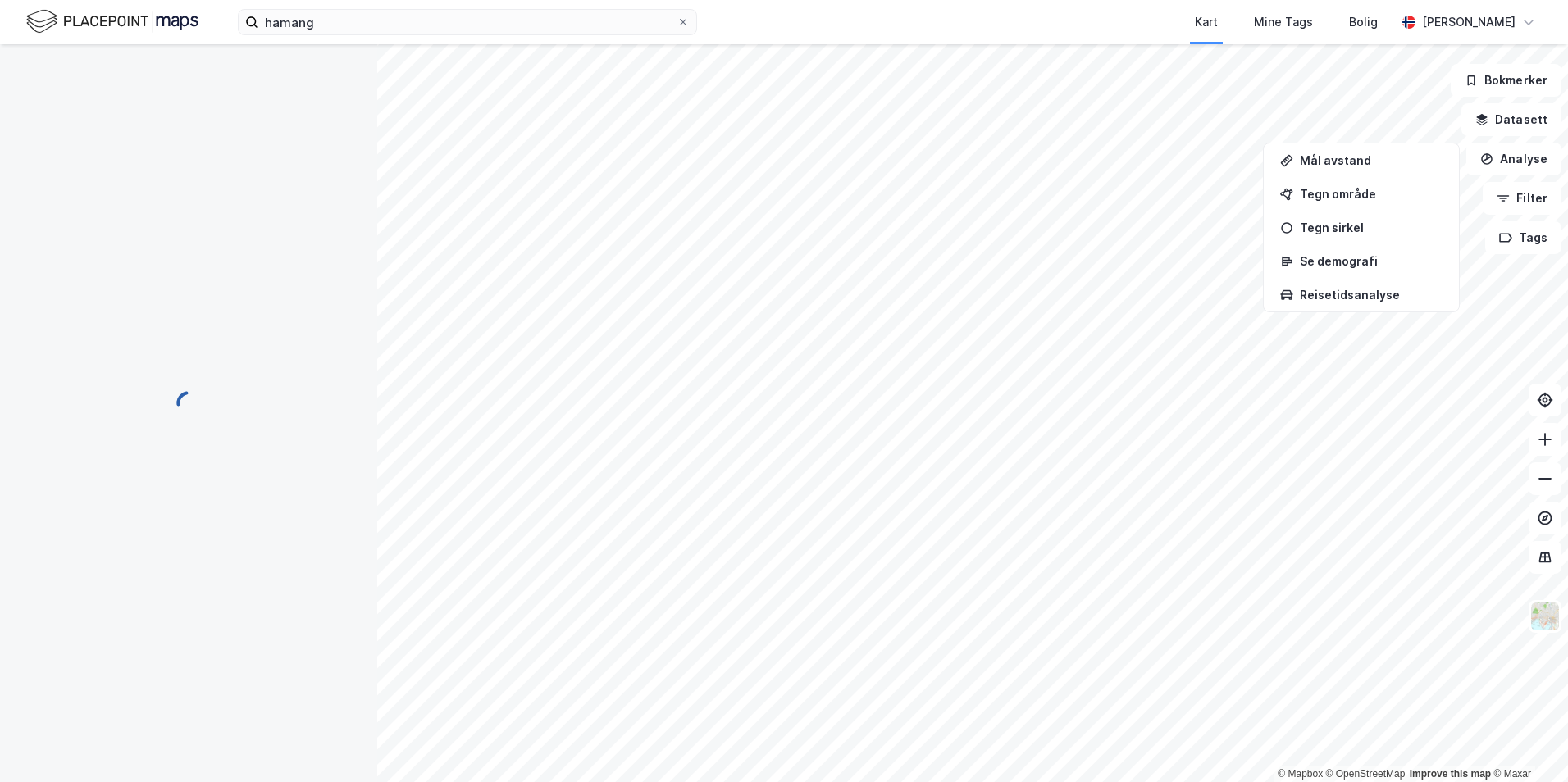
scroll to position [17, 0]
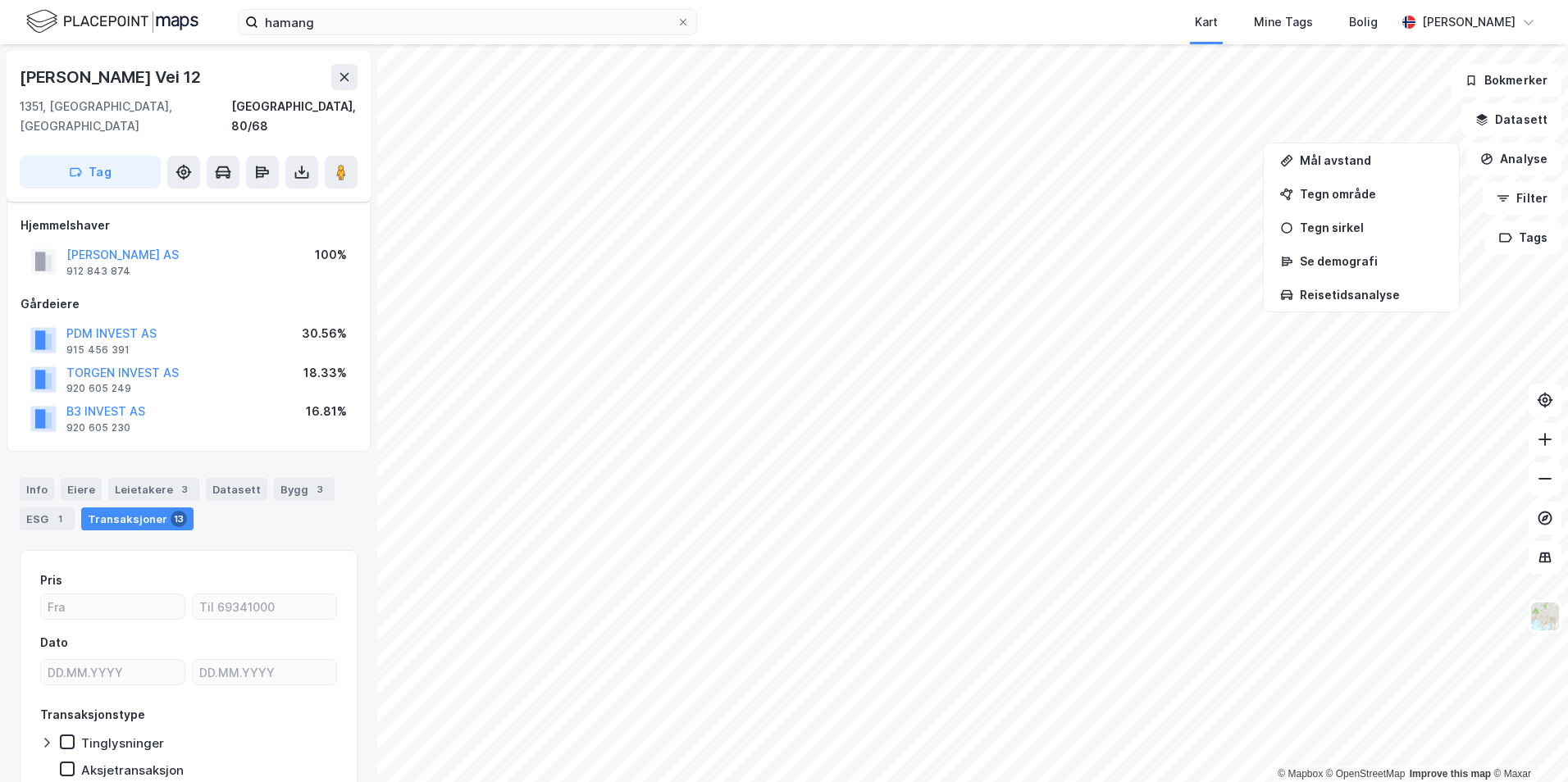
scroll to position [17, 0]
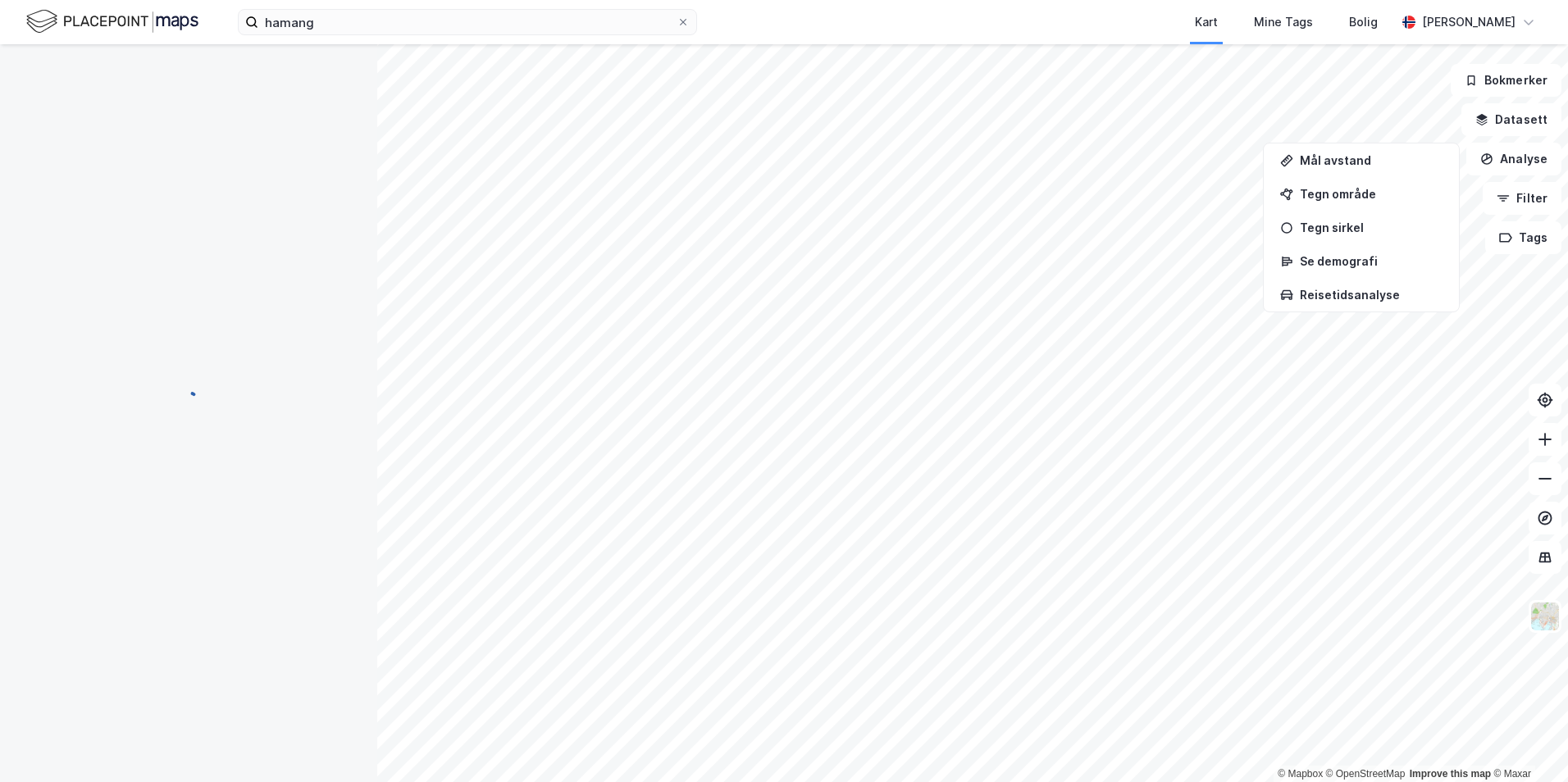
scroll to position [17, 0]
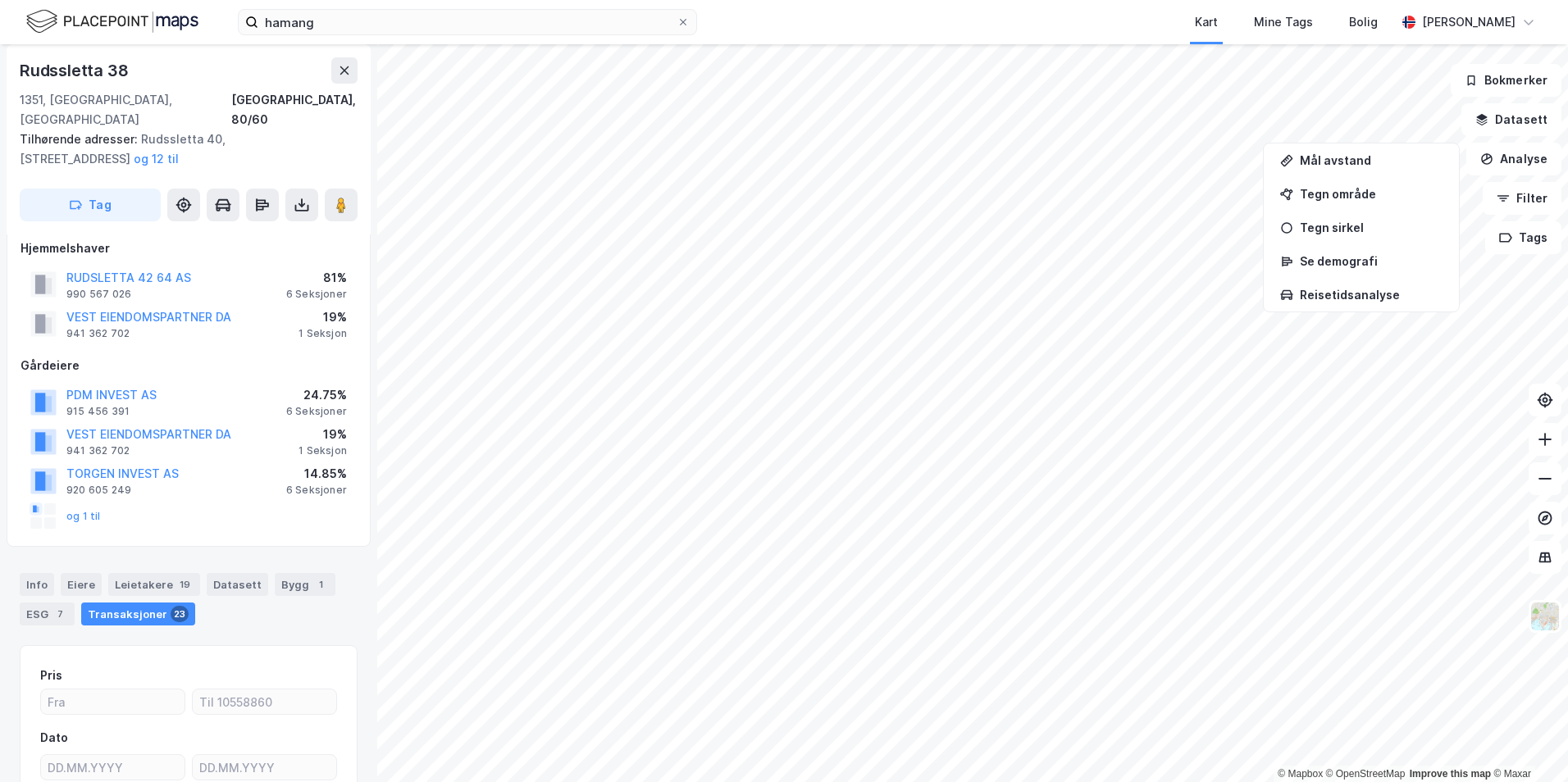
scroll to position [17, 0]
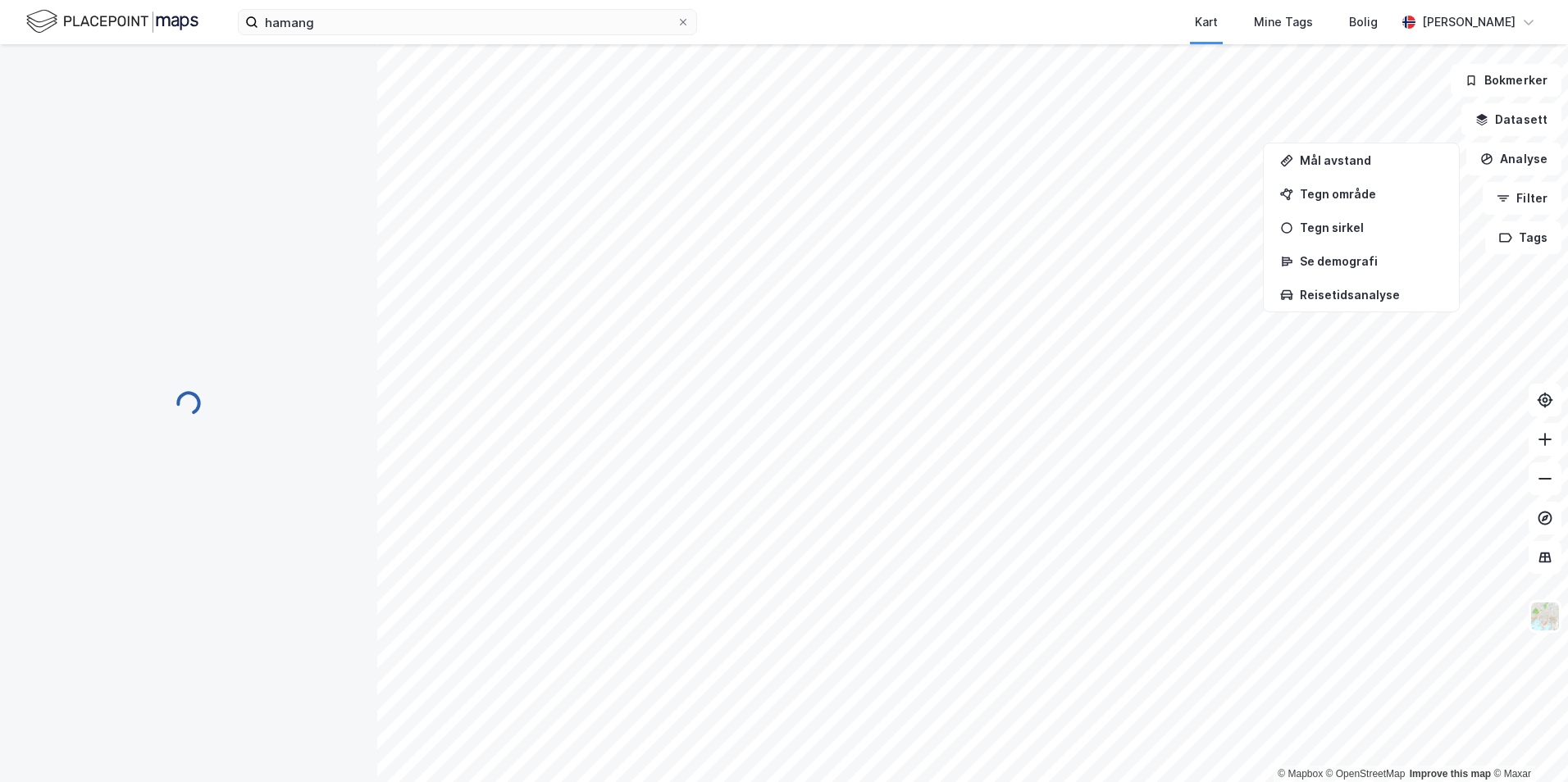
scroll to position [17, 0]
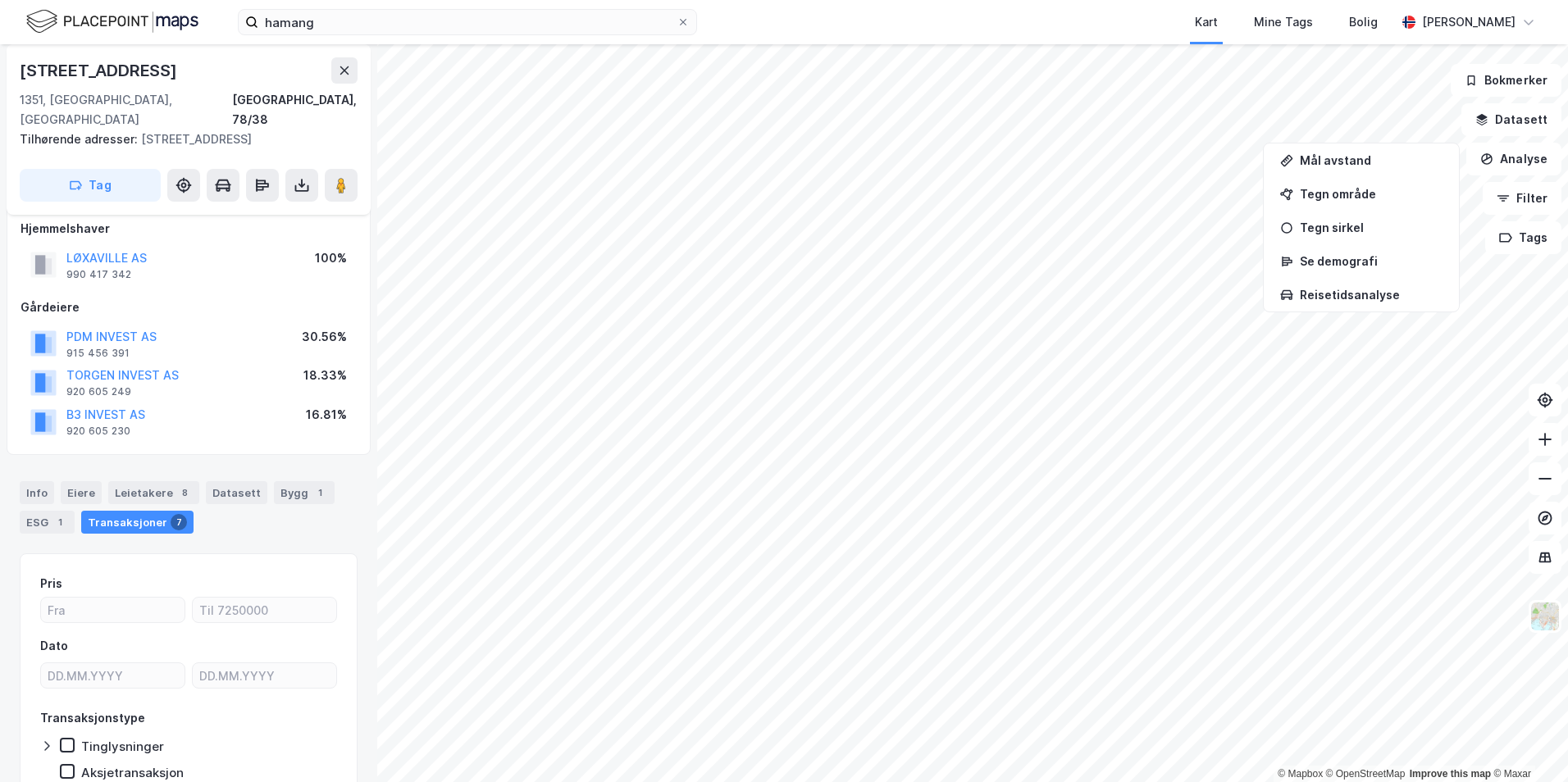
scroll to position [17, 0]
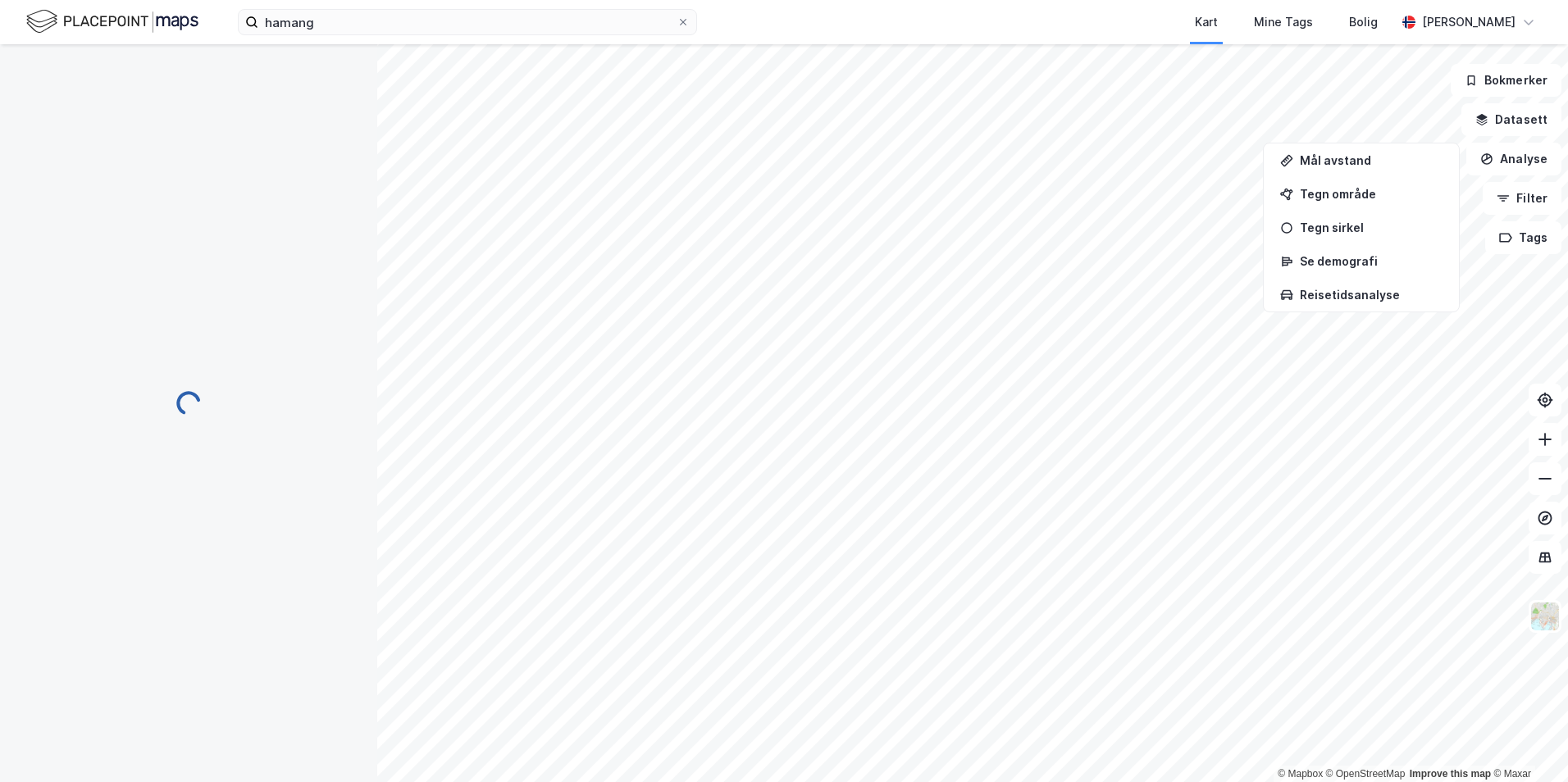
scroll to position [17, 0]
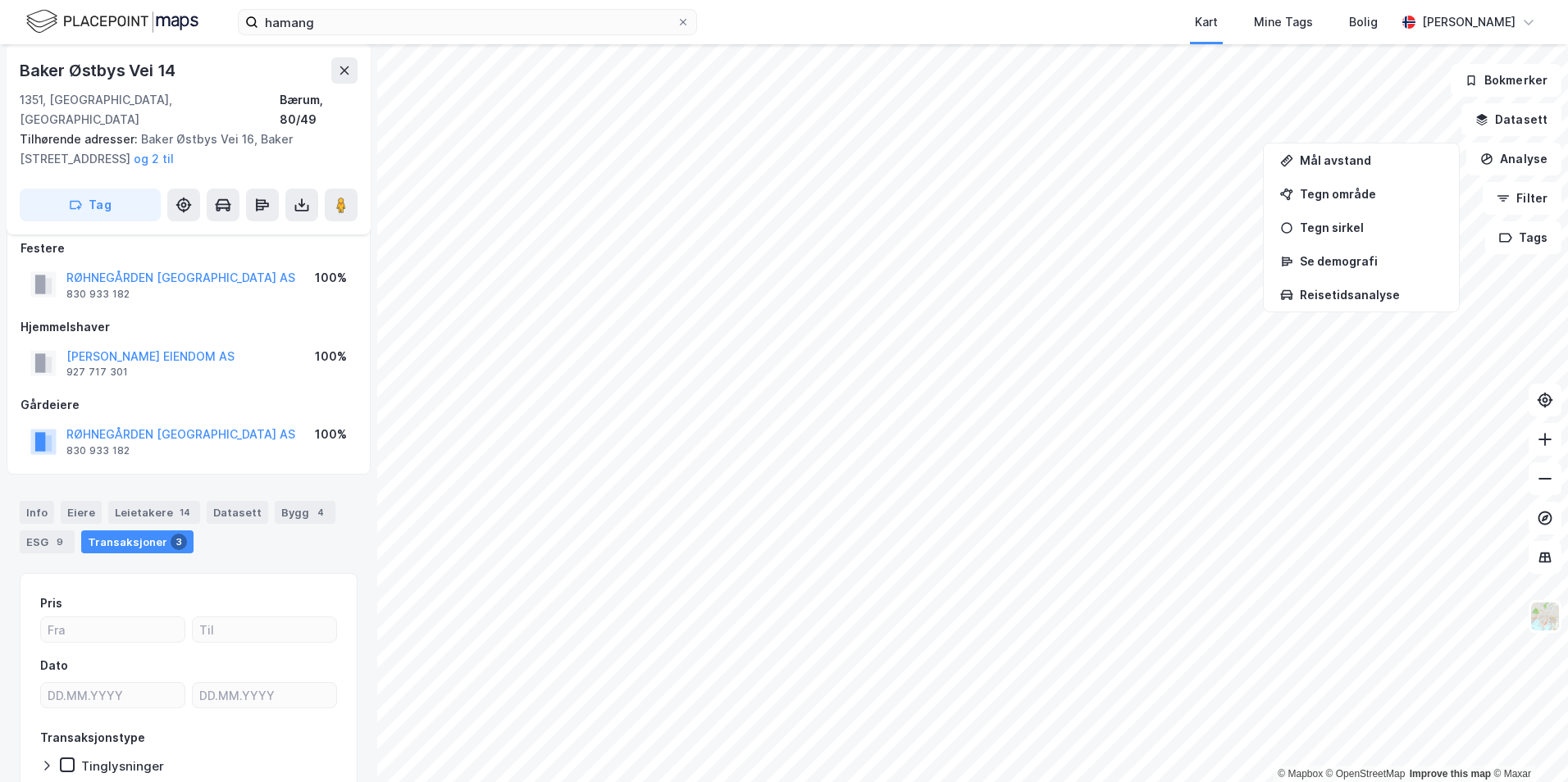
scroll to position [17, 0]
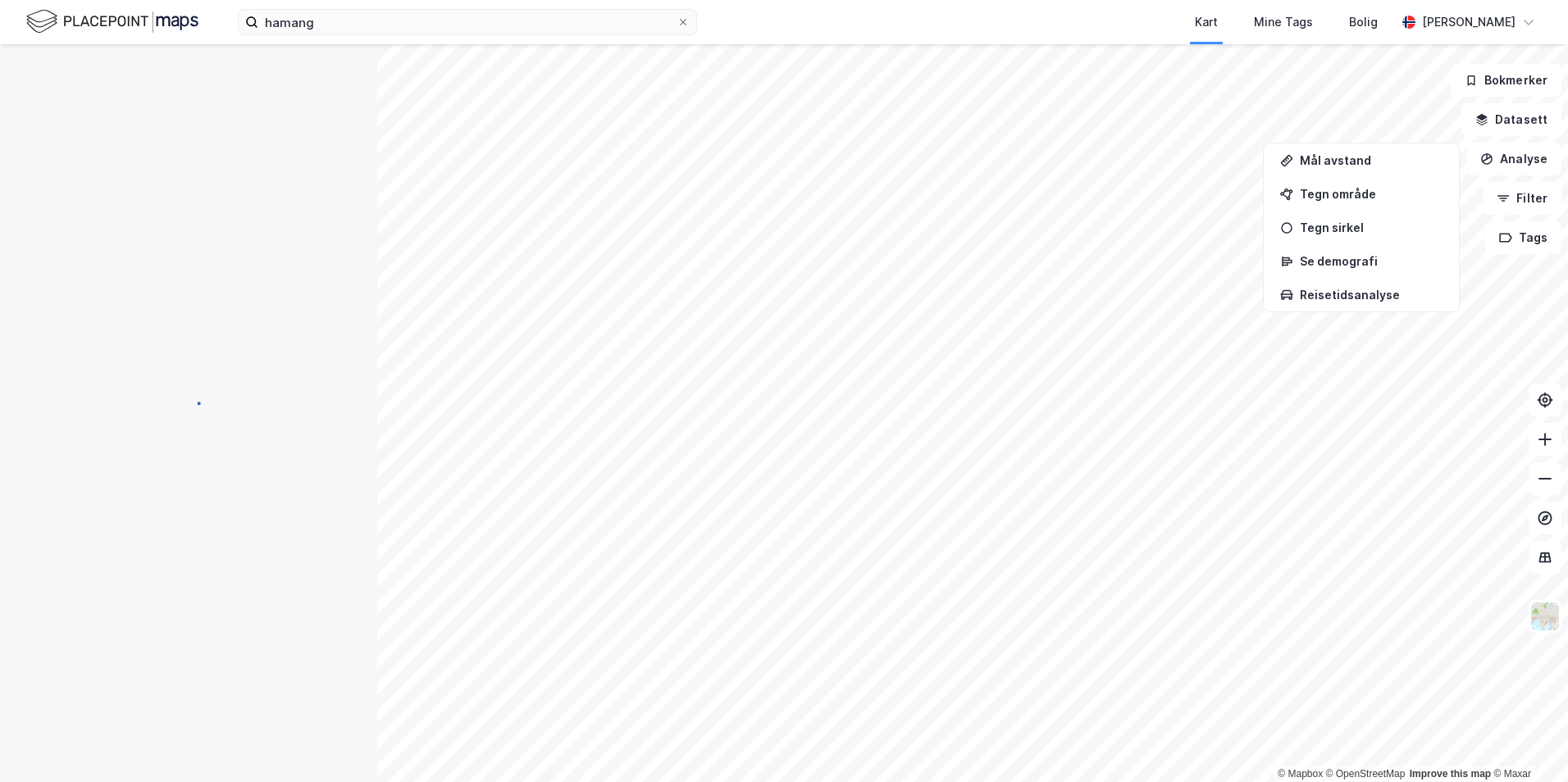
scroll to position [17, 0]
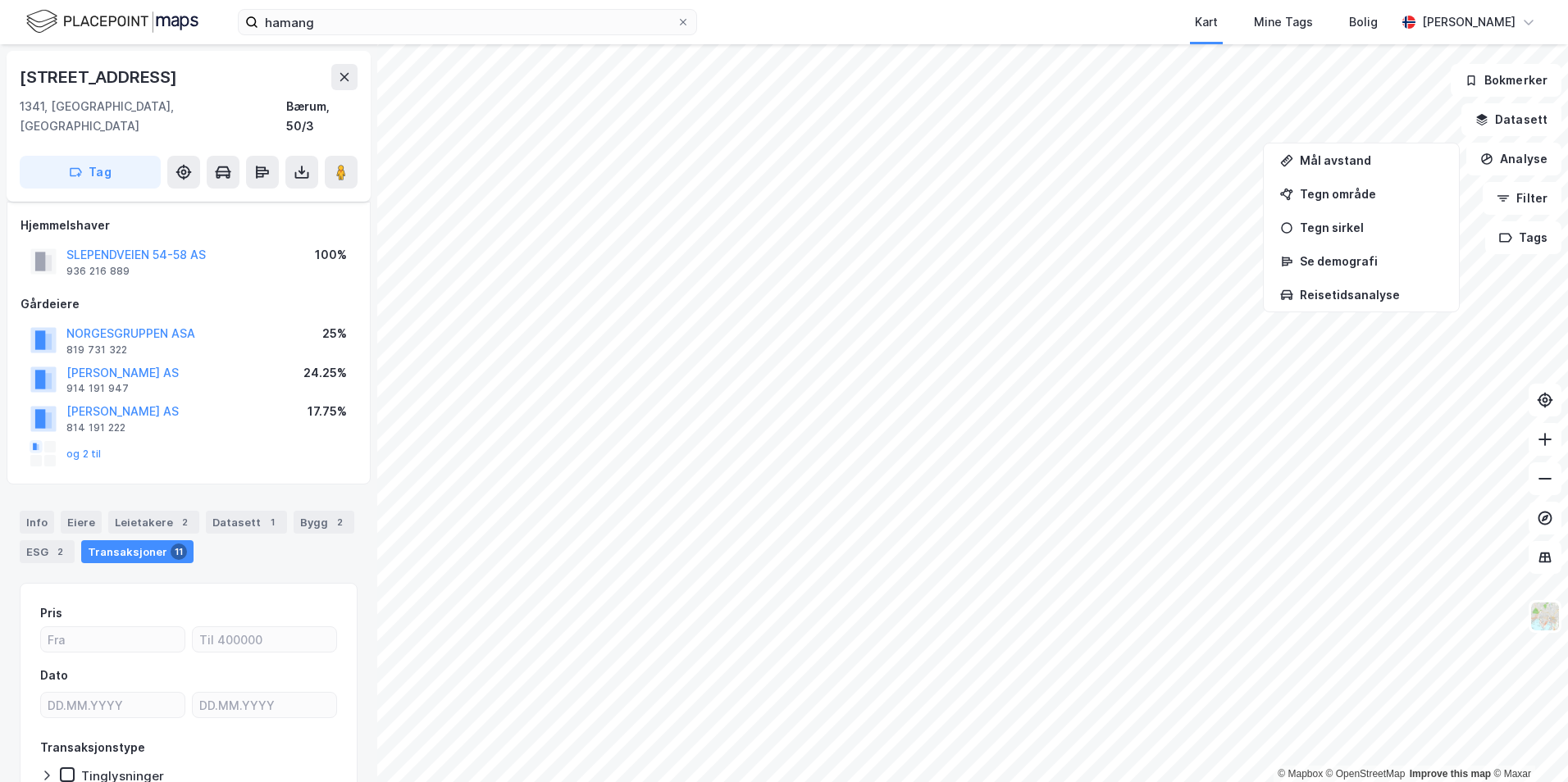
scroll to position [17, 0]
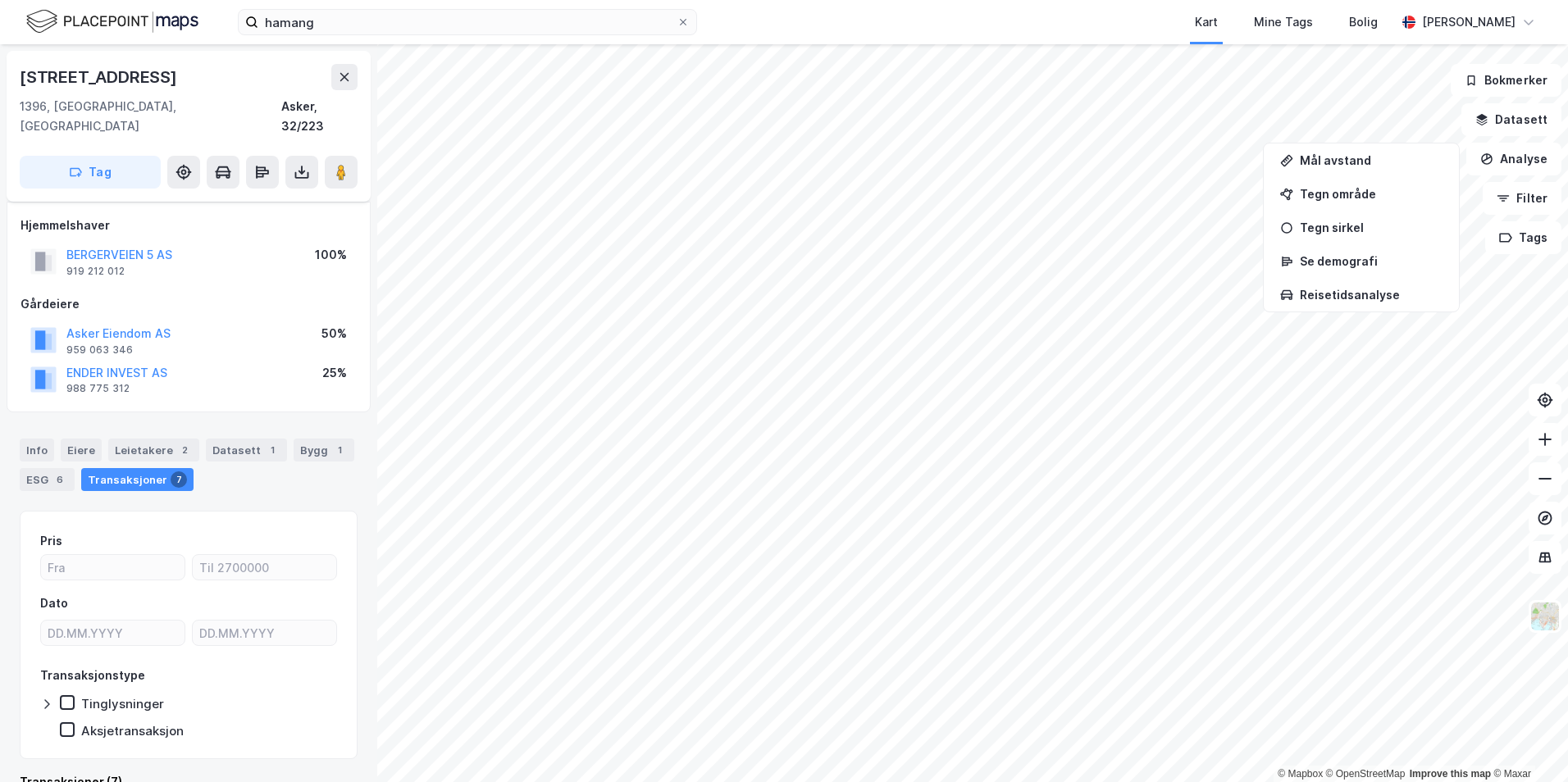
scroll to position [17, 0]
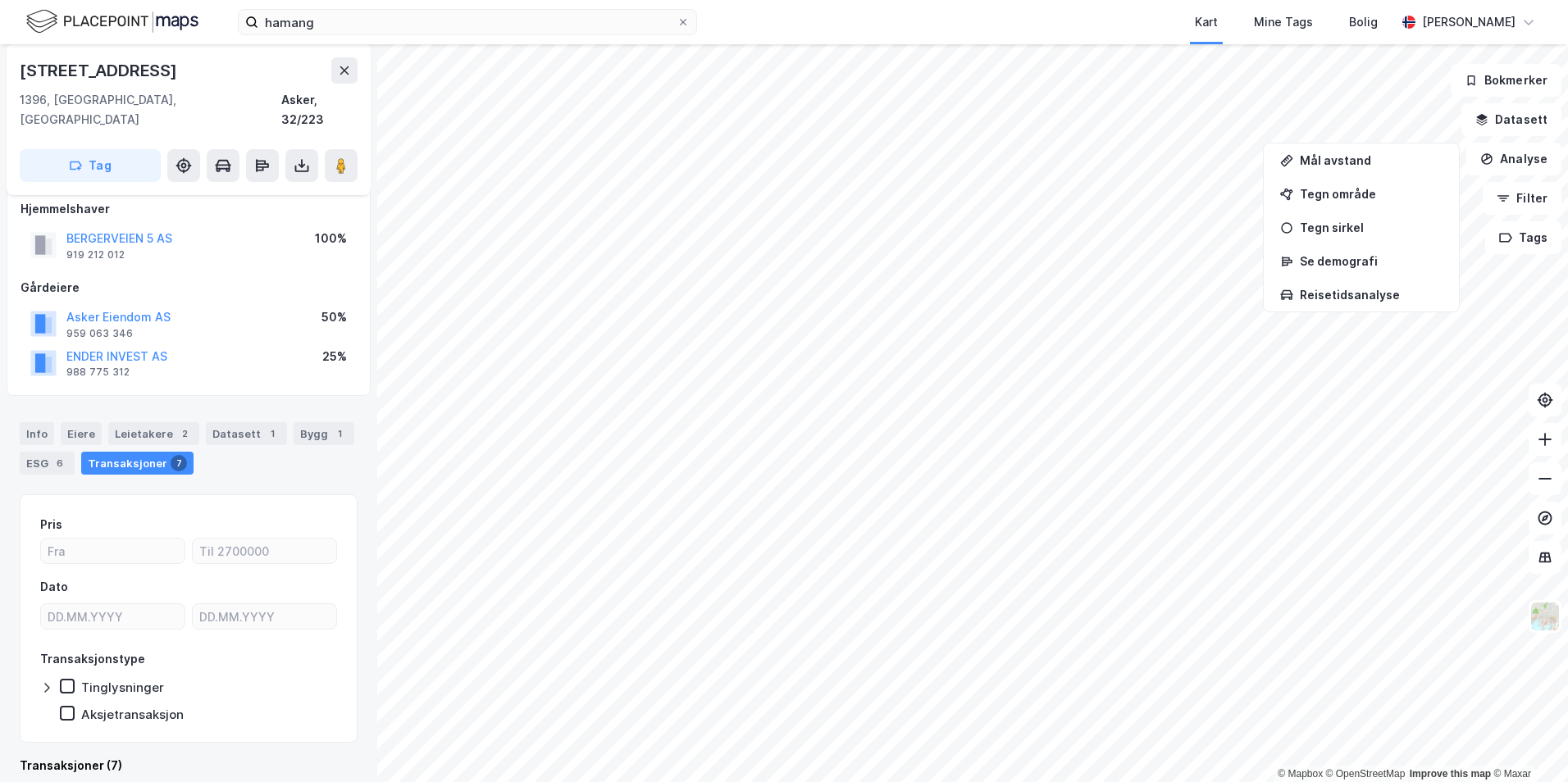
click at [261, 725] on div "© Mapbox © OpenStreetMap Improve this map © Maxar [STREET_ADDRESS] 1396, [GEOGR…" at bounding box center [784, 413] width 1568 height 738
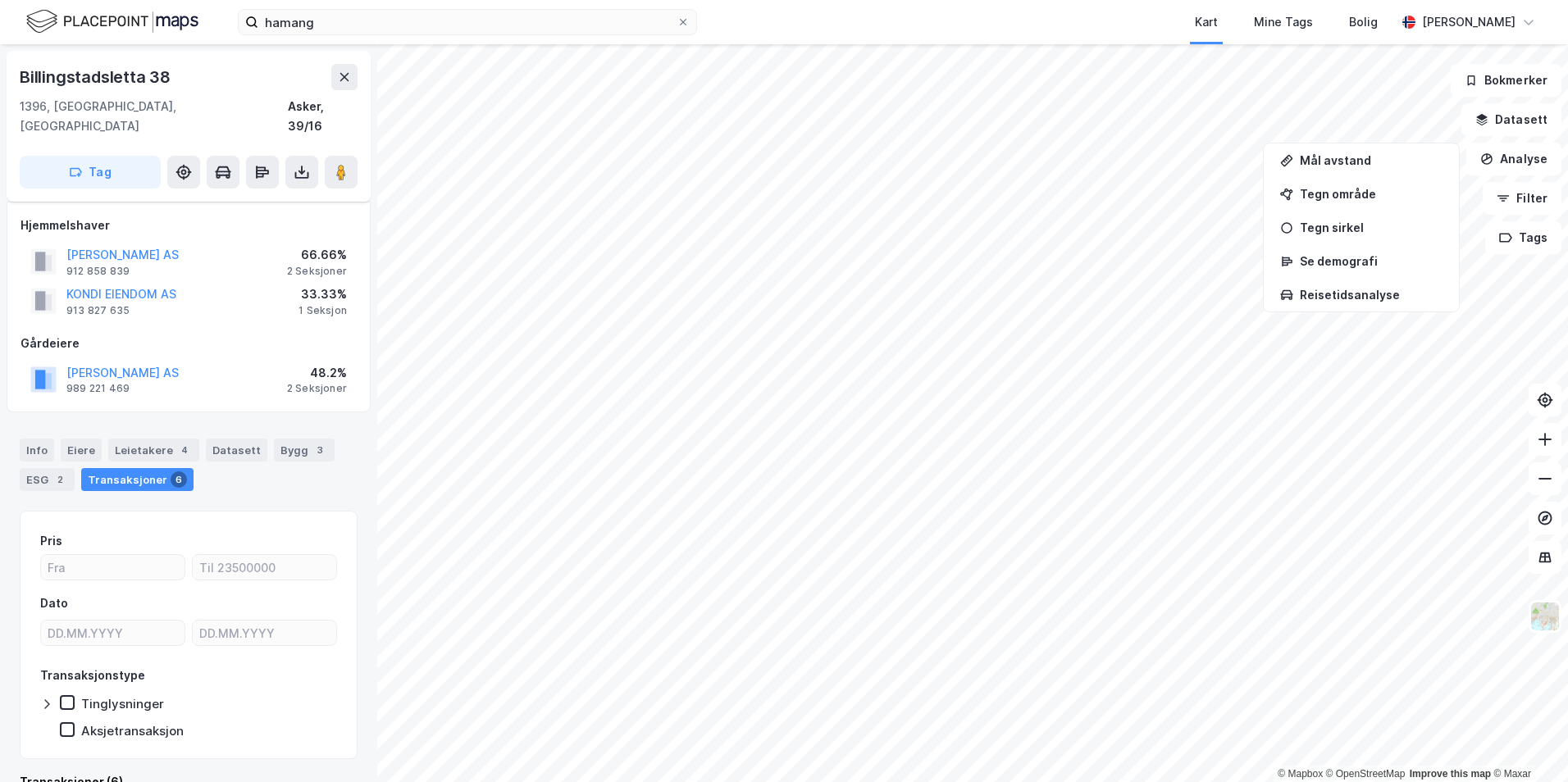
scroll to position [17, 0]
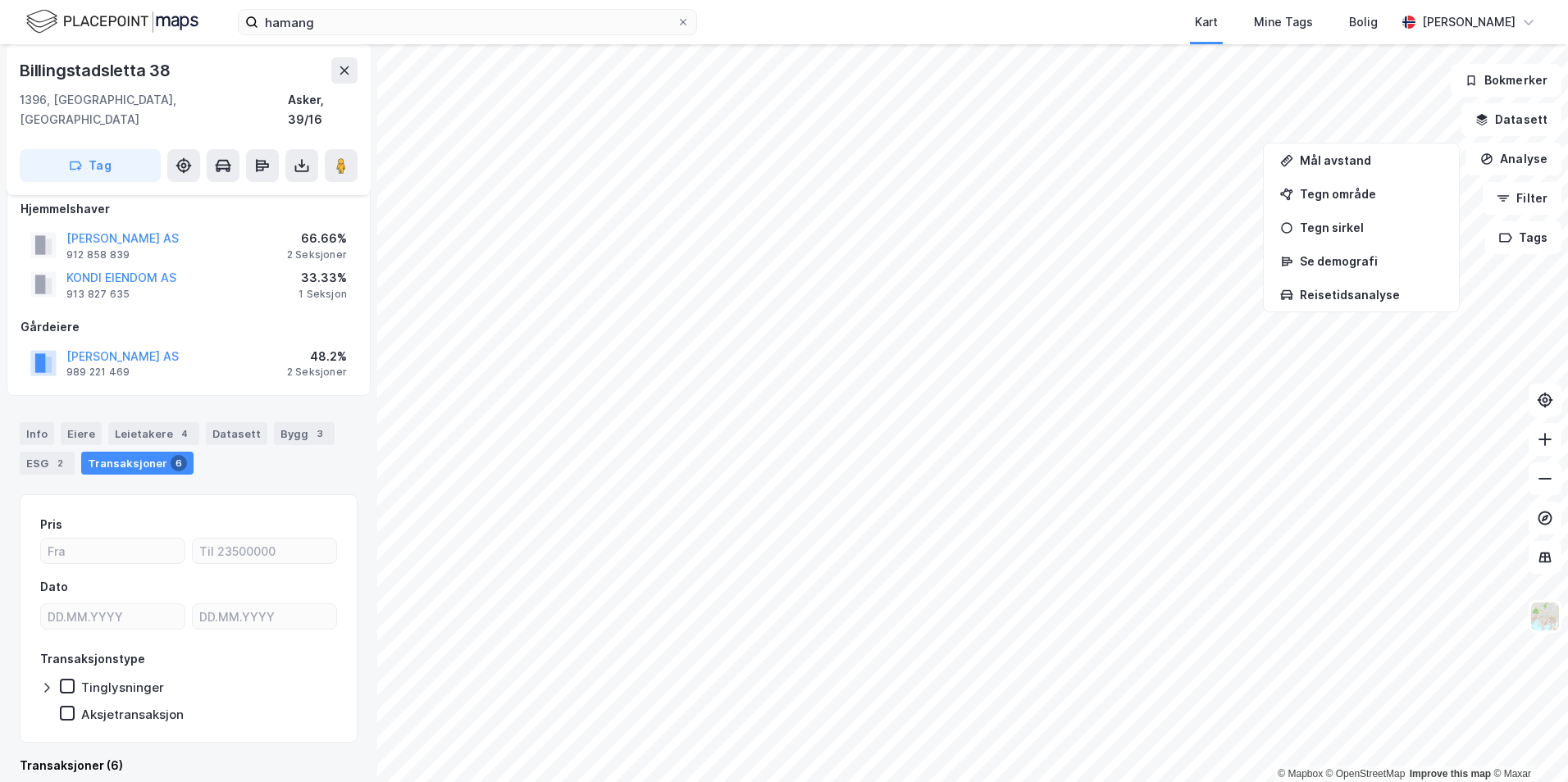
click at [151, 667] on div "© Mapbox © OpenStreetMap Improve this map © [PERSON_NAME] 38 1396, [GEOGRAPHIC_…" at bounding box center [784, 413] width 1568 height 738
click at [1332, 297] on div "© Mapbox © OpenStreetMap Improve this map © [PERSON_NAME] 38 1396, [GEOGRAPHIC_…" at bounding box center [784, 413] width 1568 height 738
click at [279, 416] on div "© Mapbox © OpenStreetMap Improve this map © [PERSON_NAME] 38 1396, [GEOGRAPHIC_…" at bounding box center [784, 413] width 1568 height 738
click at [1370, 0] on html "hamang Kart Mine Tags [PERSON_NAME] © Mapbox © OpenStreetMap Improve this map ©…" at bounding box center [784, 391] width 1568 height 782
click at [0, 587] on html "hamang Kart Mine Tags [PERSON_NAME] © Mapbox © OpenStreetMap Improve this map ©…" at bounding box center [784, 391] width 1568 height 782
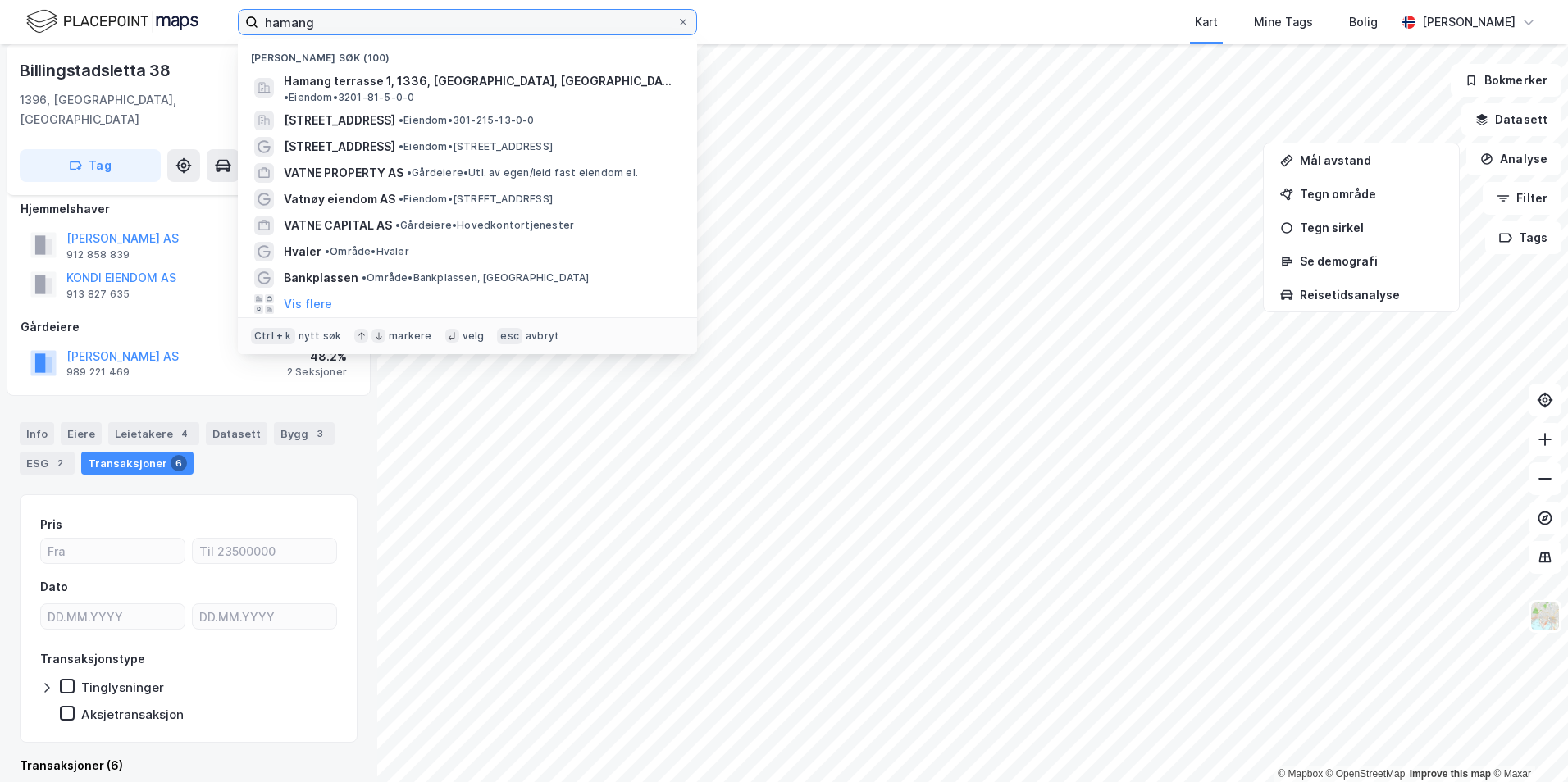
click at [322, 29] on input "hamang" at bounding box center [467, 22] width 418 height 25
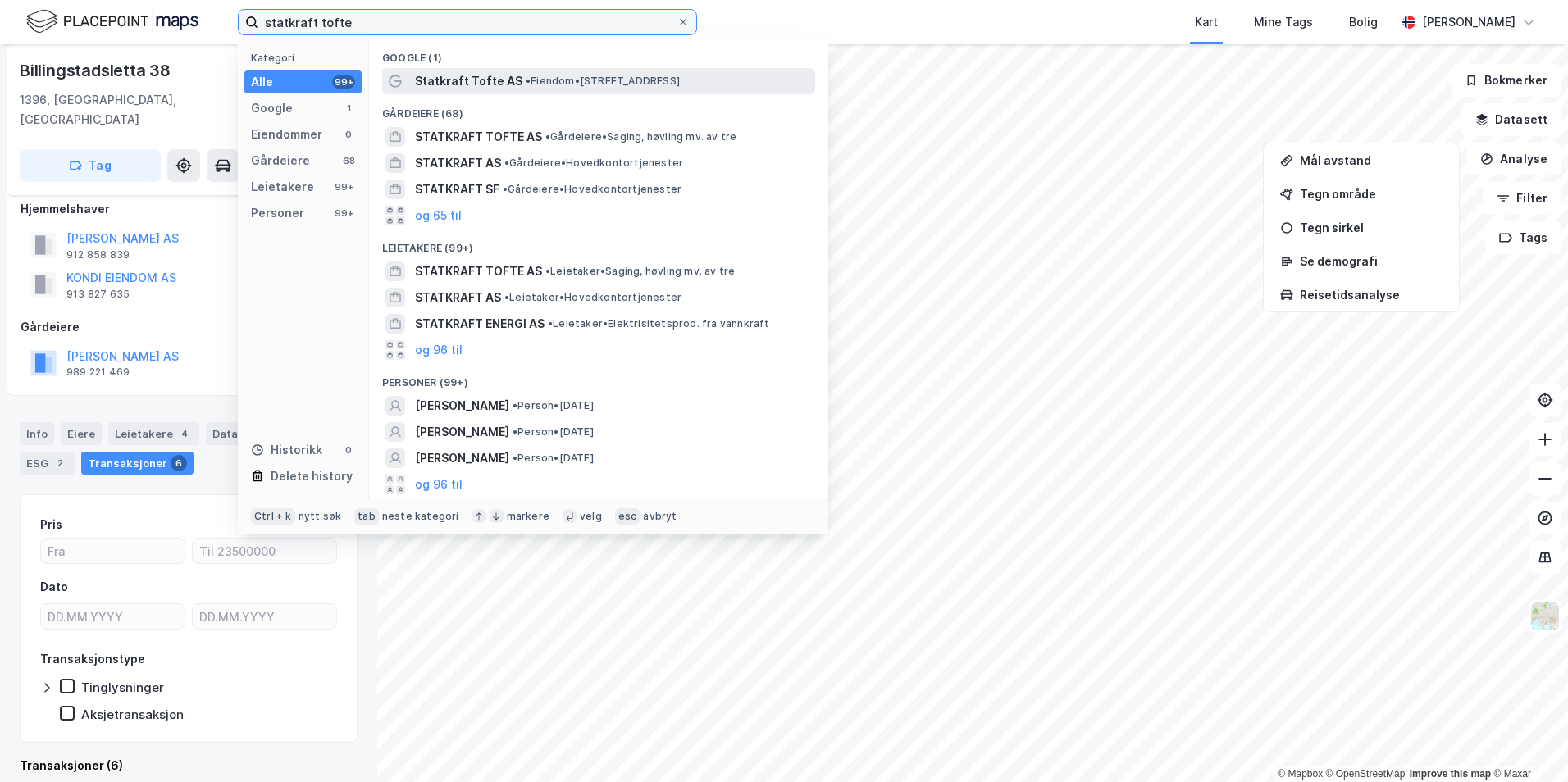
type input "statkraft tofte"
click at [539, 75] on span "• Eiendom • [STREET_ADDRESS]" at bounding box center [602, 82] width 154 height 13
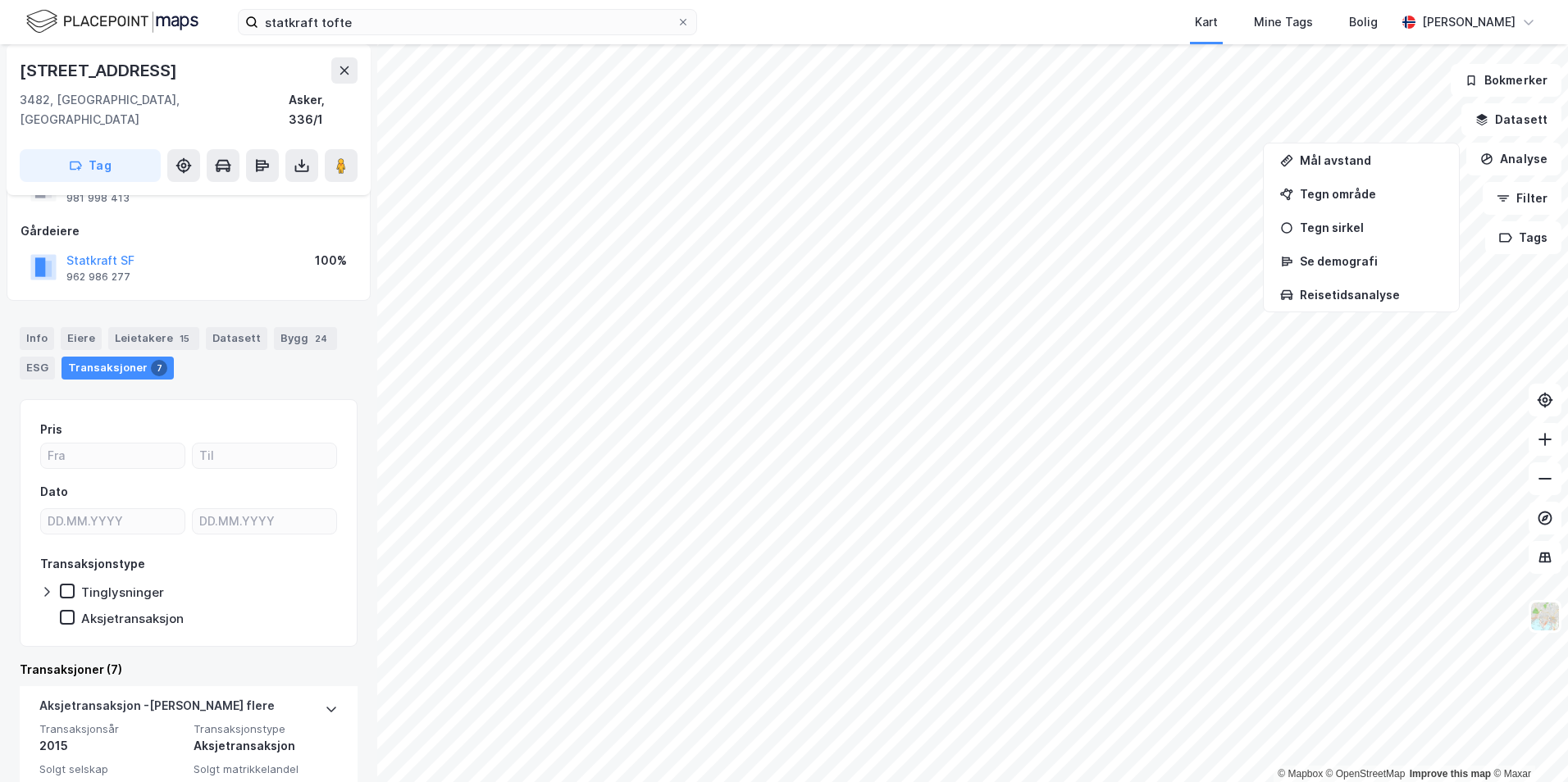
scroll to position [164, 0]
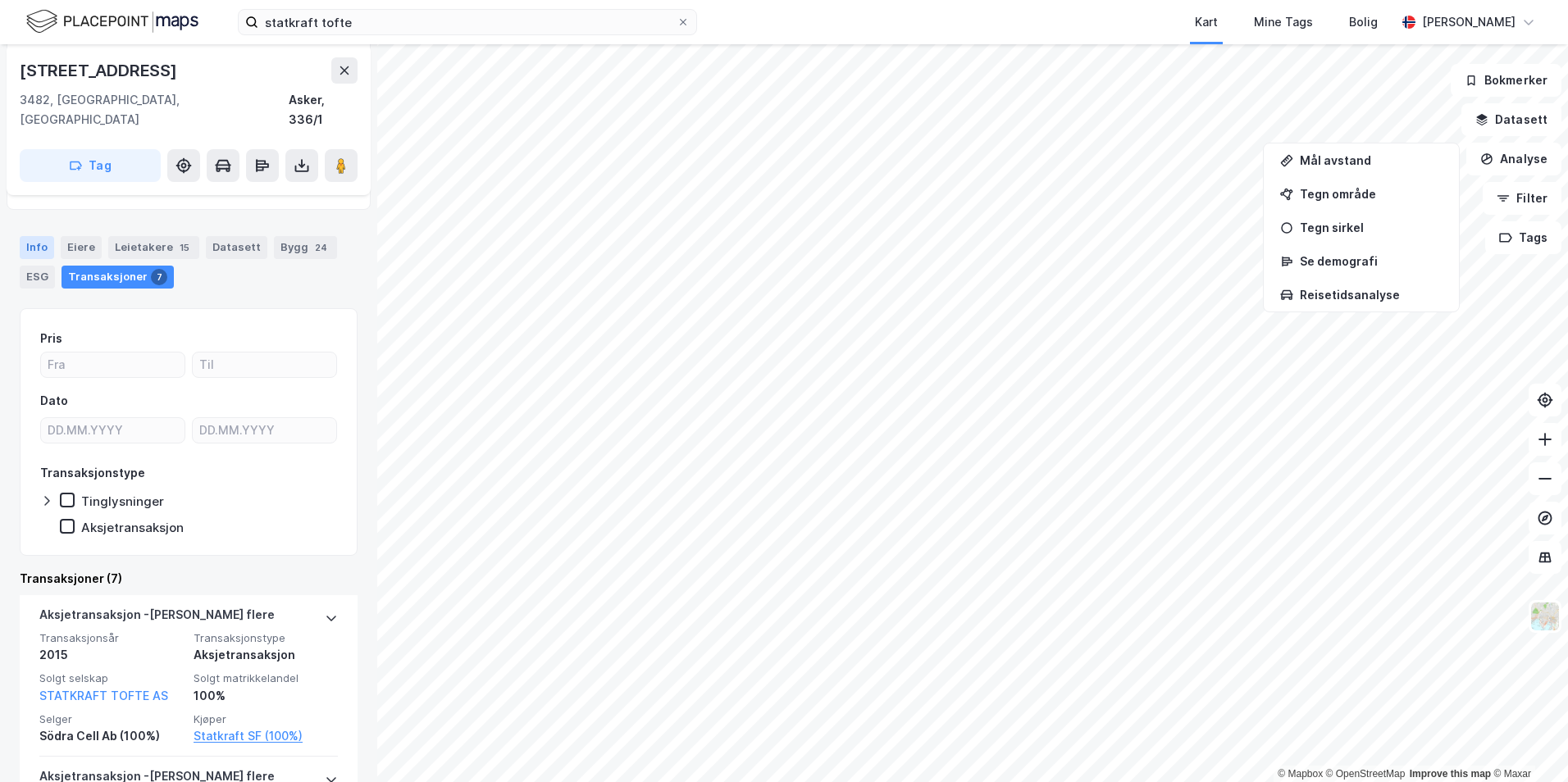
click at [39, 236] on div "Info" at bounding box center [37, 248] width 34 height 23
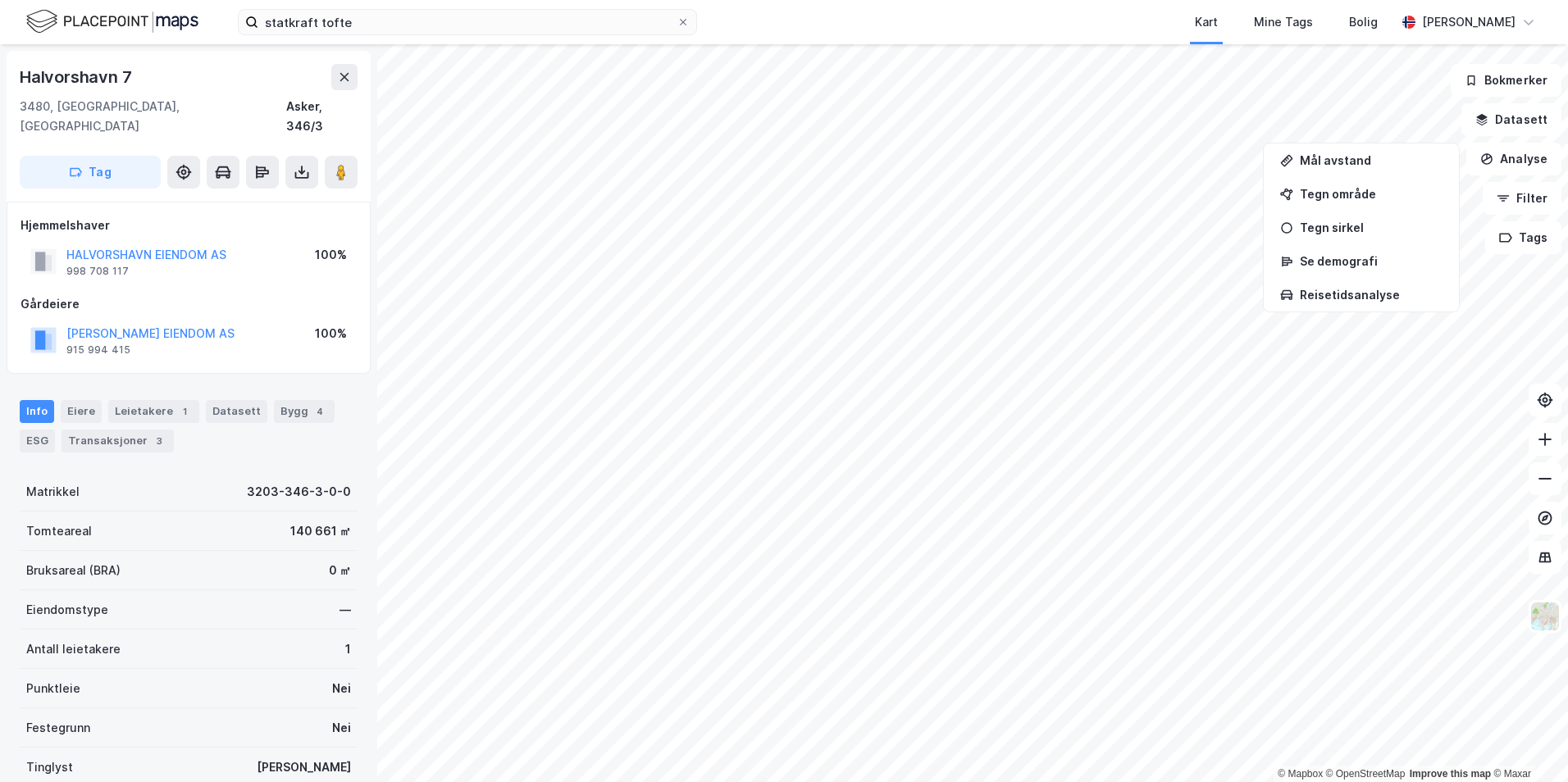
scroll to position [2, 0]
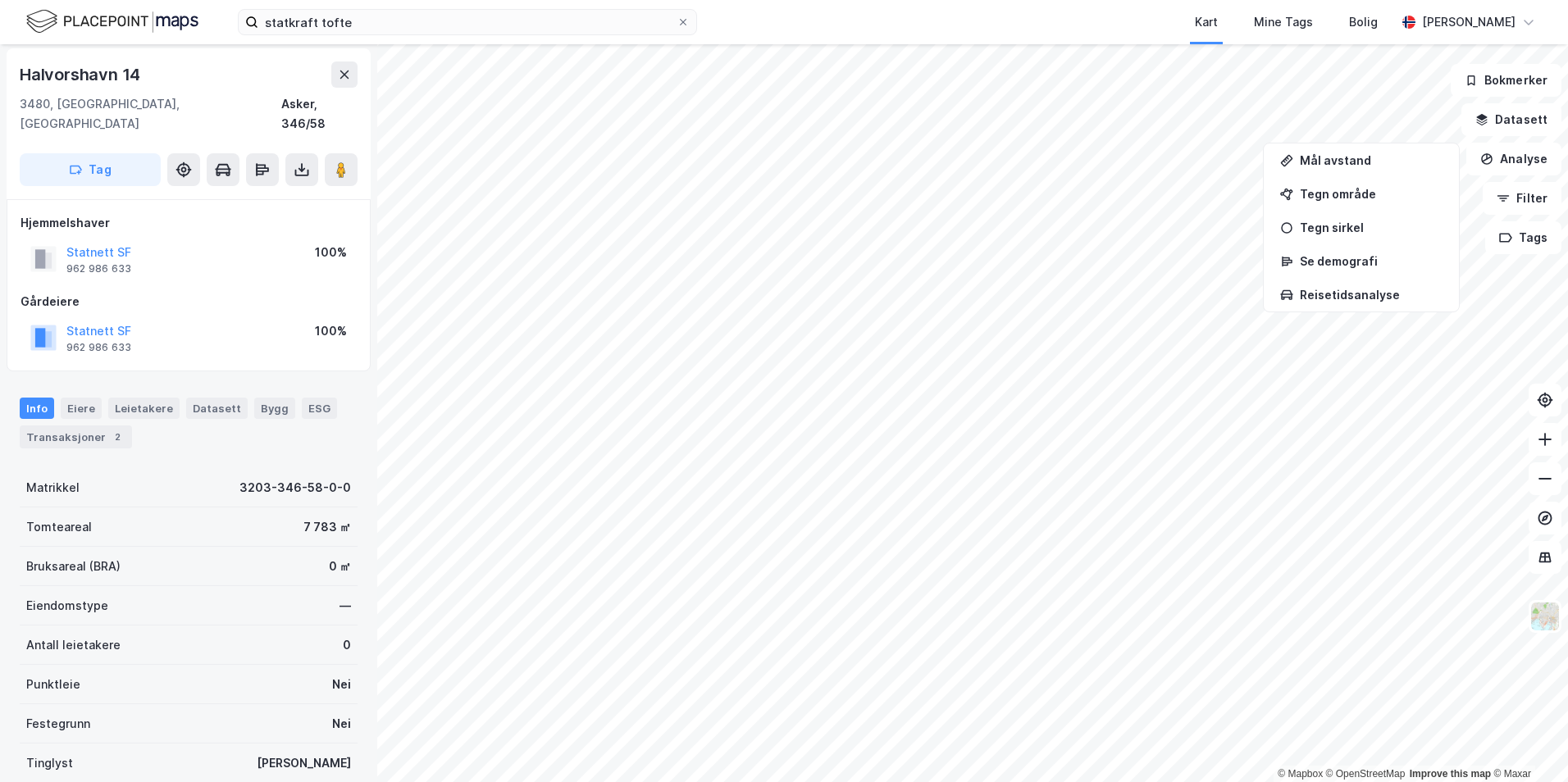
scroll to position [2, 0]
click at [112, 427] on div "Transaksjoner 3" at bounding box center [117, 438] width 112 height 23
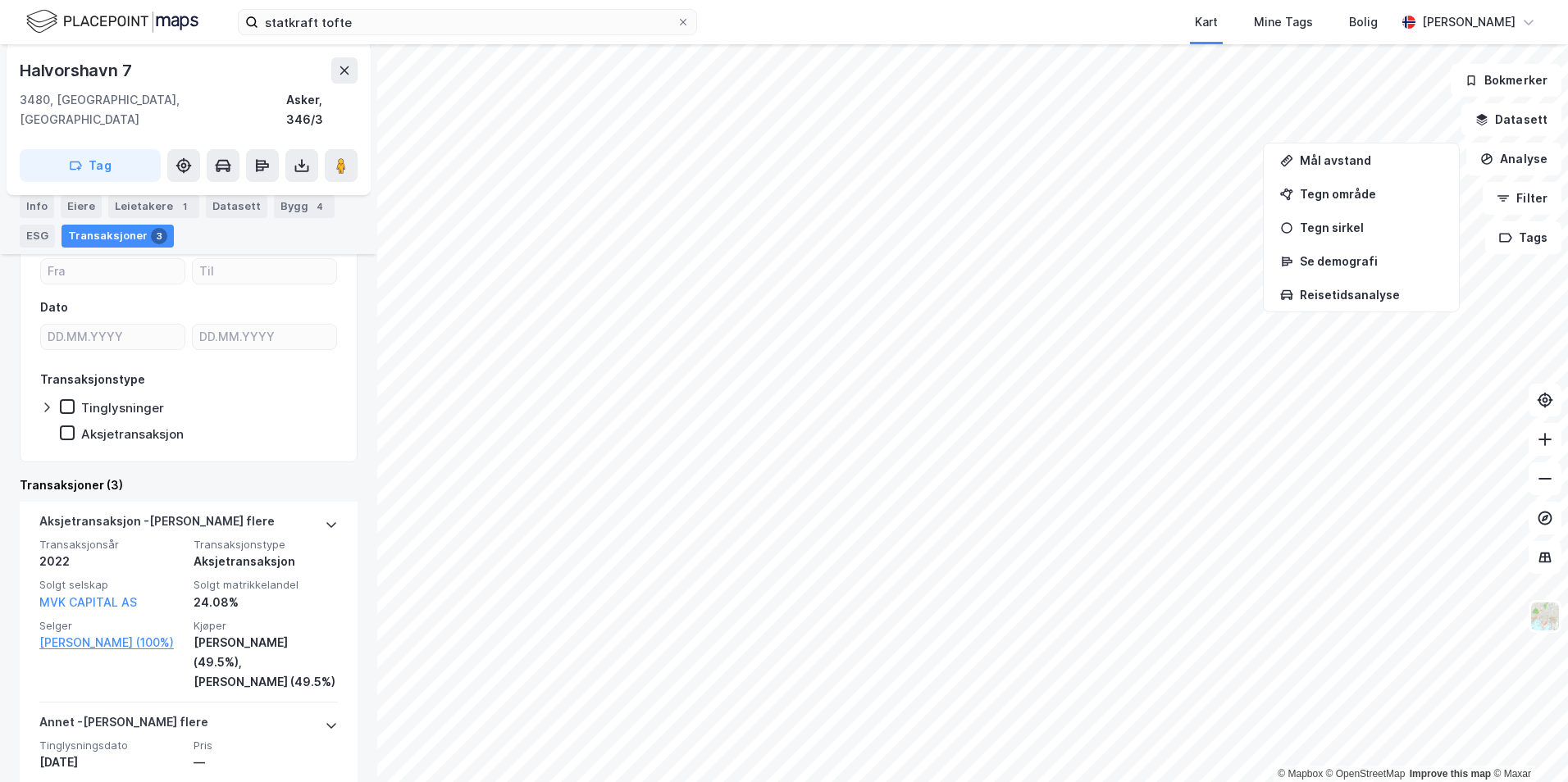
scroll to position [254, 0]
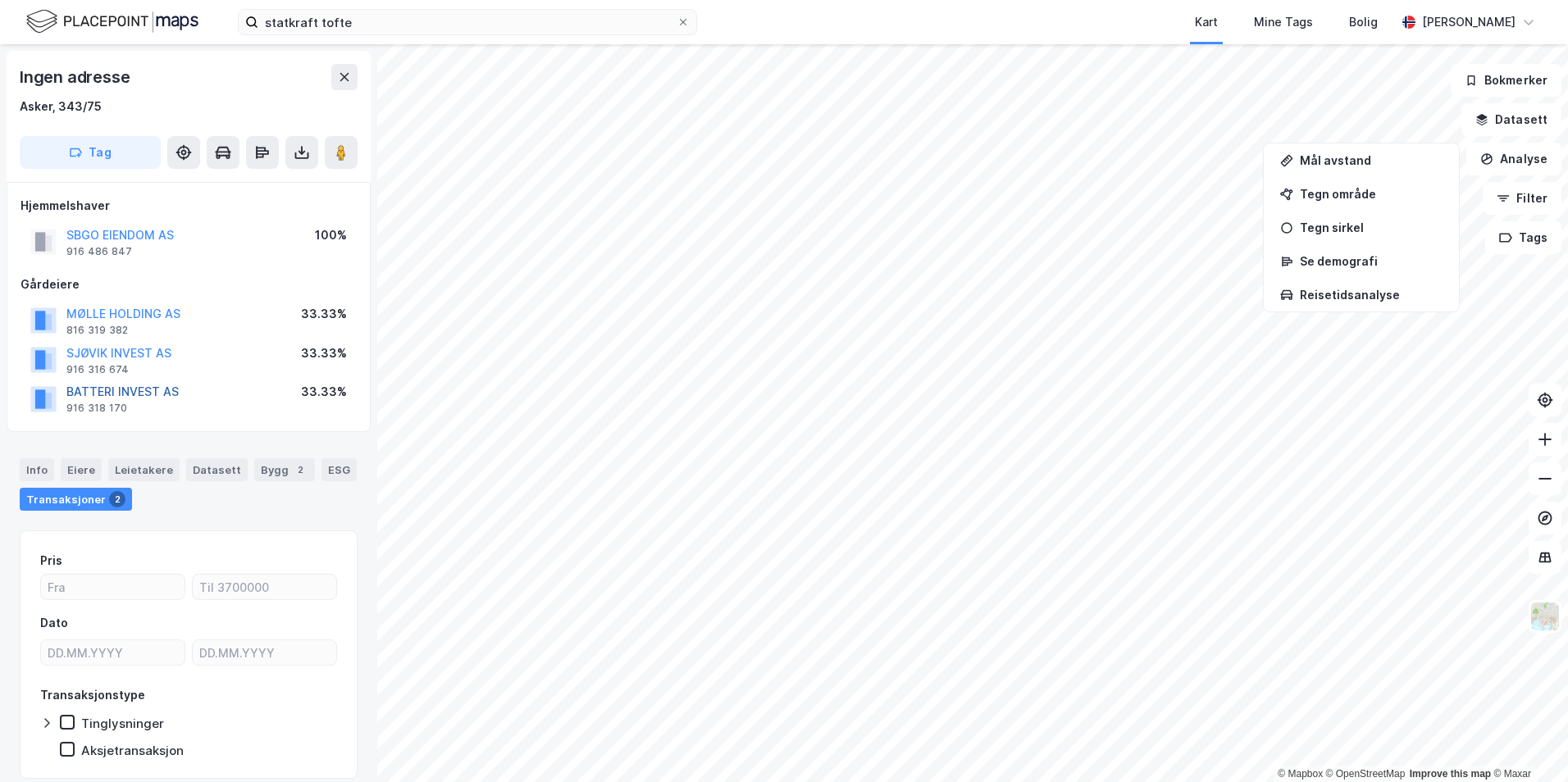
click at [0, 0] on button "BATTERI INVEST AS" at bounding box center [0, 0] width 0 height 0
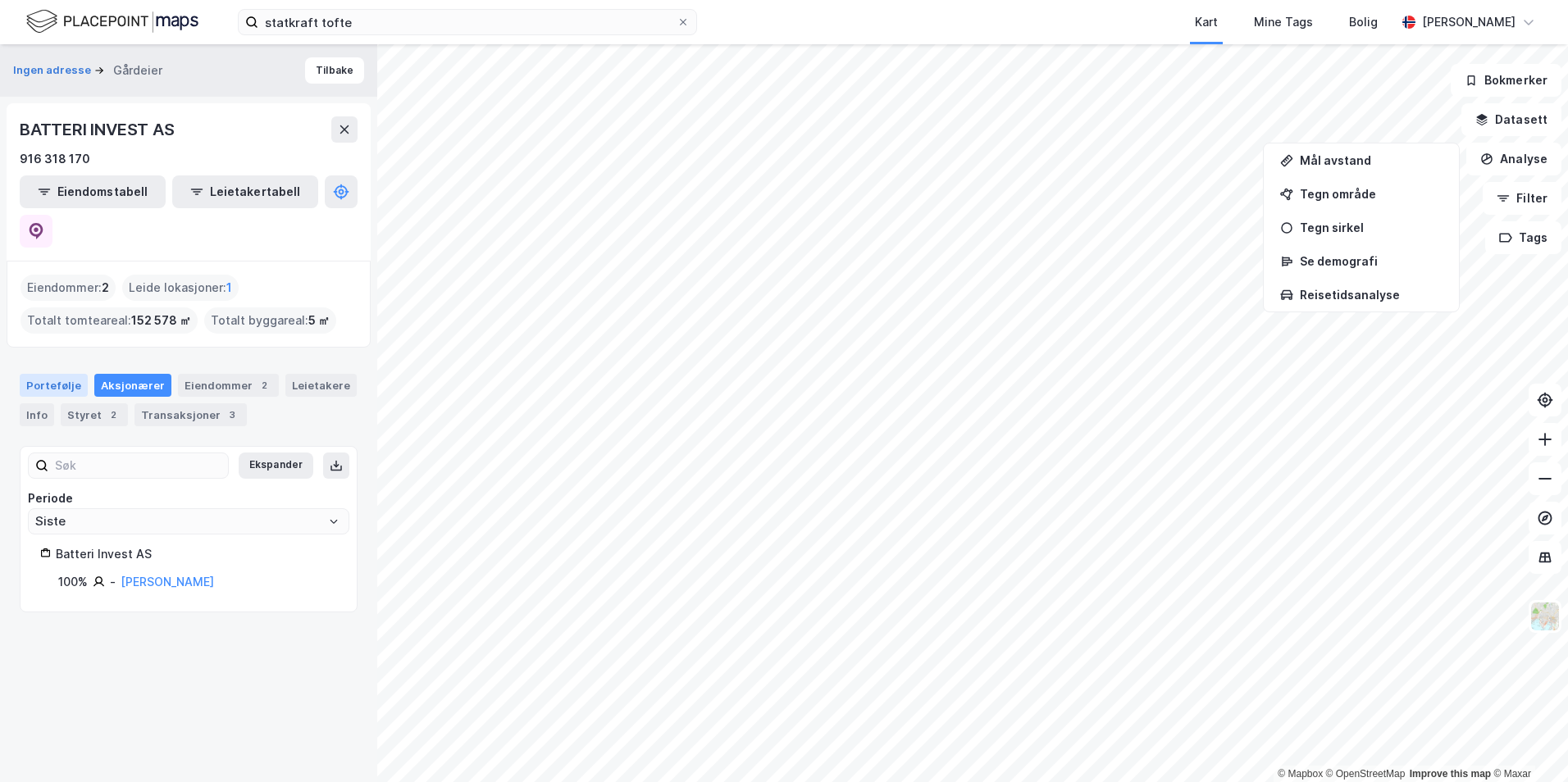
click at [52, 374] on div "Portefølje" at bounding box center [54, 385] width 68 height 23
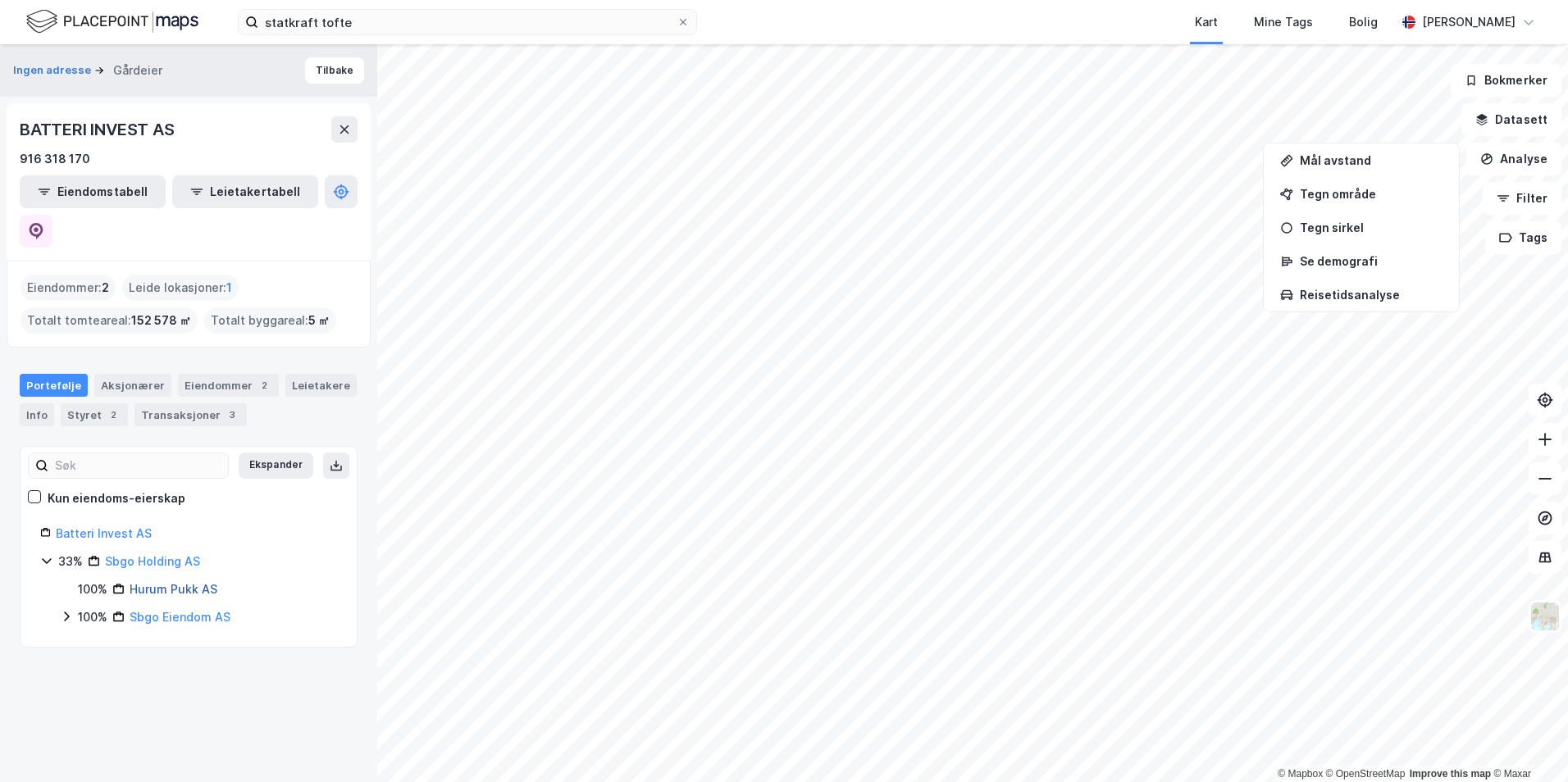
click at [186, 582] on link "Hurum Pukk AS" at bounding box center [173, 588] width 87 height 14
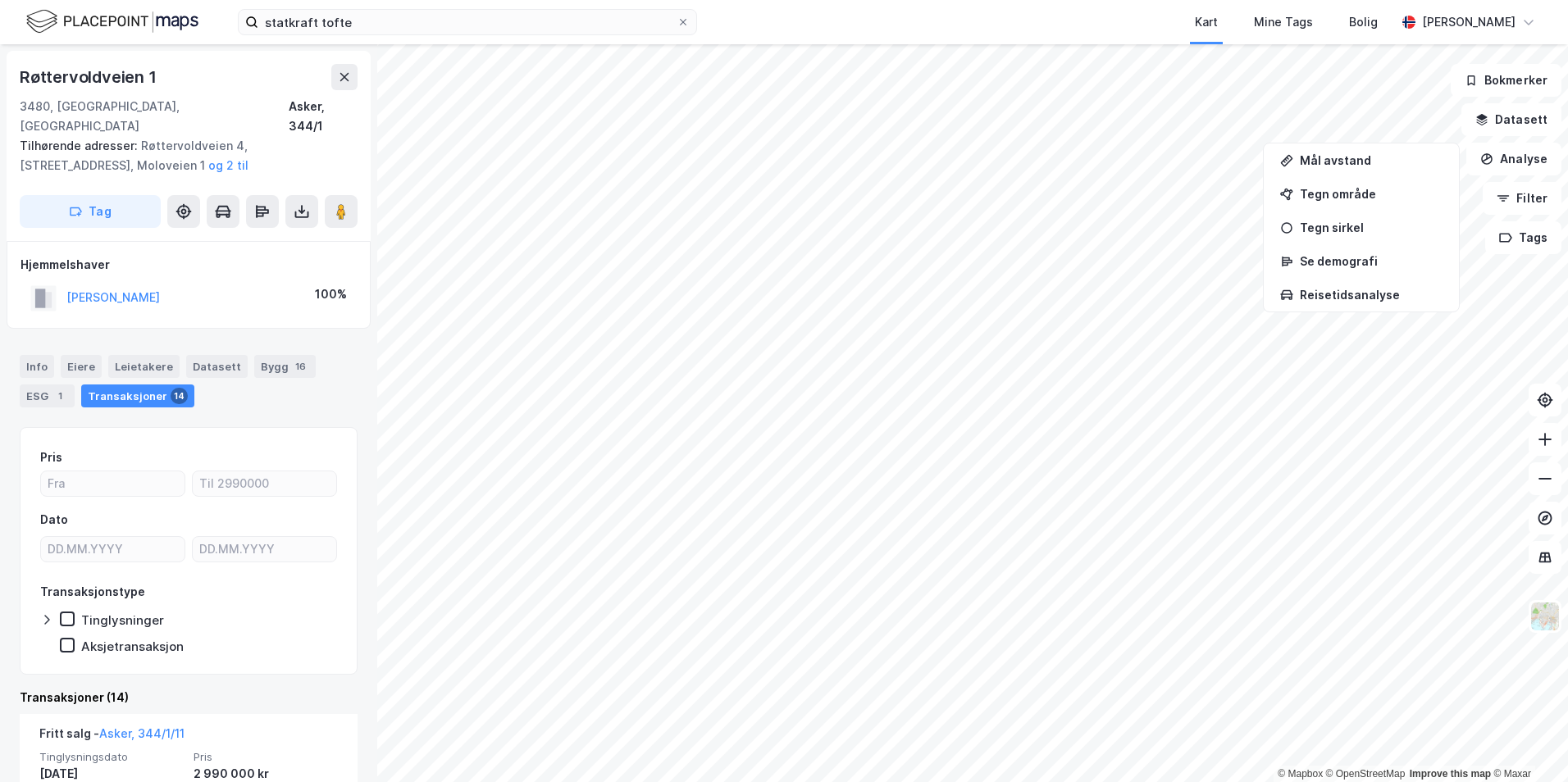
click at [975, 43] on div "statkraft tofte Kart Mine Tags Bolig [PERSON_NAME] © Mapbox © OpenStreetMap Imp…" at bounding box center [784, 391] width 1568 height 782
click at [1128, 27] on div "statkraft tofte Kart Mine Tags Bolig [PERSON_NAME] © Mapbox © OpenStreetMap Imp…" at bounding box center [784, 391] width 1568 height 782
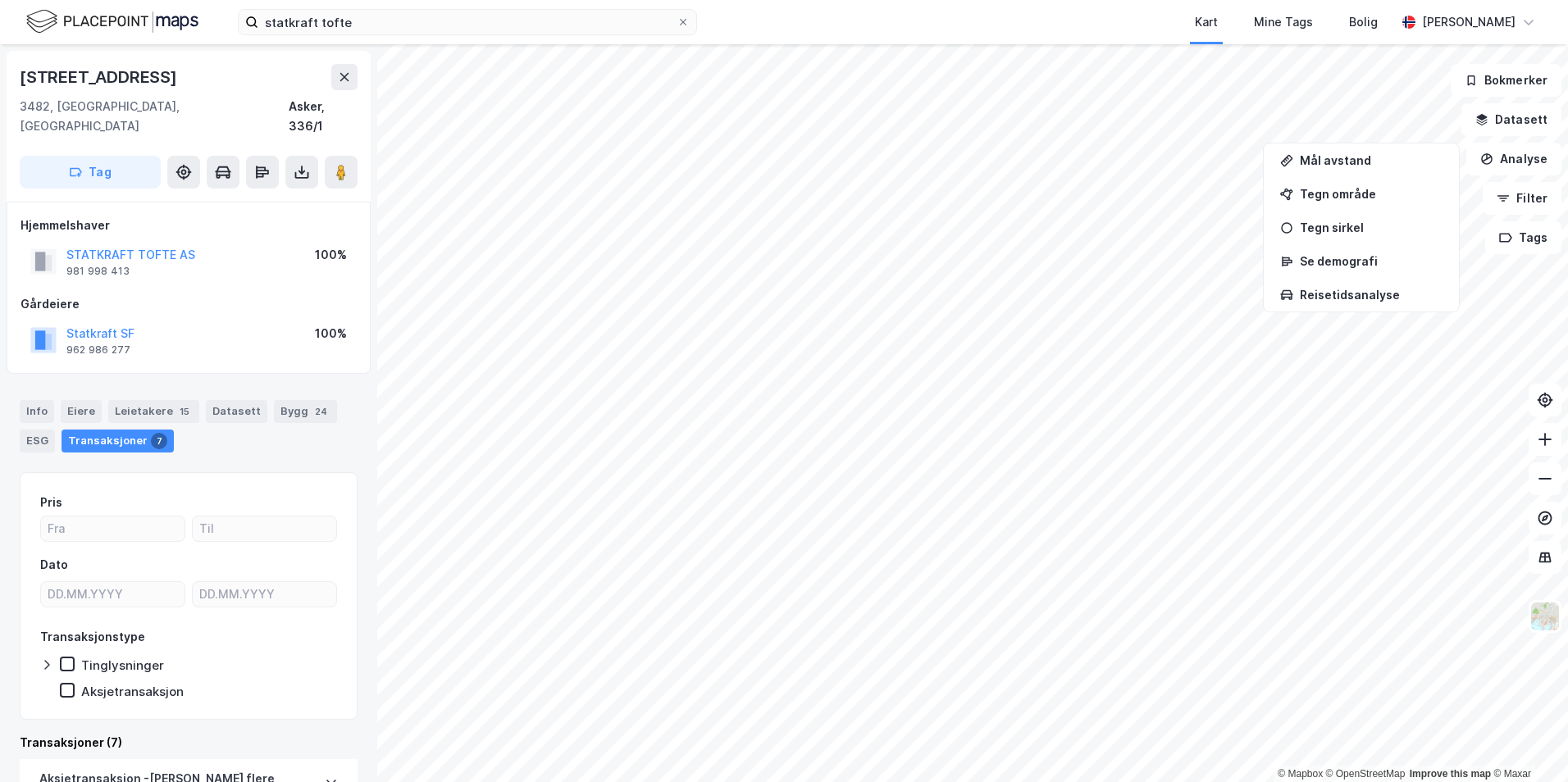
click at [734, 781] on html "statkraft tofte Kart Mine Tags [PERSON_NAME] © Mapbox © OpenStreetMap Improve t…" at bounding box center [784, 391] width 1568 height 782
click at [1499, 0] on html "statkraft tofte Kart Mine Tags [PERSON_NAME] © Mapbox © OpenStreetMap Improve t…" at bounding box center [784, 391] width 1568 height 782
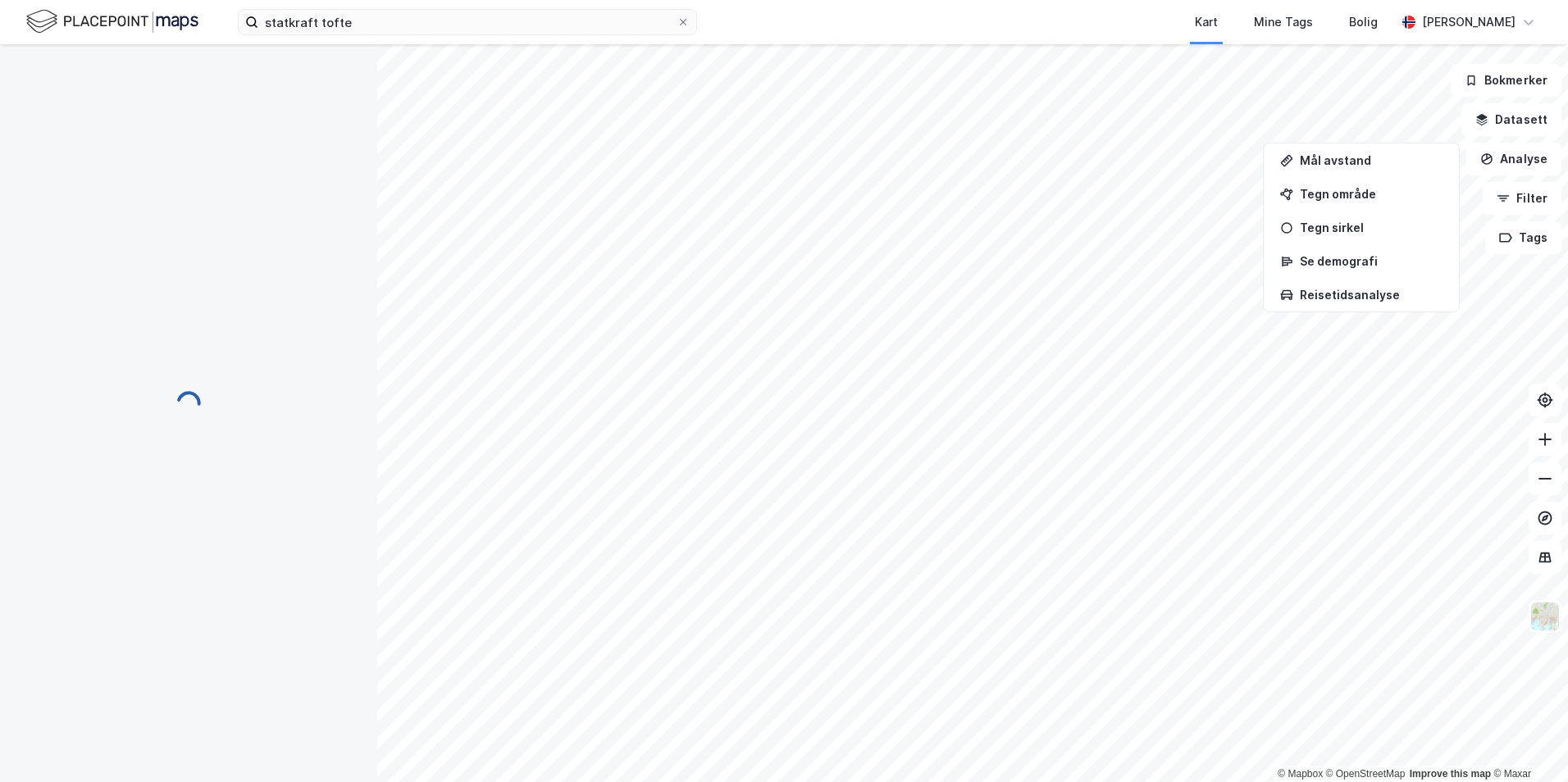
scroll to position [1, 0]
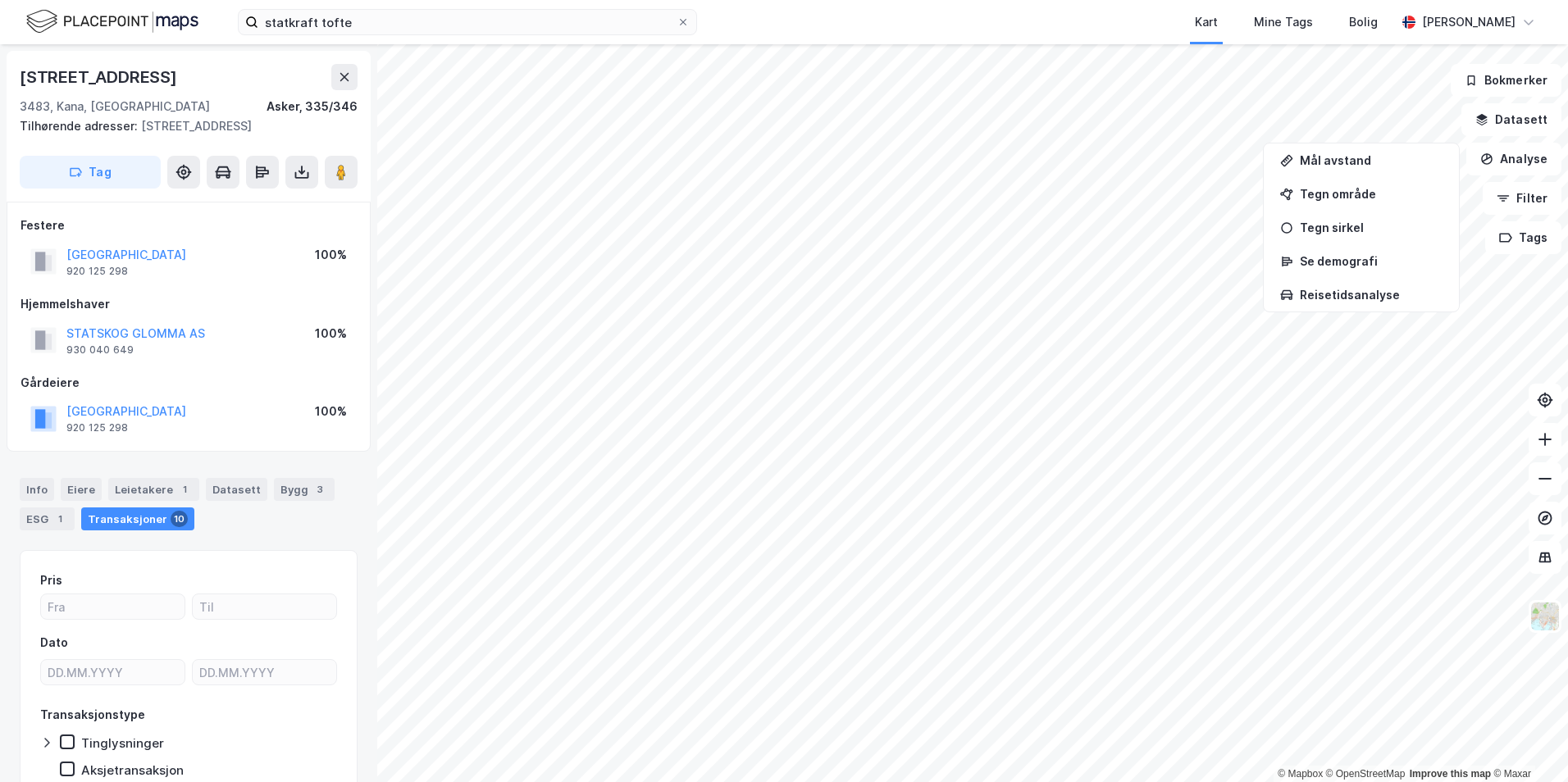
scroll to position [1, 0]
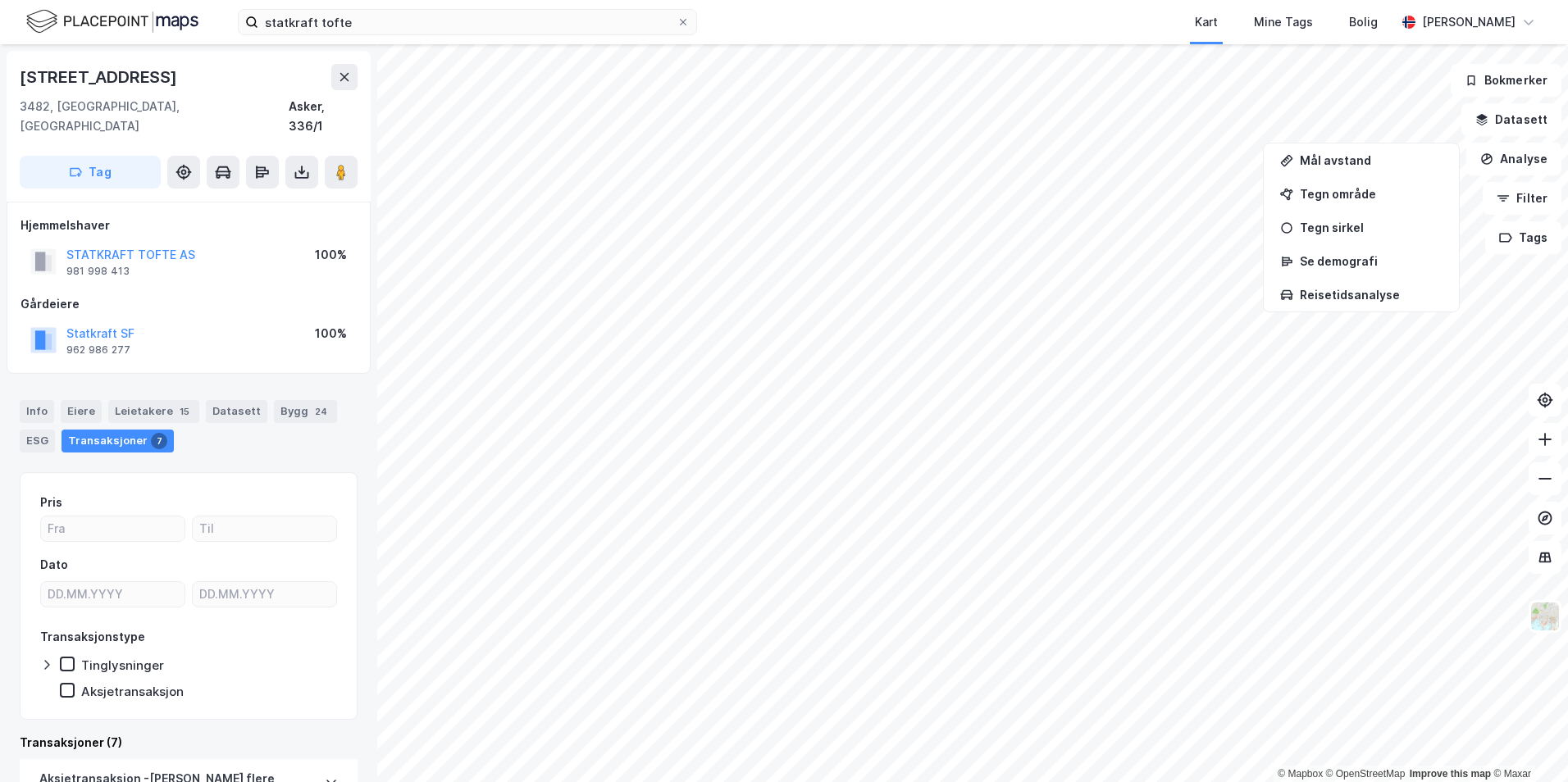
click at [758, 781] on html "statkraft tofte Kart Mine Tags [PERSON_NAME] © Mapbox © OpenStreetMap Improve t…" at bounding box center [784, 391] width 1568 height 782
click at [896, 0] on html "statkraft tofte Kart Mine Tags [PERSON_NAME] © Mapbox © OpenStreetMap Improve t…" at bounding box center [784, 391] width 1568 height 782
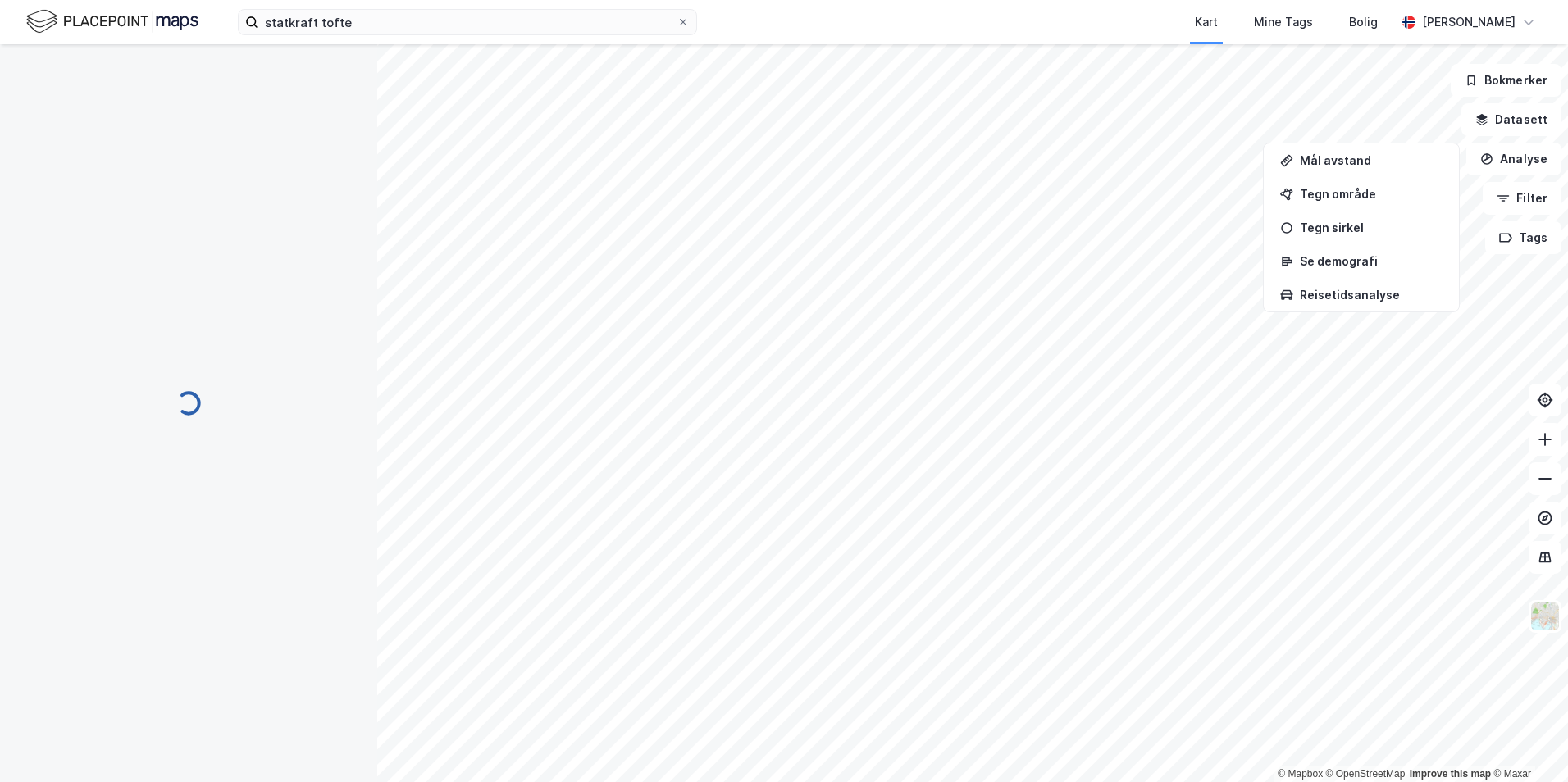
scroll to position [1, 0]
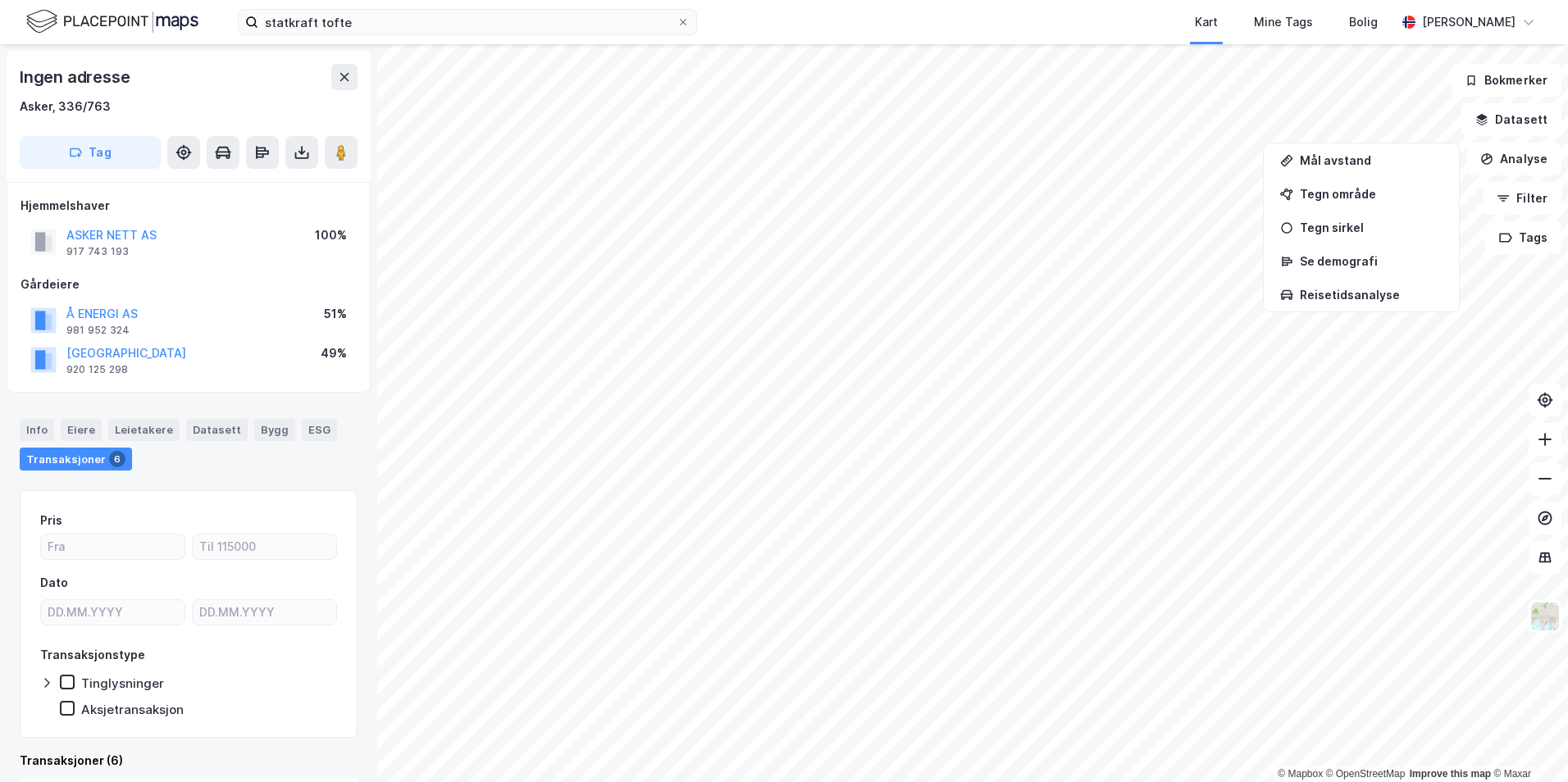
scroll to position [1, 0]
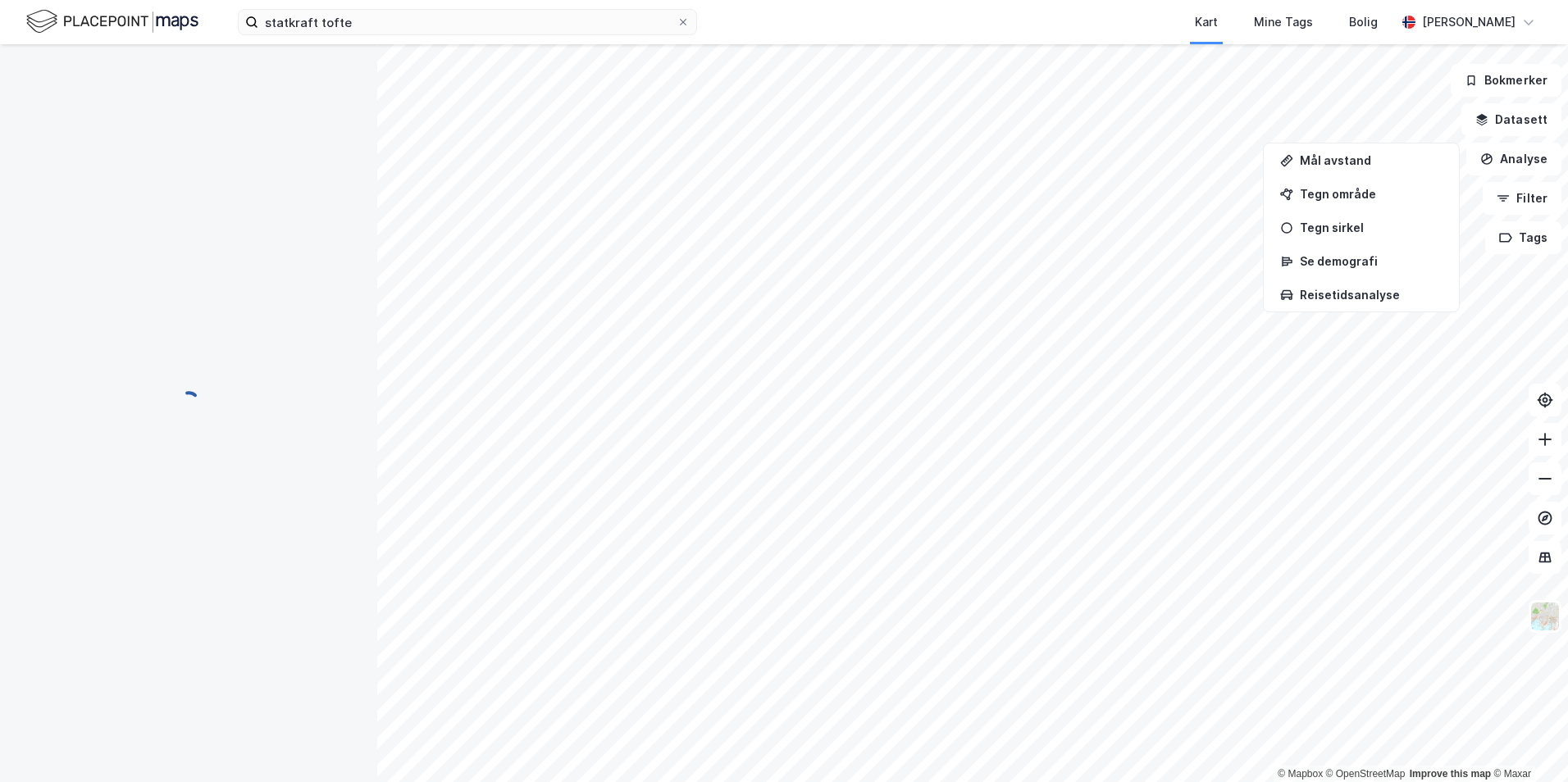
scroll to position [1, 0]
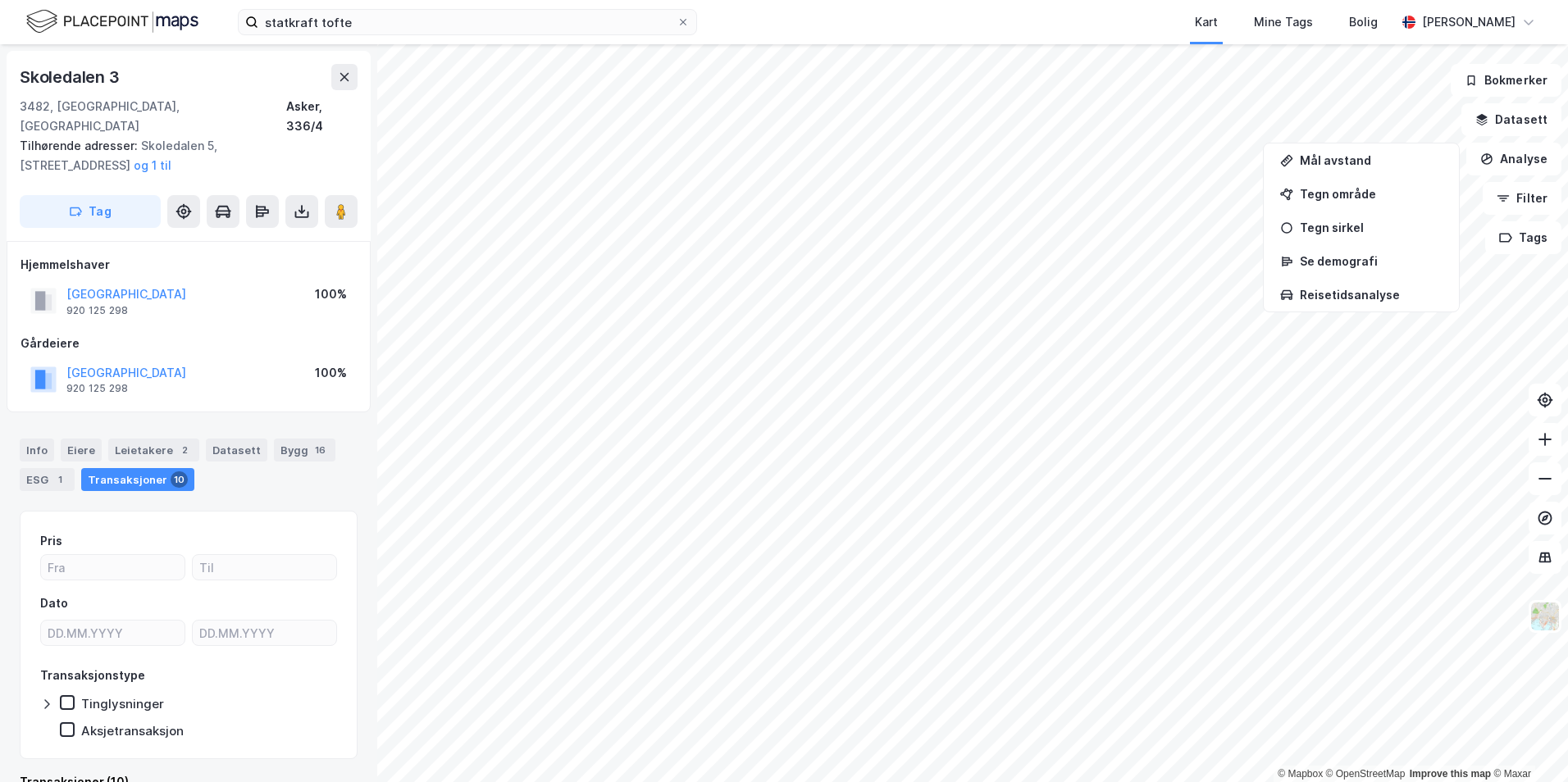
scroll to position [1, 0]
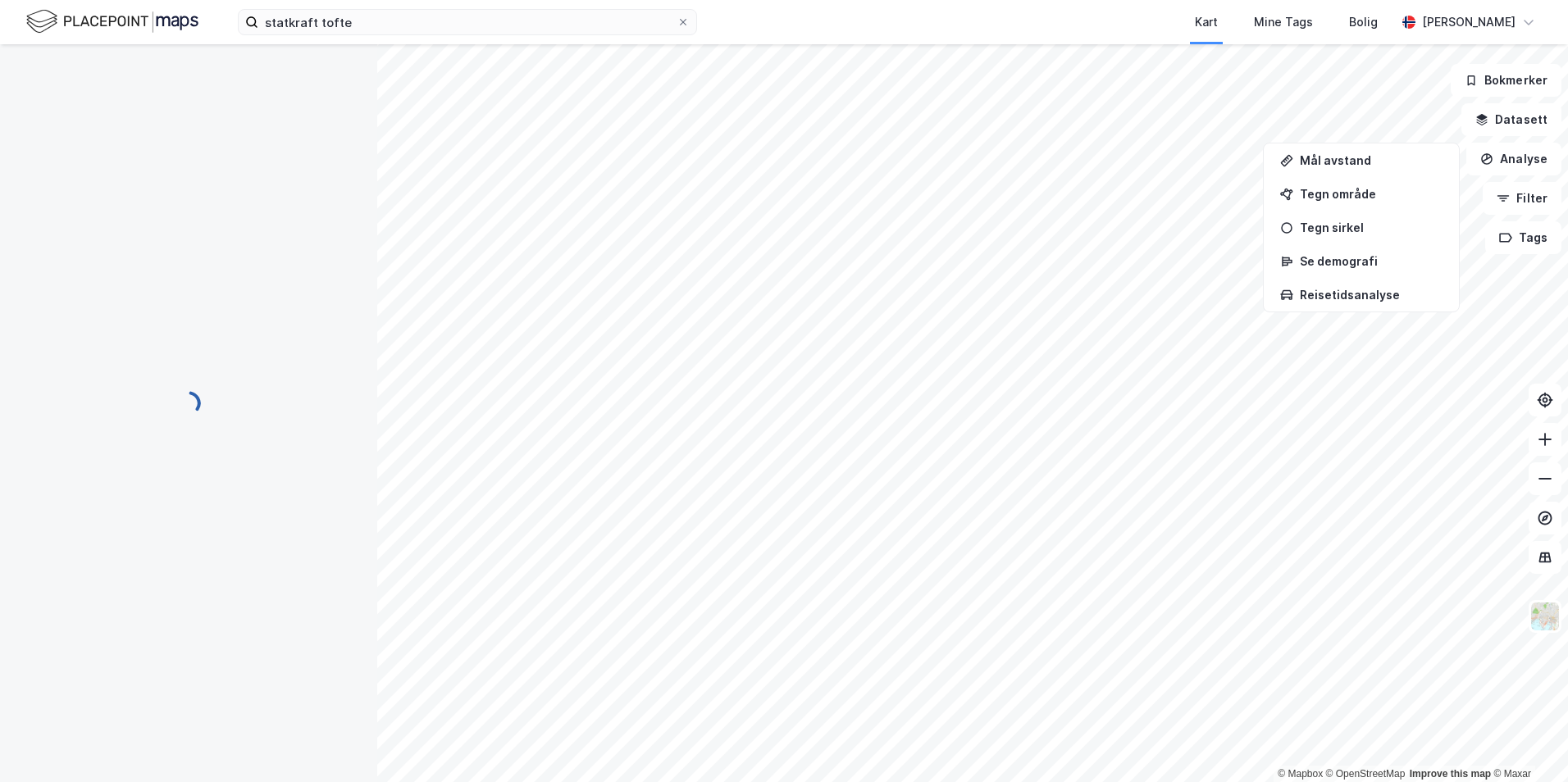
scroll to position [1, 0]
